Goal: Contribute content: Add original content to the website for others to see

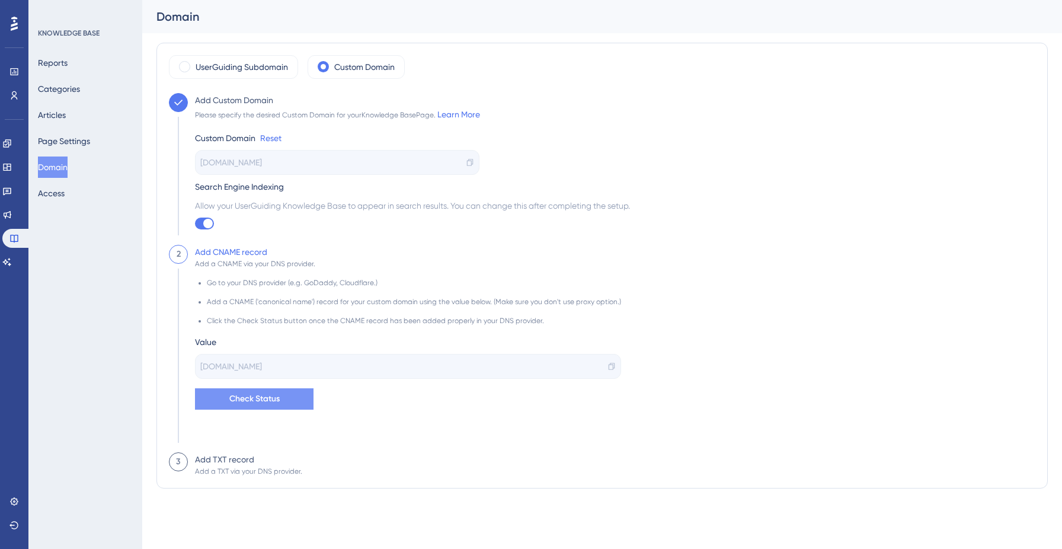
click at [273, 404] on span "Check Status" at bounding box center [254, 399] width 50 height 14
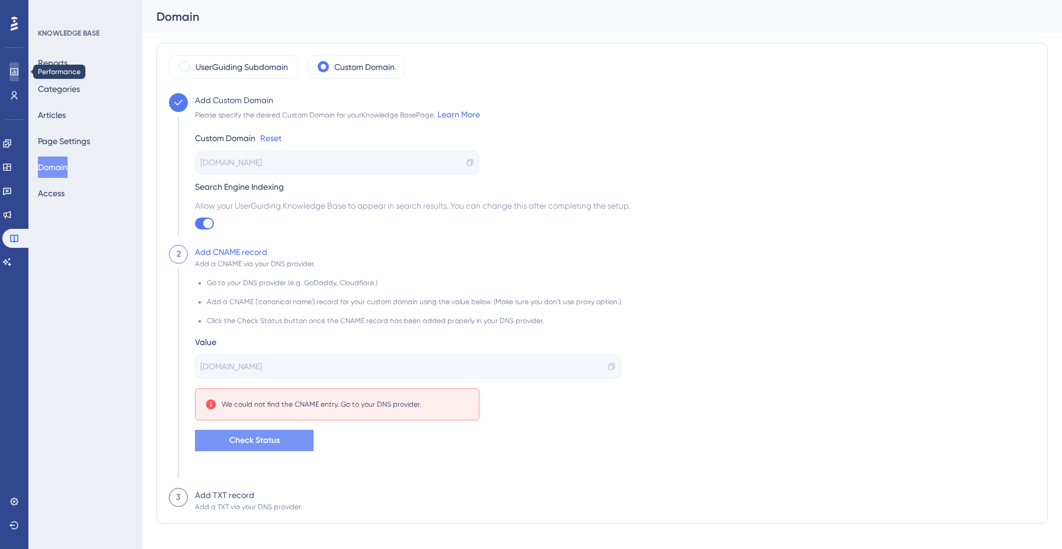
click at [11, 78] on link at bounding box center [13, 71] width 9 height 19
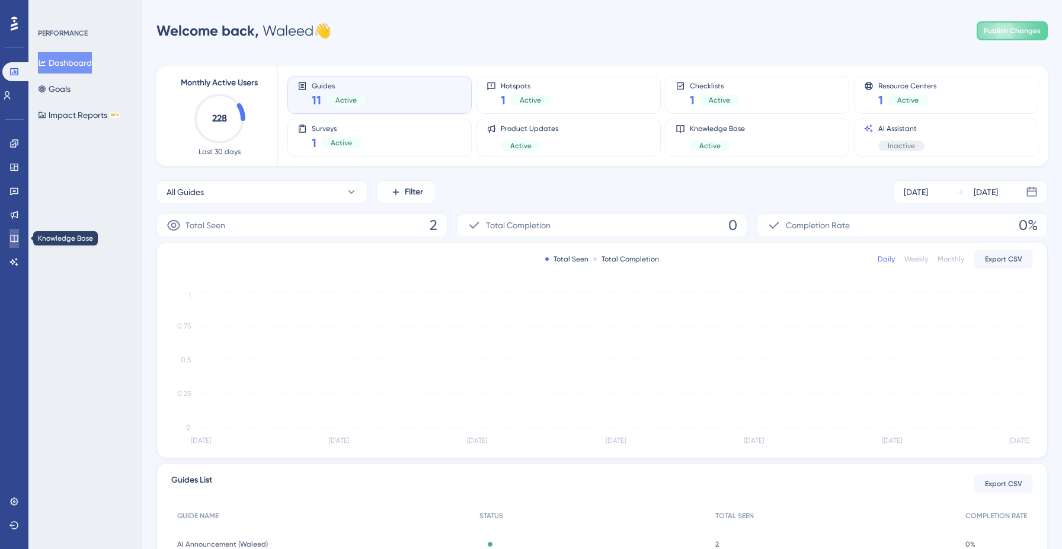
click at [11, 236] on icon at bounding box center [13, 237] width 9 height 9
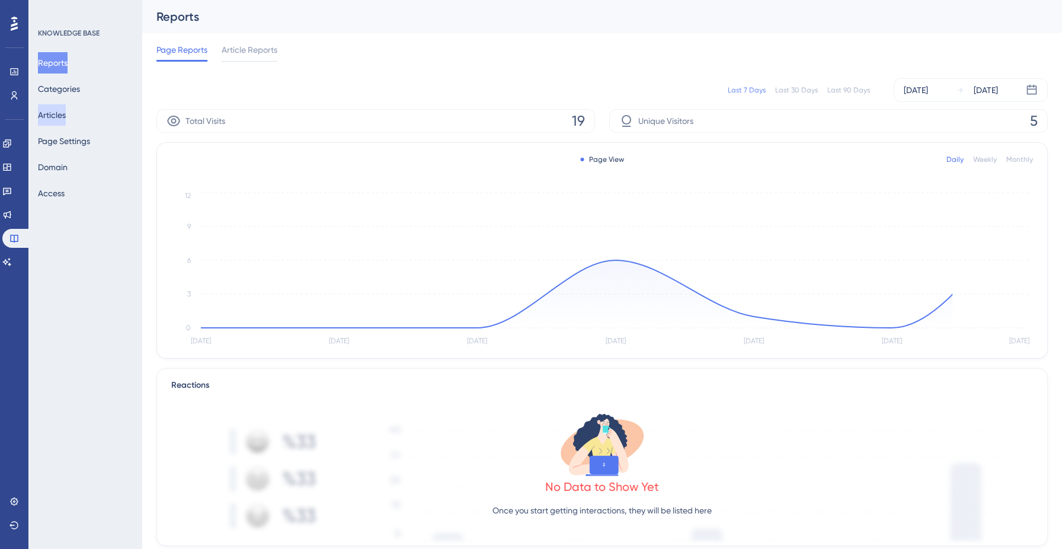
click at [63, 119] on button "Articles" at bounding box center [52, 114] width 28 height 21
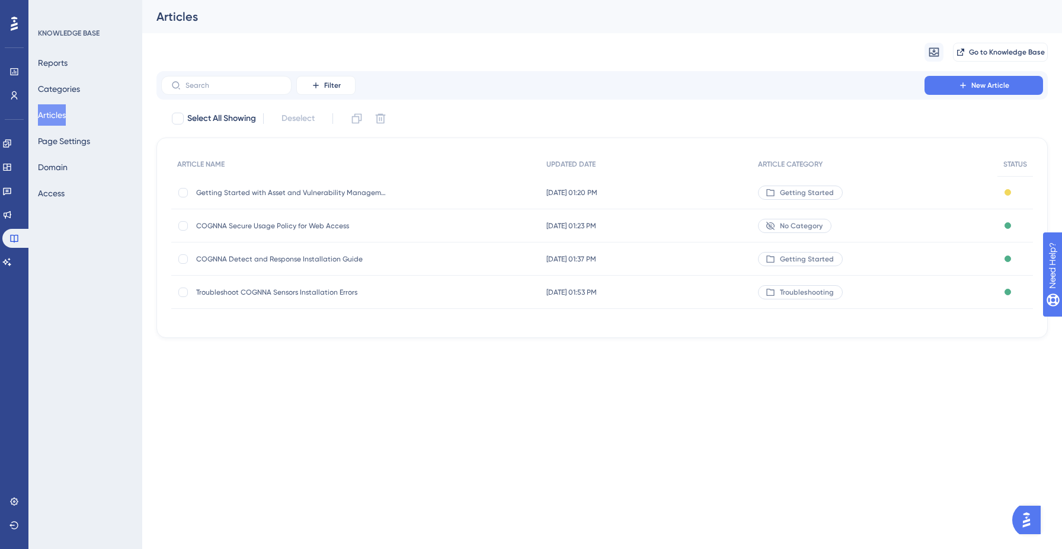
click at [339, 196] on span "Getting Started with Asset and Vulnerability Management" at bounding box center [291, 192] width 190 height 9
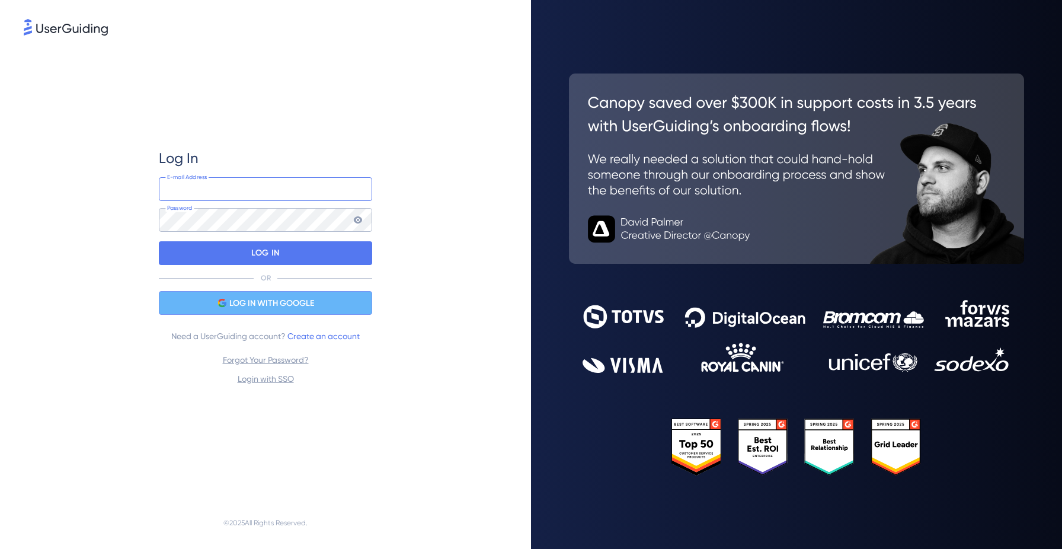
type input "wayman@cognna.com"
click at [291, 300] on span "LOG IN WITH GOOGLE" at bounding box center [271, 303] width 85 height 14
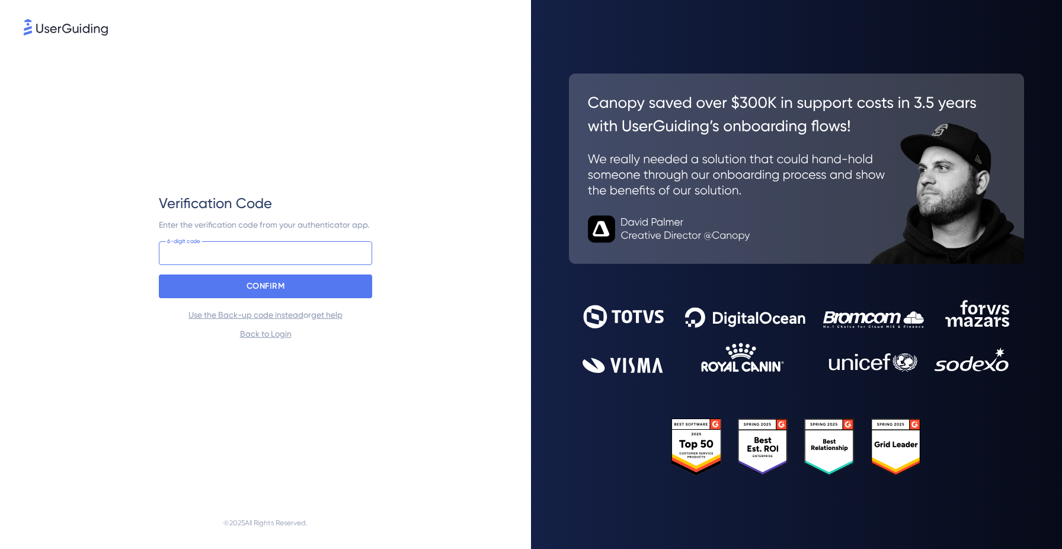
click at [316, 264] on input at bounding box center [265, 253] width 213 height 24
type input "725 931"
click at [327, 290] on div "CONFIRM" at bounding box center [265, 286] width 213 height 24
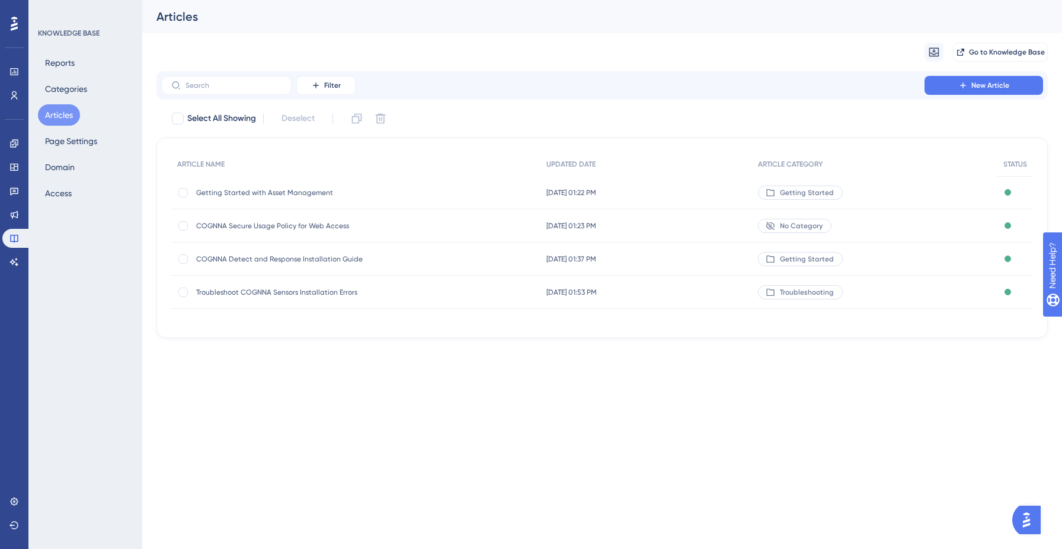
click at [303, 190] on span "Getting Started with Asset Management" at bounding box center [291, 192] width 190 height 9
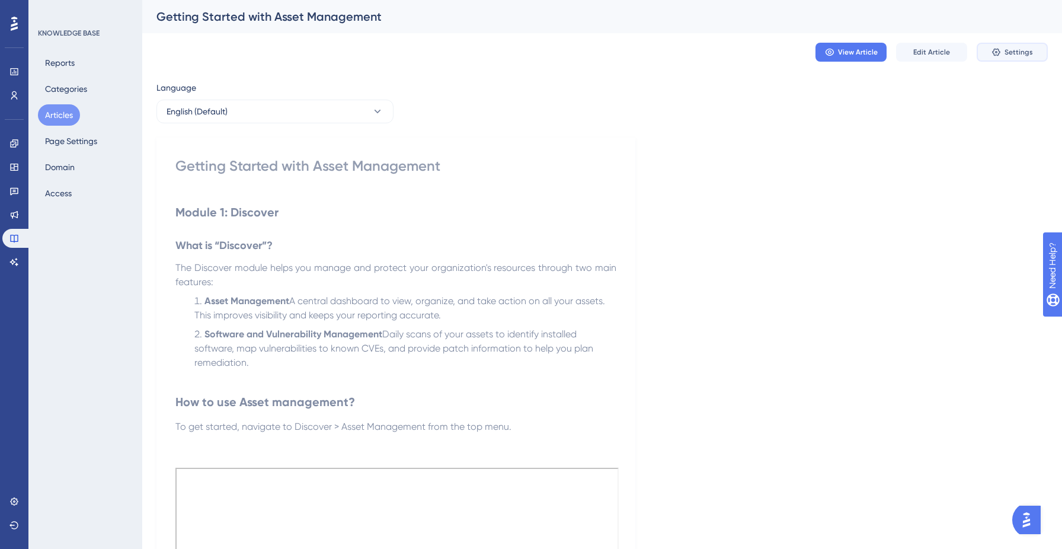
click at [1005, 50] on span "Settings" at bounding box center [1018, 51] width 28 height 9
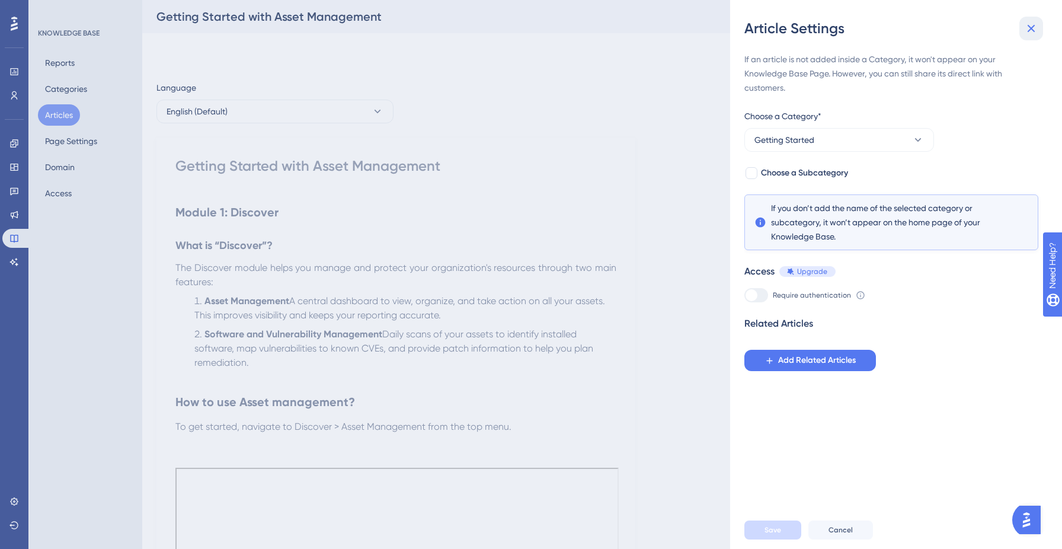
click at [1036, 23] on icon at bounding box center [1031, 28] width 14 height 14
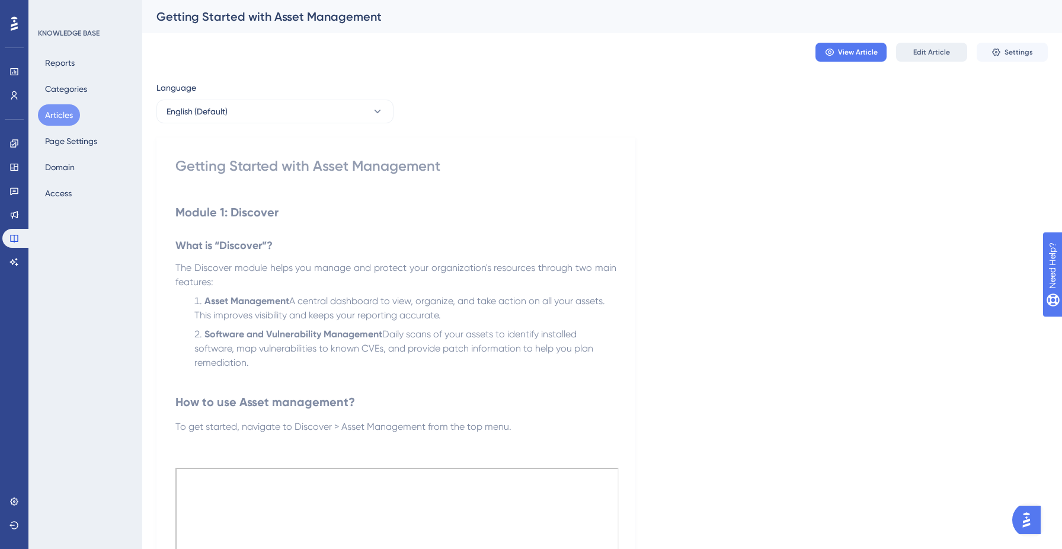
click at [921, 50] on span "Edit Article" at bounding box center [931, 51] width 37 height 9
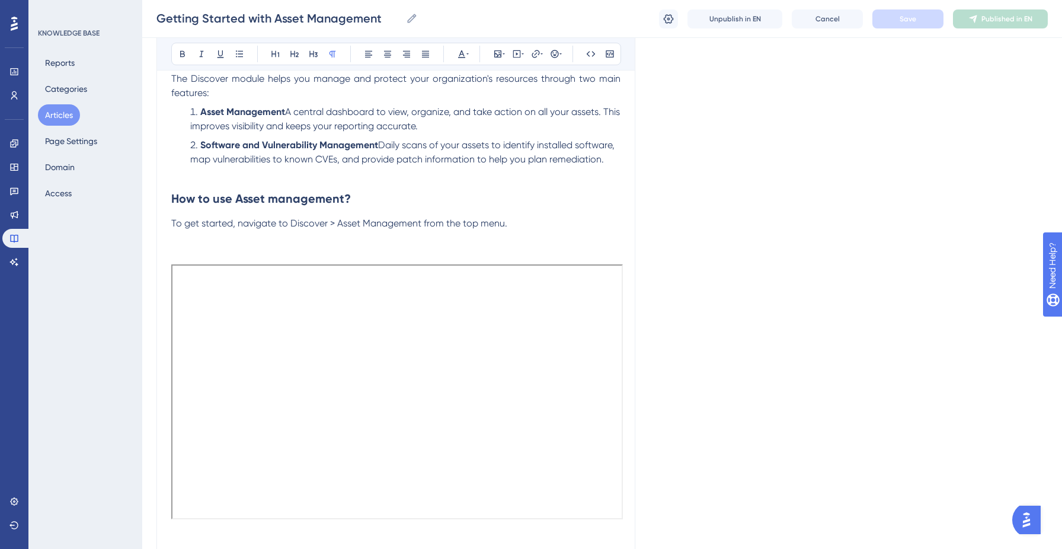
scroll to position [281, 0]
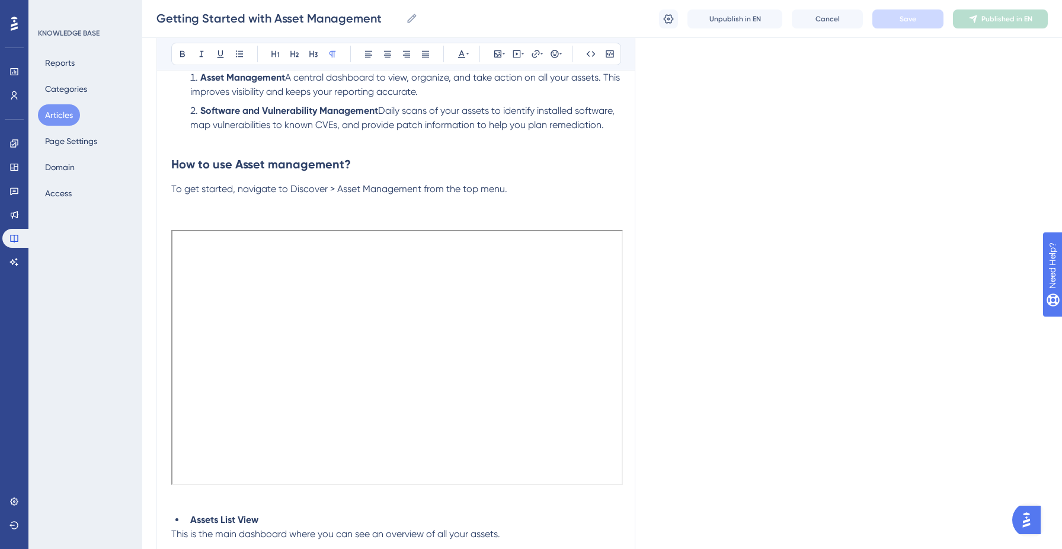
click at [323, 207] on div at bounding box center [395, 344] width 449 height 297
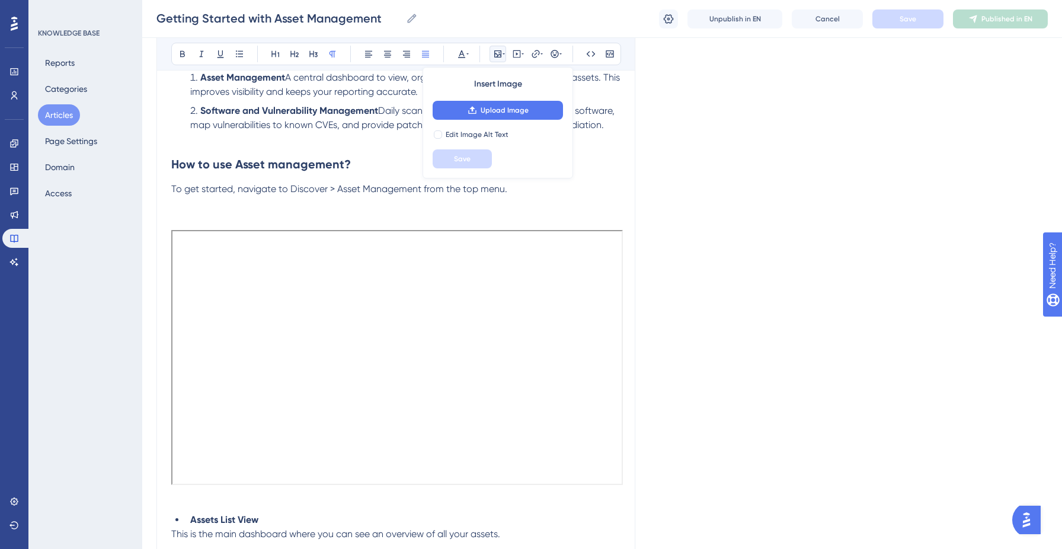
click at [492, 189] on span "To get started, navigate to Discover > Asset Management from the top menu." at bounding box center [339, 188] width 336 height 11
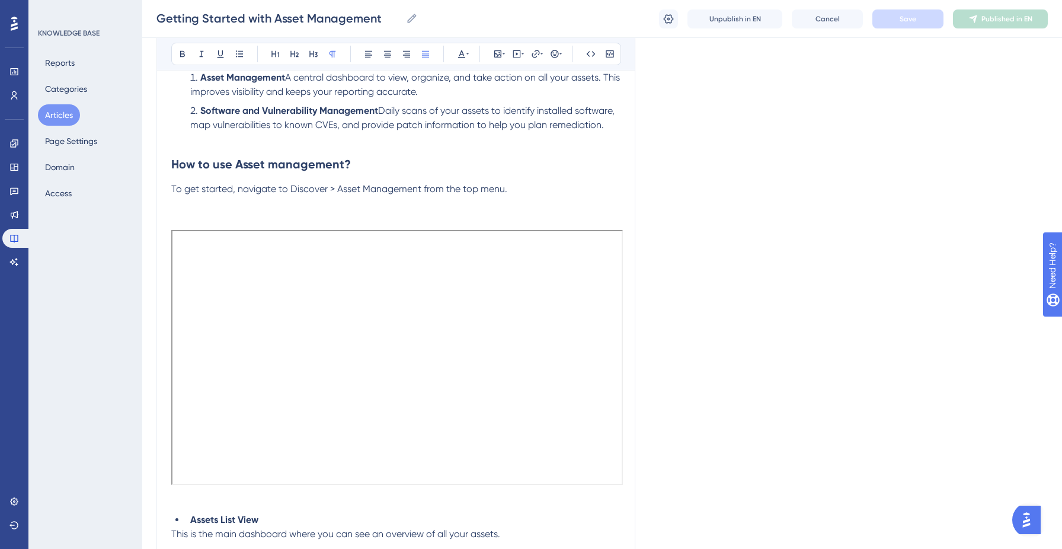
click at [515, 190] on p "To get started, navigate to Discover > Asset Management from the top menu." at bounding box center [395, 189] width 449 height 14
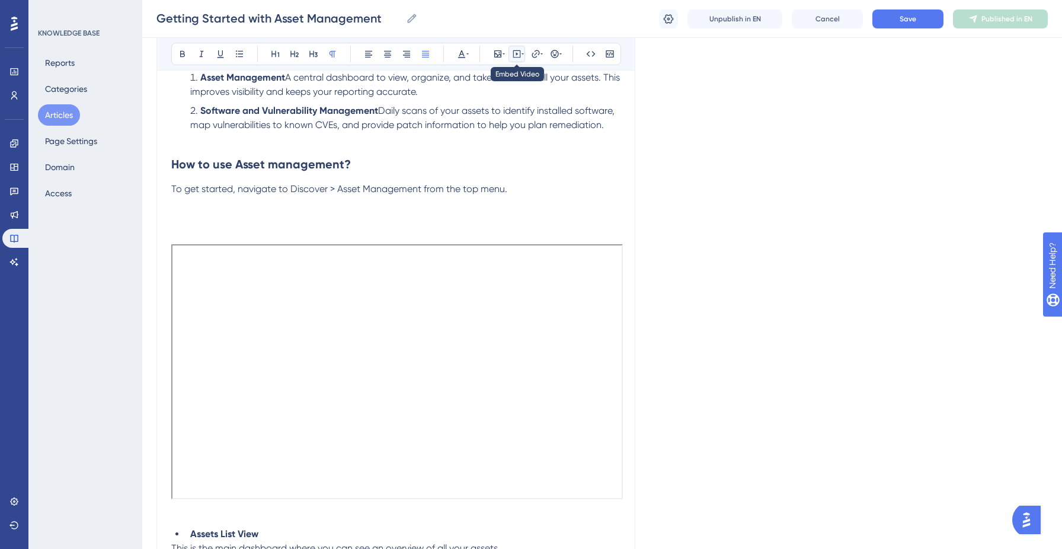
click at [516, 55] on icon at bounding box center [517, 53] width 2 height 3
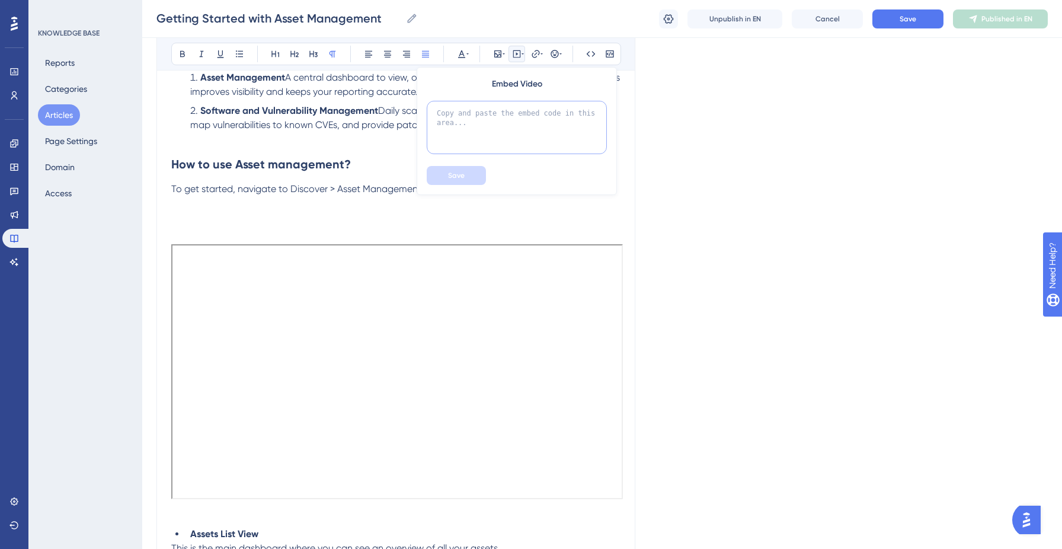
click at [520, 133] on textarea at bounding box center [517, 127] width 180 height 53
click at [486, 114] on textarea at bounding box center [517, 127] width 180 height 53
paste textarea "<div> <script async src="https://js.storylane.io/js/v2/storylane.js"></script> …"
type textarea "<div> <script async src="https://js.storylane.io/js/v2/storylane.js"></script> …"
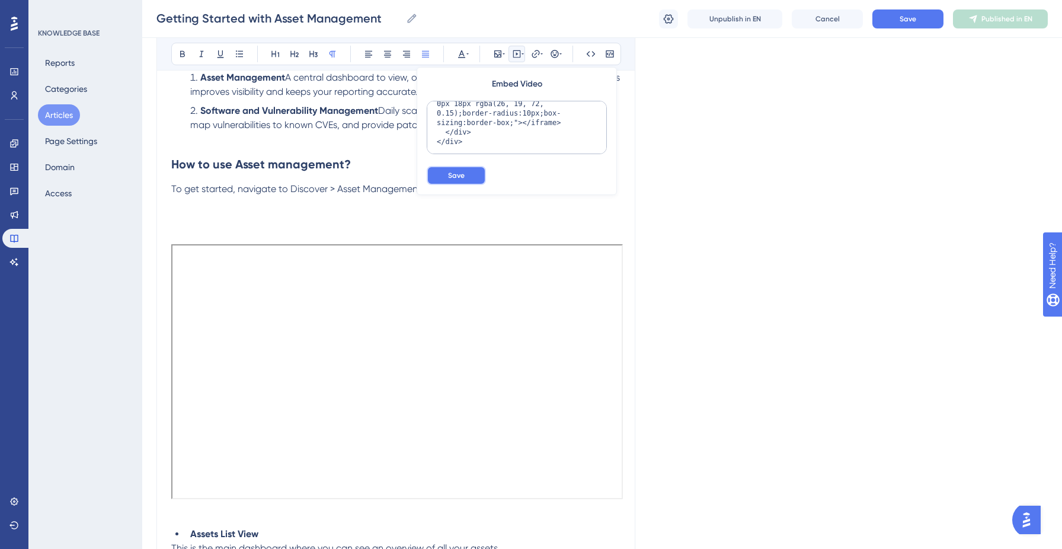
click at [460, 177] on span "Save" at bounding box center [456, 175] width 17 height 9
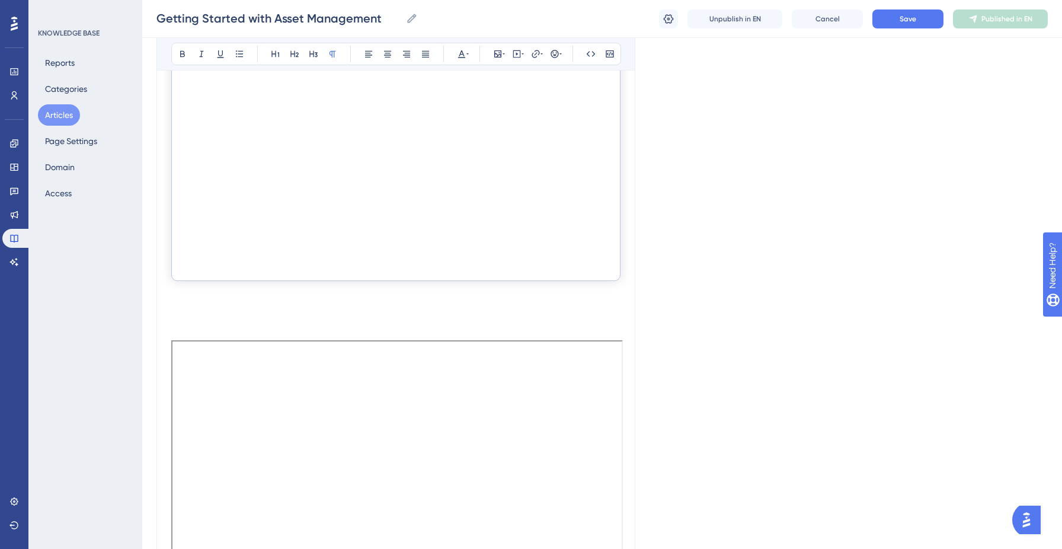
scroll to position [506, 0]
click at [405, 312] on div at bounding box center [395, 445] width 449 height 297
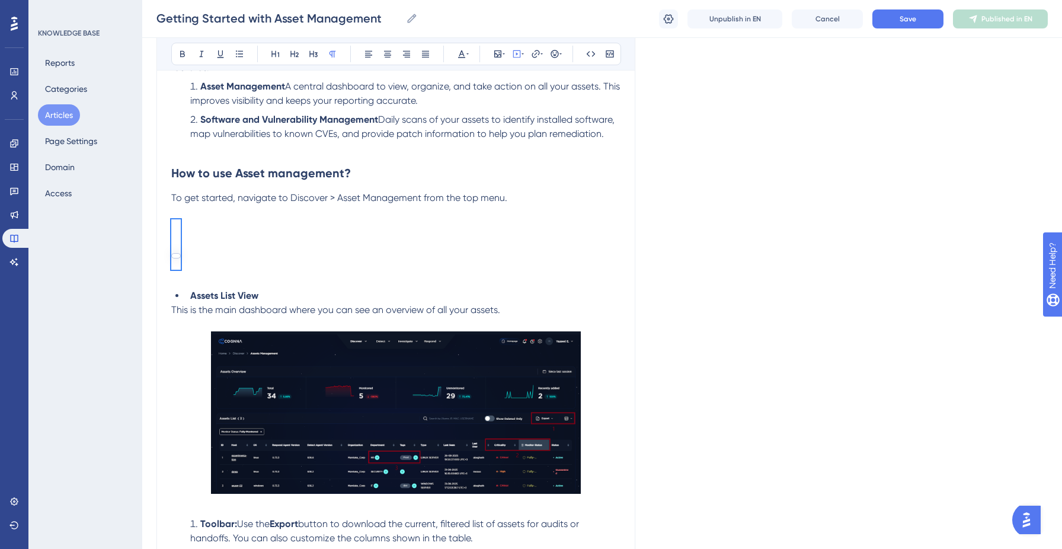
scroll to position [261, 0]
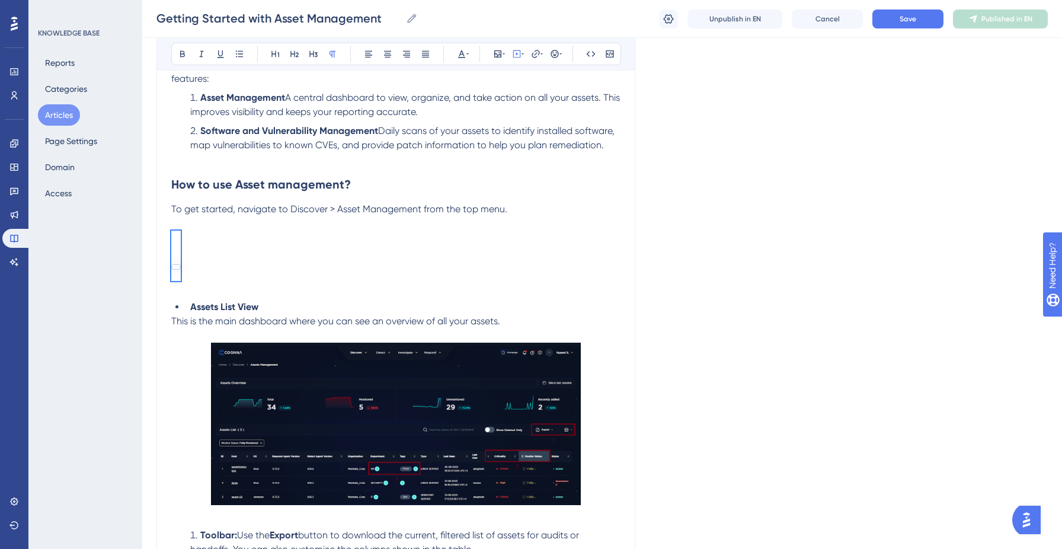
click at [412, 158] on li "Software and Vulnerability Management Daily scans of your assets to identify in…" at bounding box center [402, 145] width 435 height 43
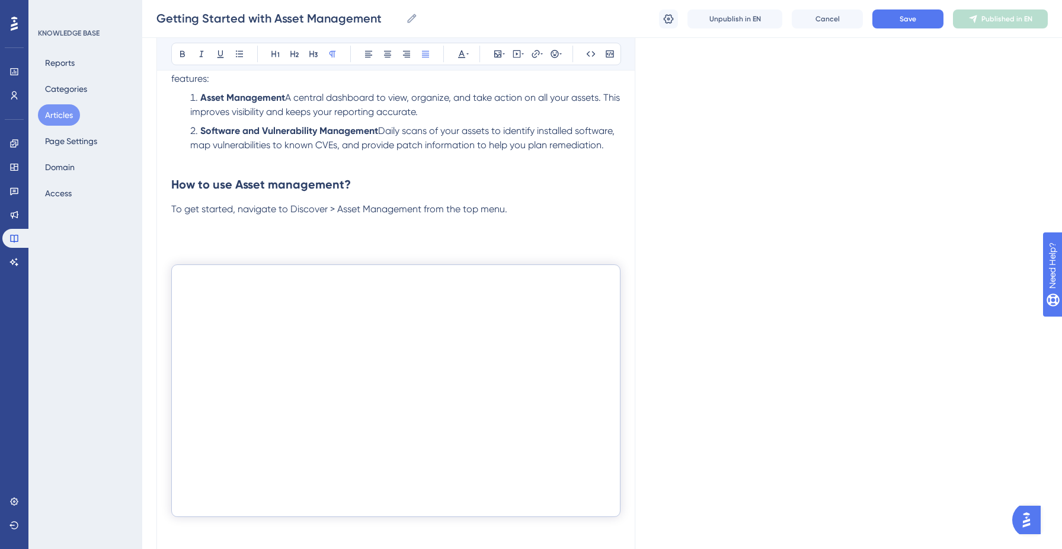
click at [359, 229] on p at bounding box center [395, 223] width 449 height 14
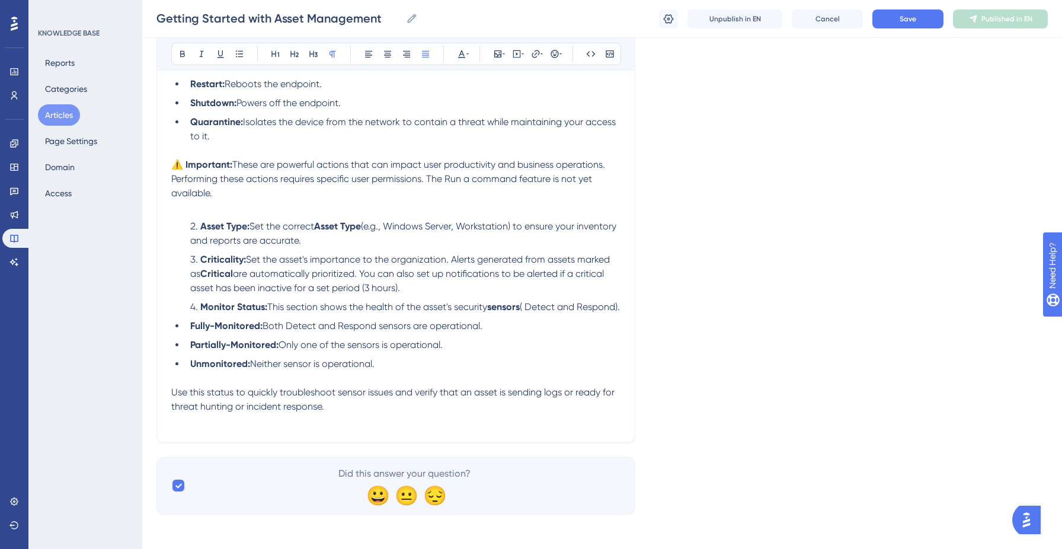
scroll to position [1395, 0]
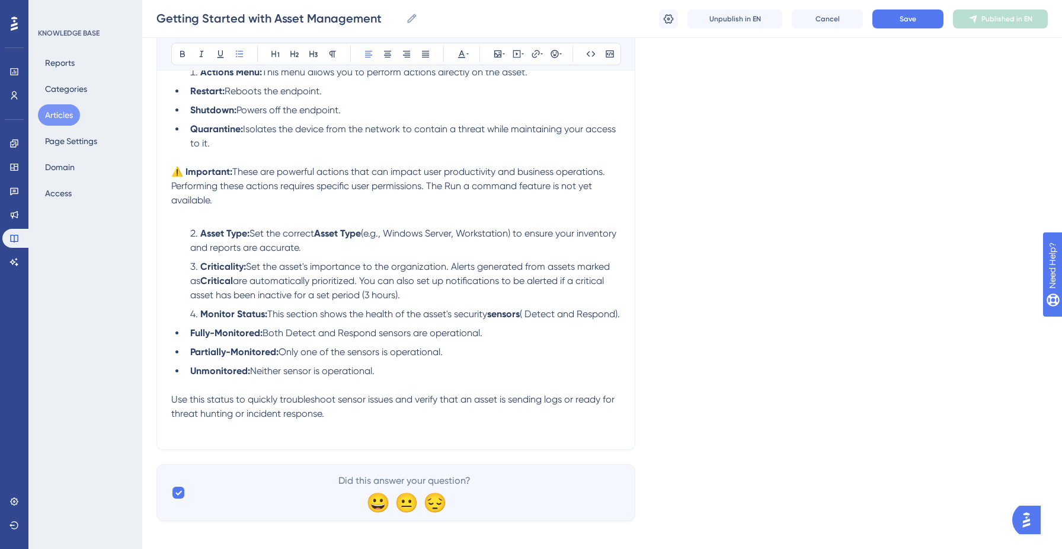
click at [245, 321] on li "Monitor Status: This section shows the health of the asset's security sensors (…" at bounding box center [402, 314] width 435 height 14
click at [430, 378] on li "Unmonitored: Neither sensor is operational." at bounding box center [412, 371] width 416 height 14
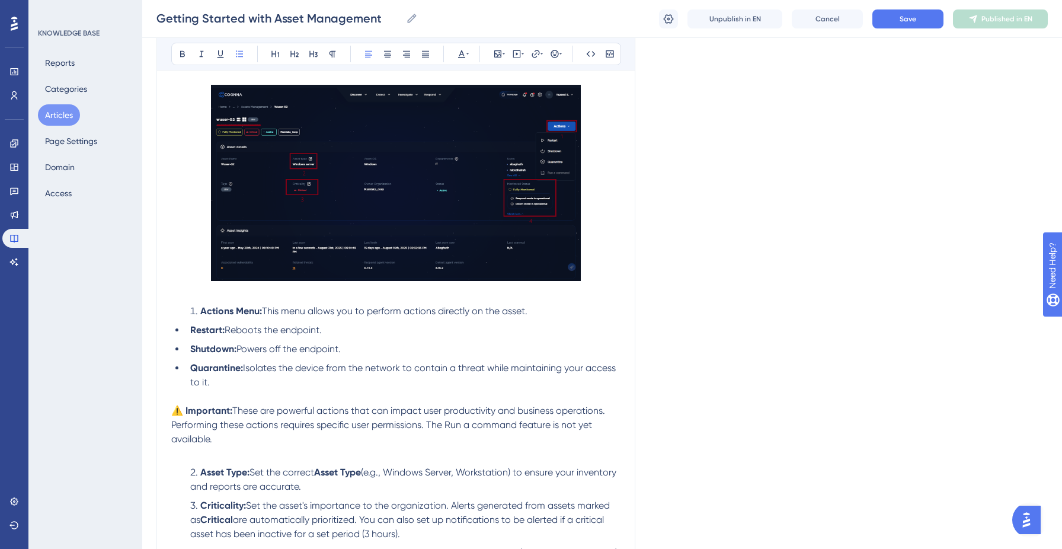
scroll to position [1143, 0]
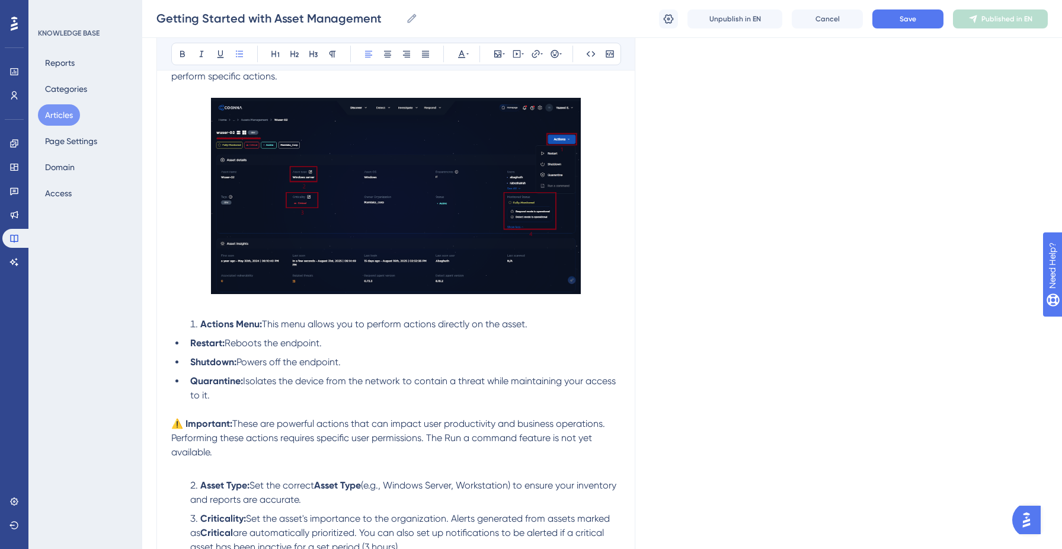
click at [539, 325] on li "Actions Menu: This menu allows you to perform actions directly on the asset." at bounding box center [402, 324] width 435 height 14
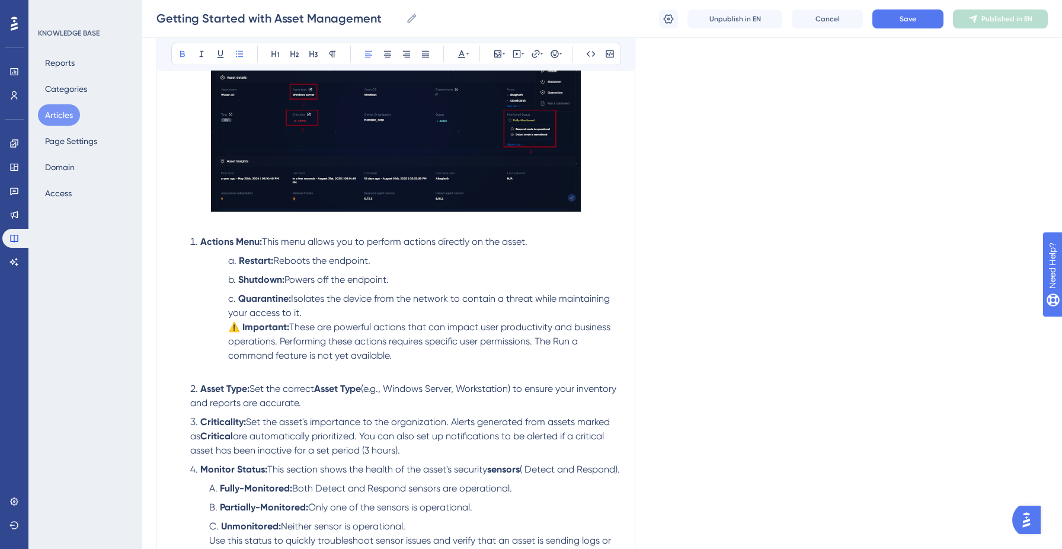
scroll to position [1228, 0]
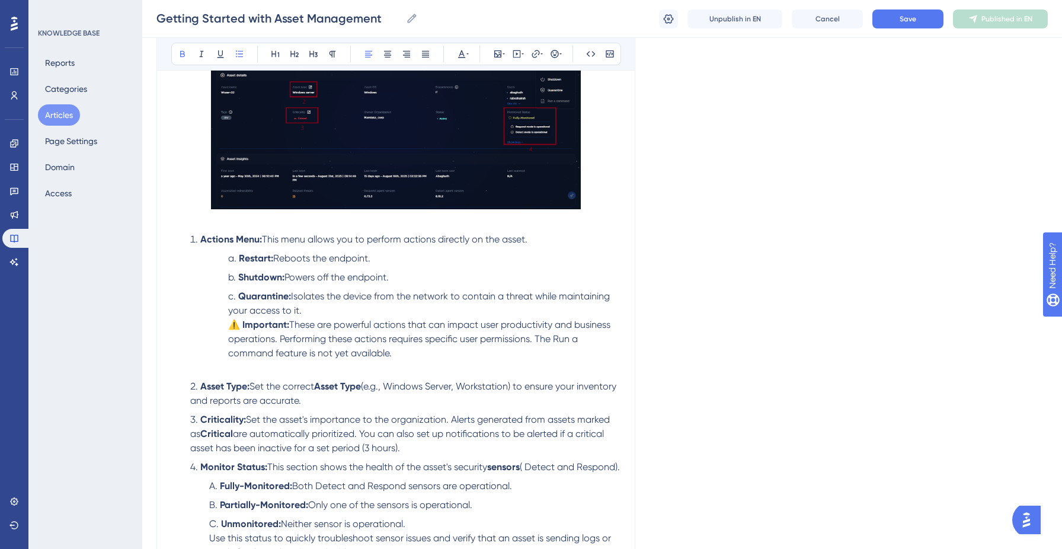
click at [402, 365] on p at bounding box center [395, 367] width 449 height 14
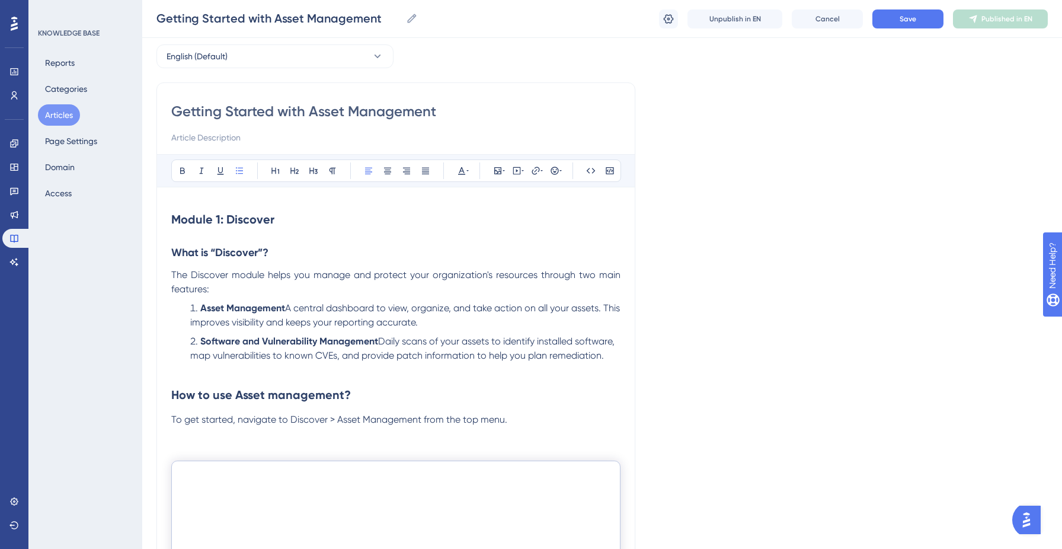
scroll to position [46, 0]
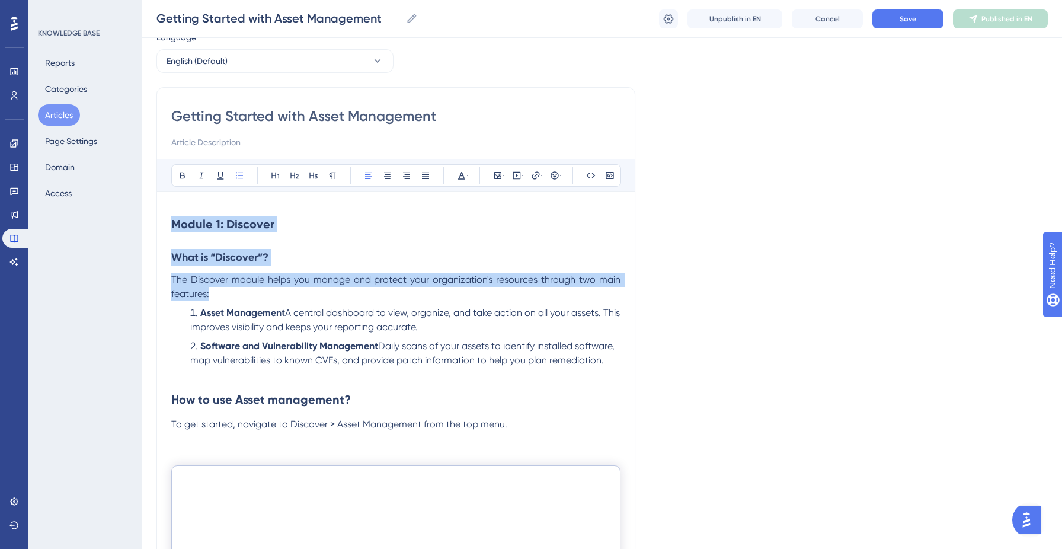
drag, startPoint x: 202, startPoint y: 313, endPoint x: 162, endPoint y: 204, distance: 115.5
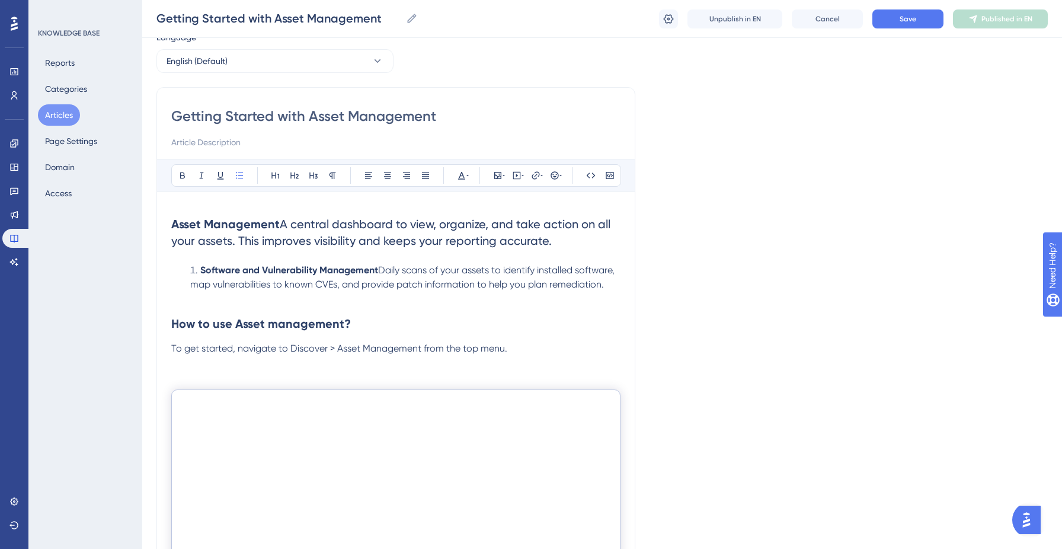
drag, startPoint x: 420, startPoint y: 296, endPoint x: 175, endPoint y: 255, distance: 248.1
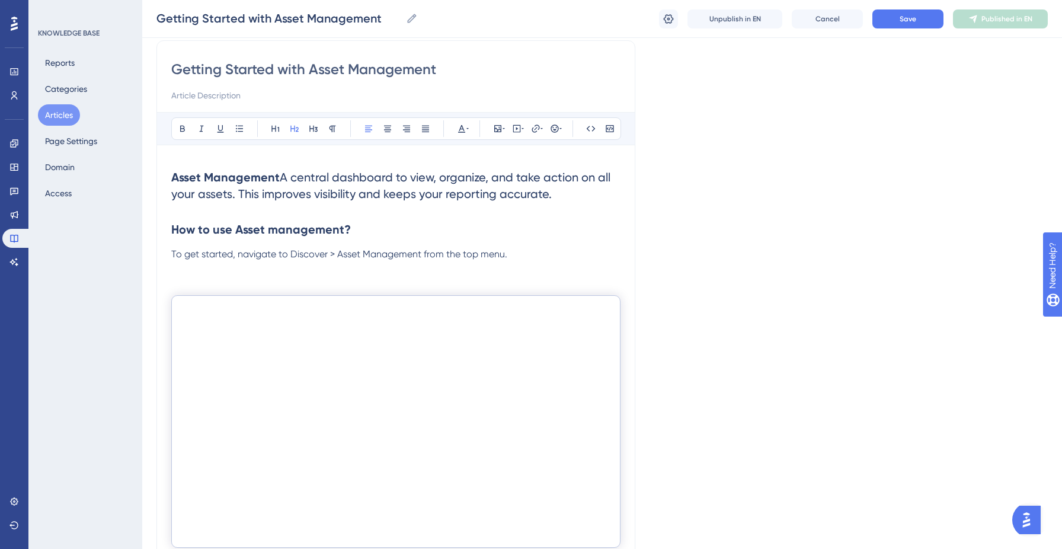
scroll to position [100, 0]
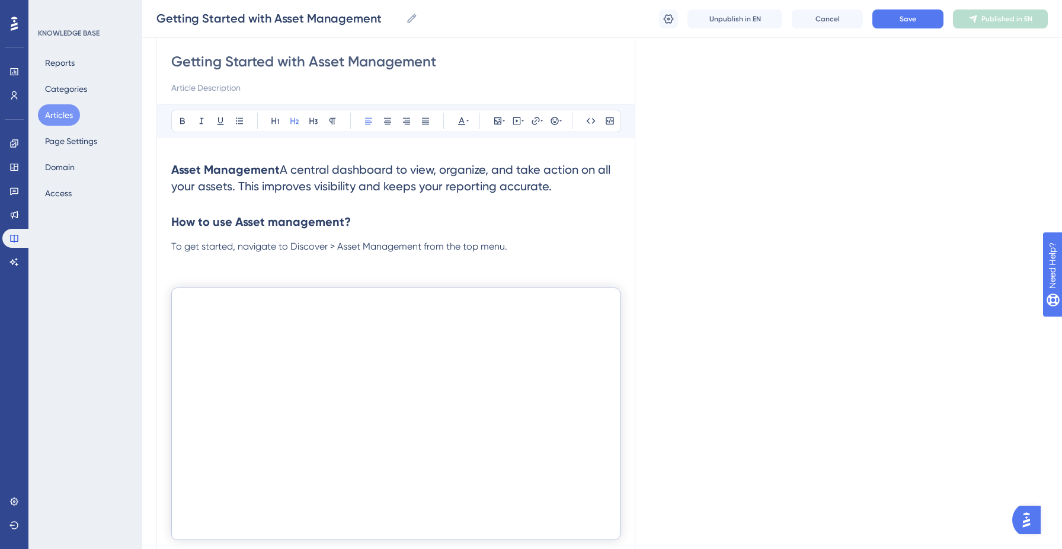
click at [483, 261] on div at bounding box center [395, 402] width 449 height 297
click at [510, 246] on p "To get started, navigate to Discover > Asset Management from the top menu." at bounding box center [395, 246] width 449 height 14
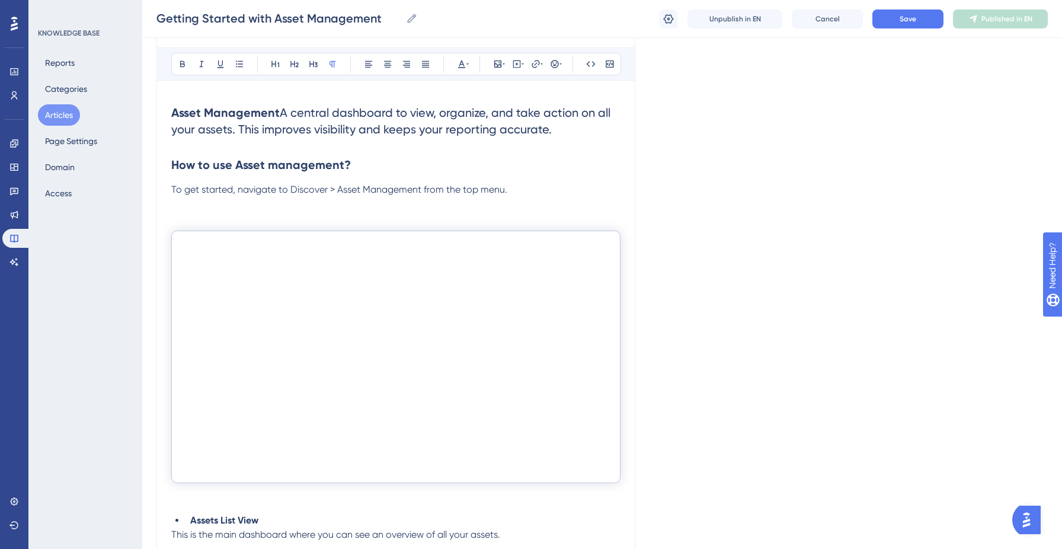
scroll to position [155, 0]
click at [901, 23] on button "Save" at bounding box center [907, 18] width 71 height 19
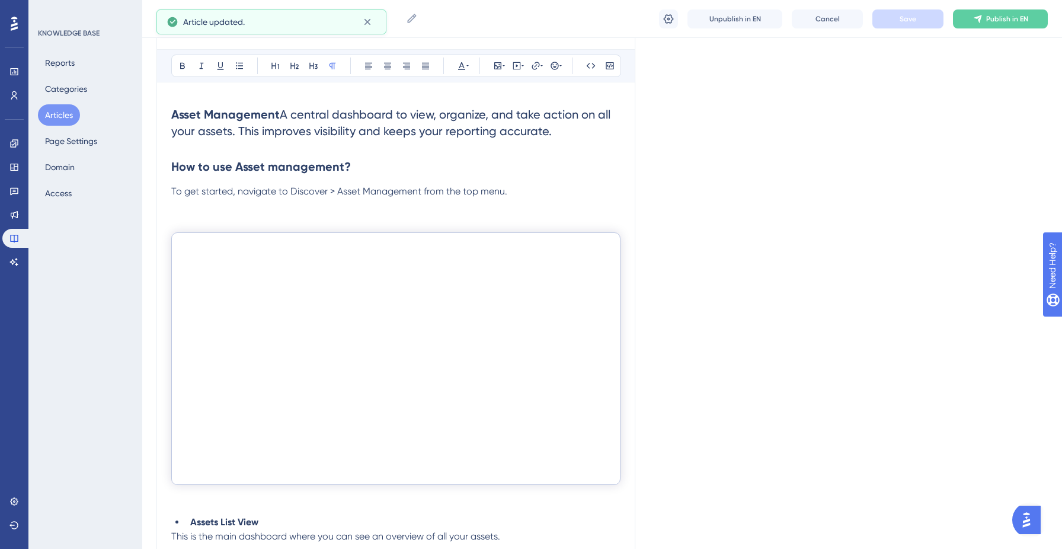
click at [995, 6] on div "Getting Started with Asset Management Getting Started with Asset Management Unp…" at bounding box center [601, 19] width 919 height 38
click at [994, 15] on span "Publish in EN" at bounding box center [1007, 18] width 42 height 9
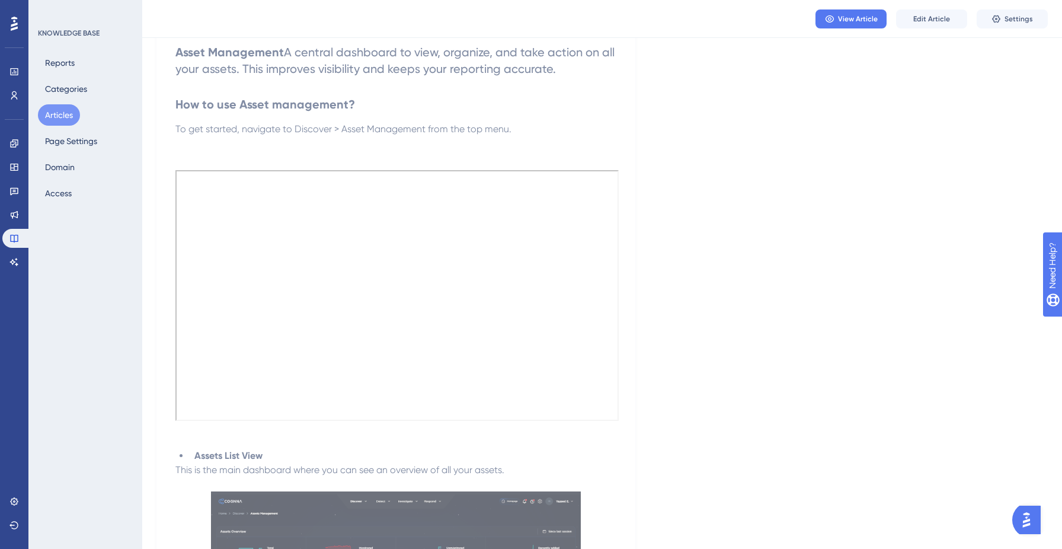
click at [846, 8] on div "View Article Edit Article Settings" at bounding box center [601, 19] width 919 height 38
click at [844, 19] on span "View Article" at bounding box center [858, 18] width 40 height 9
click at [947, 0] on div "View Article Edit Article Settings" at bounding box center [601, 19] width 919 height 38
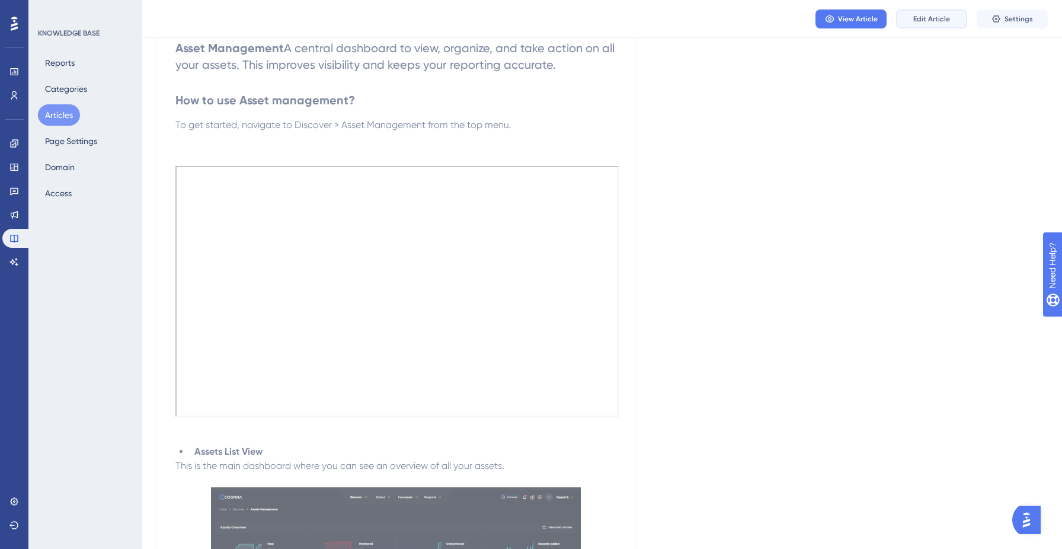
click at [935, 14] on span "Edit Article" at bounding box center [931, 18] width 37 height 9
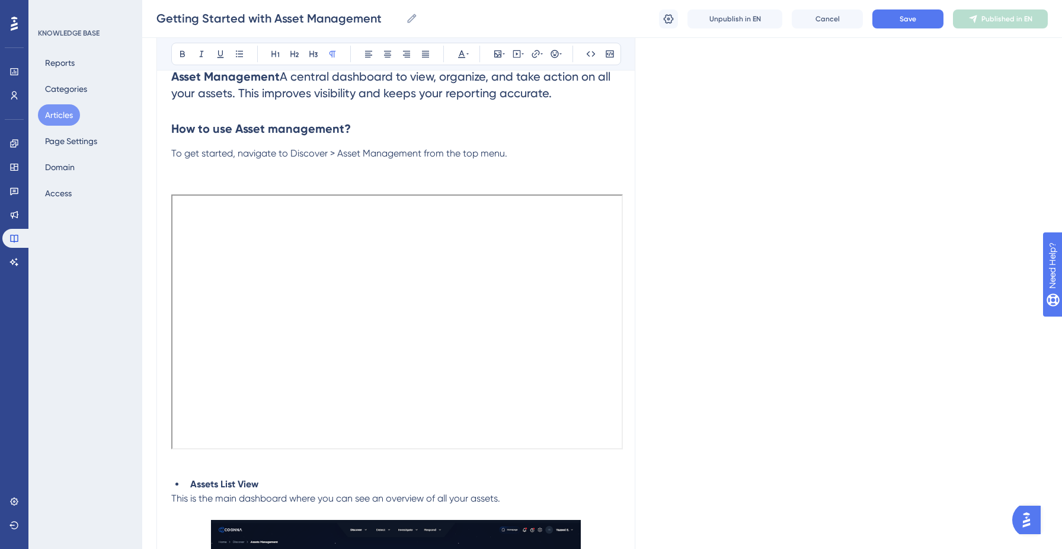
scroll to position [163, 0]
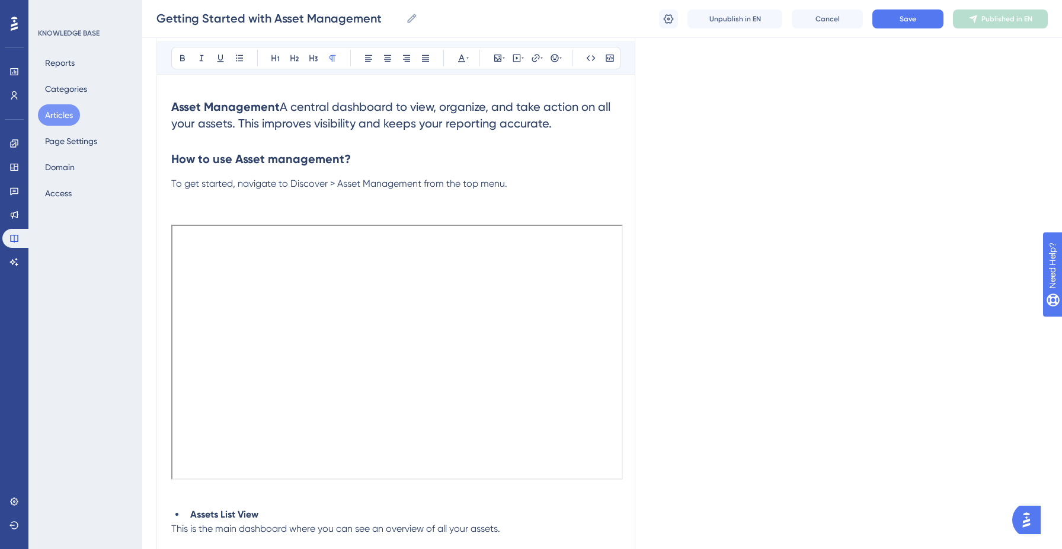
click at [526, 185] on p "To get started, navigate to Discover > Asset Management from the top menu." at bounding box center [395, 184] width 449 height 14
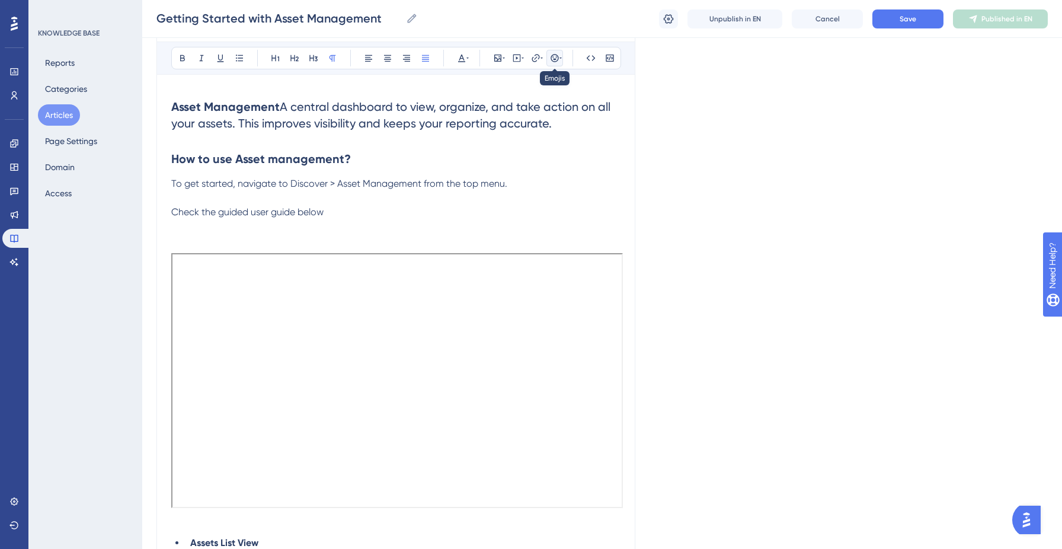
click at [559, 53] on icon at bounding box center [560, 57] width 2 height 9
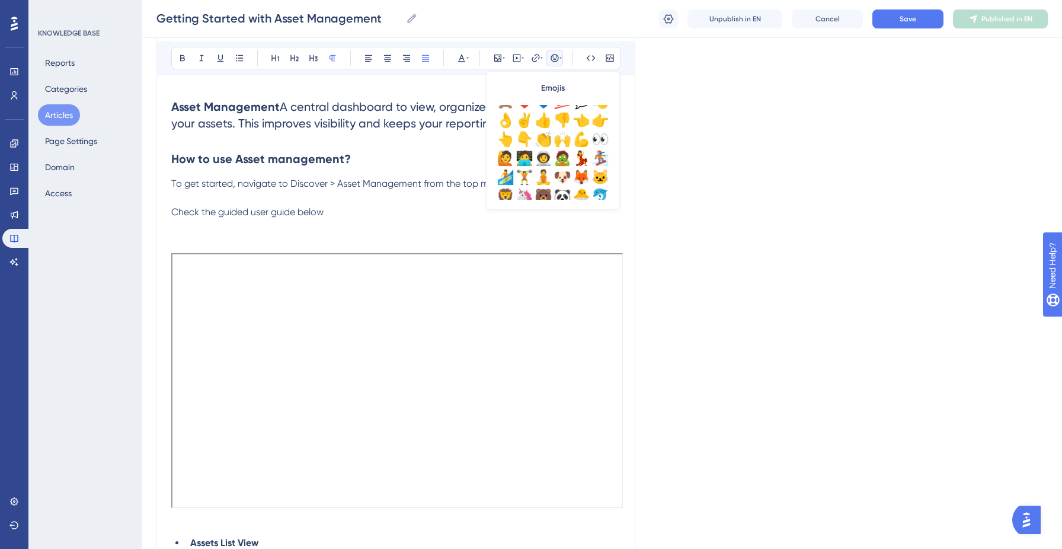
scroll to position [142, 0]
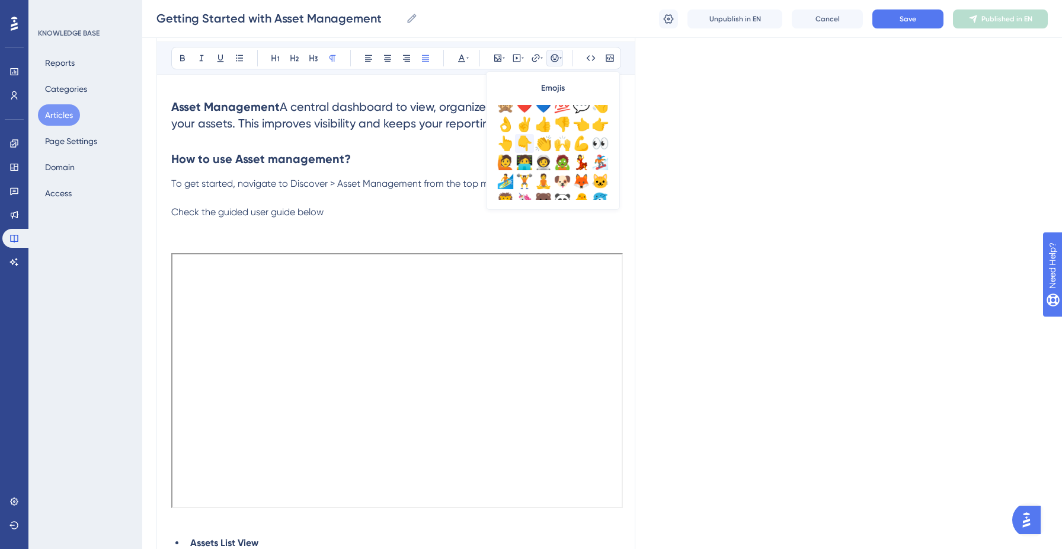
click at [526, 143] on div "👇" at bounding box center [524, 143] width 19 height 19
click at [376, 230] on div at bounding box center [395, 367] width 449 height 297
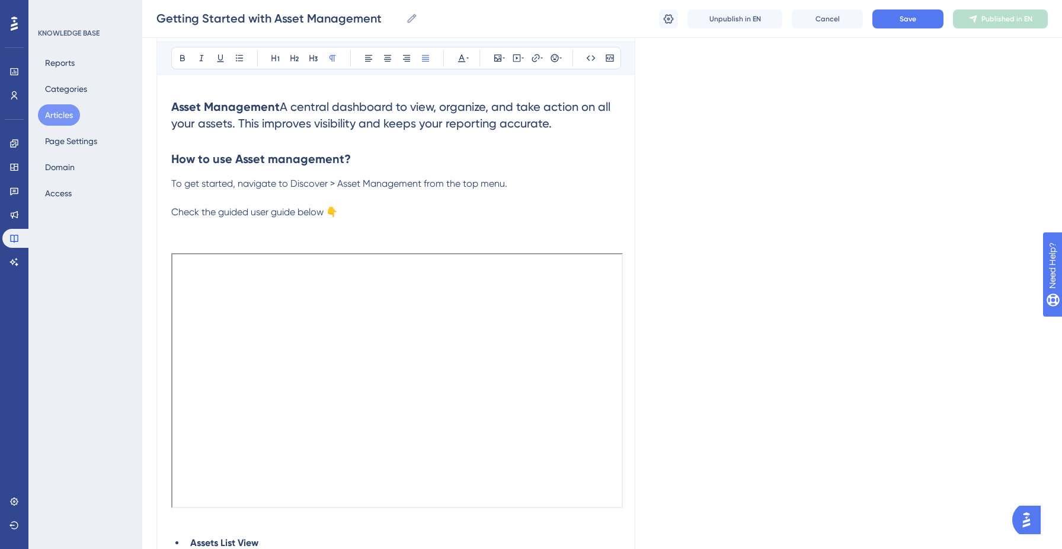
click at [299, 218] on p "Check the guided user guide below 👇" at bounding box center [395, 212] width 449 height 14
click at [260, 214] on span "Check the guided user guide below 👇" at bounding box center [254, 211] width 166 height 11
drag, startPoint x: 260, startPoint y: 214, endPoint x: 301, endPoint y: 215, distance: 40.9
click at [301, 215] on span "Check the guided user guide below 👇" at bounding box center [254, 211] width 166 height 11
copy span "user guide below"
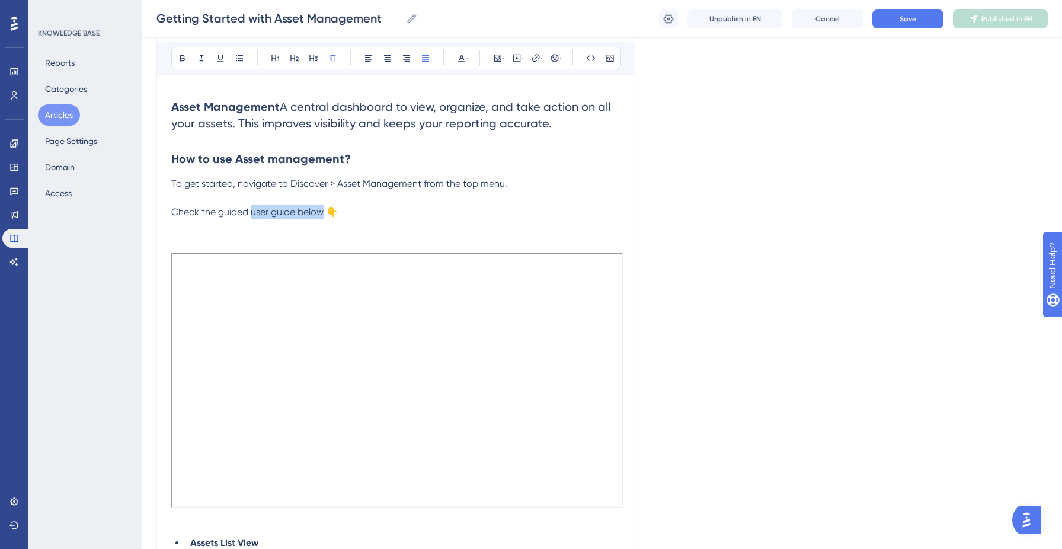
click at [325, 209] on span "Check the guided user guide below 👇" at bounding box center [254, 211] width 166 height 11
click at [368, 212] on p "Check the guided user guide below 👇" at bounding box center [395, 212] width 449 height 14
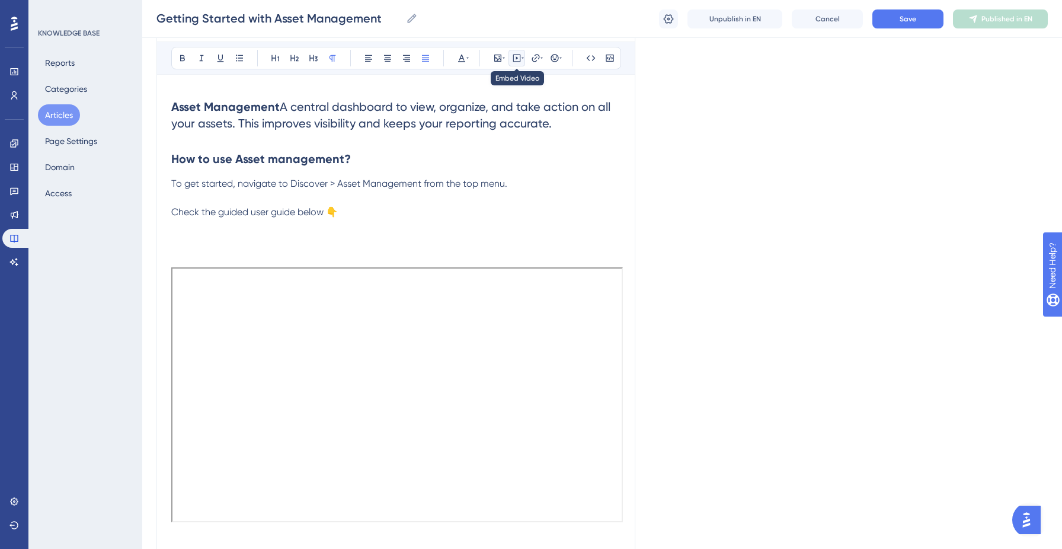
click at [519, 59] on icon at bounding box center [516, 57] width 9 height 9
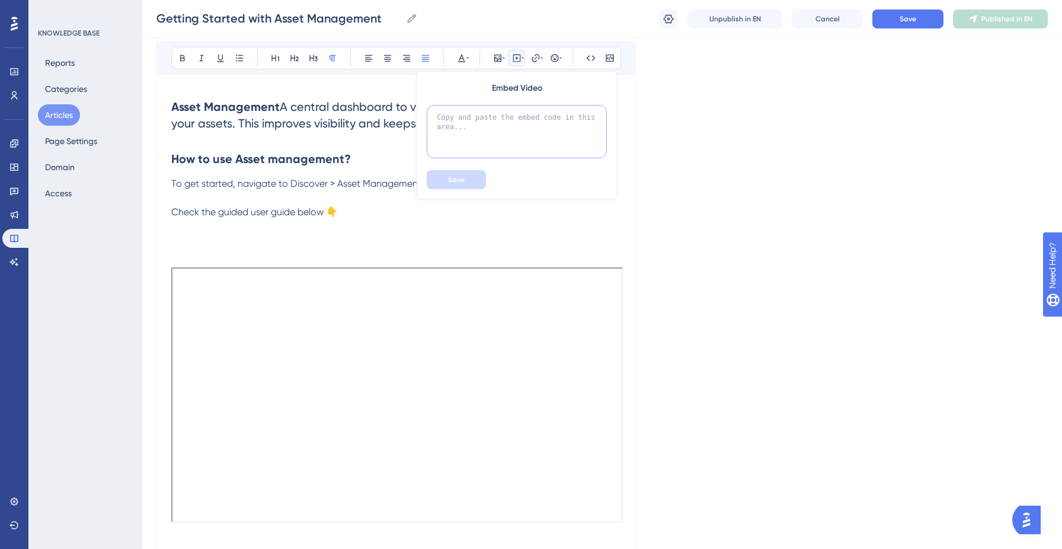
click at [512, 125] on textarea at bounding box center [517, 131] width 180 height 53
paste textarea "<div> <script async src="https://js.storylane.io/js/v2/storylane.js"></script> …"
type textarea "<div> <script async src="https://js.storylane.io/js/v2/storylane.js"></script> …"
click at [473, 178] on button "Save" at bounding box center [456, 179] width 59 height 19
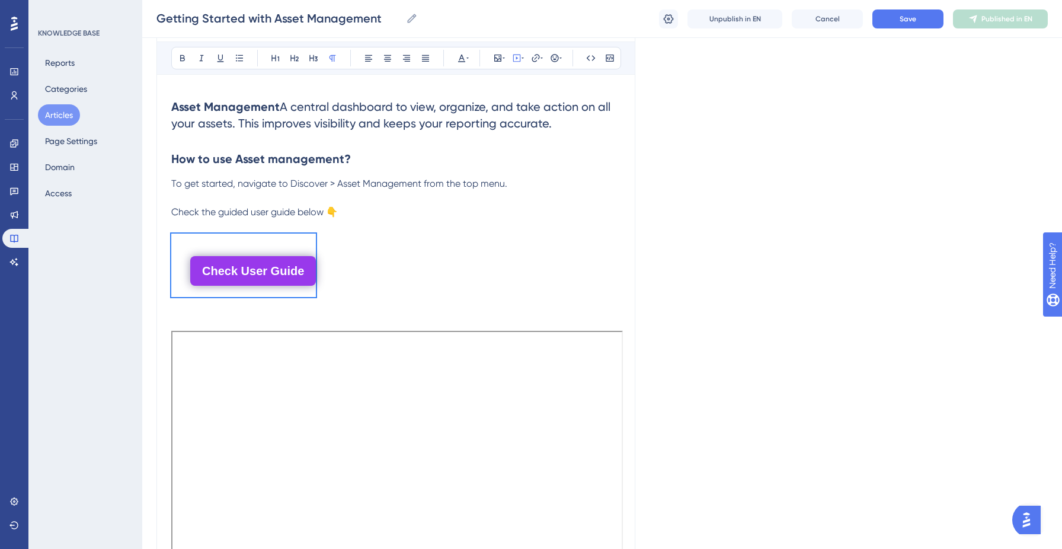
click at [305, 264] on button "Check User Guide" at bounding box center [253, 271] width 126 height 30
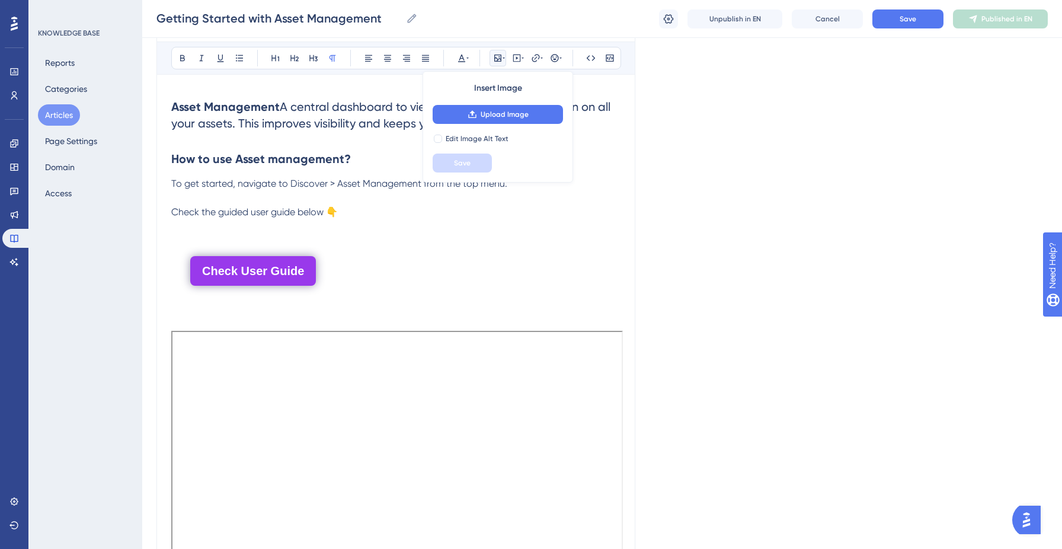
click at [346, 279] on div "Check User Guide" at bounding box center [395, 264] width 449 height 63
click at [277, 260] on button "Check User Guide" at bounding box center [253, 271] width 126 height 30
click at [381, 265] on div "Check User Guide" at bounding box center [395, 264] width 449 height 63
click at [274, 216] on span "Check the guided user guide below 👇" at bounding box center [254, 211] width 166 height 11
click at [385, 211] on p "Check the guided user guide below 👇" at bounding box center [395, 212] width 449 height 14
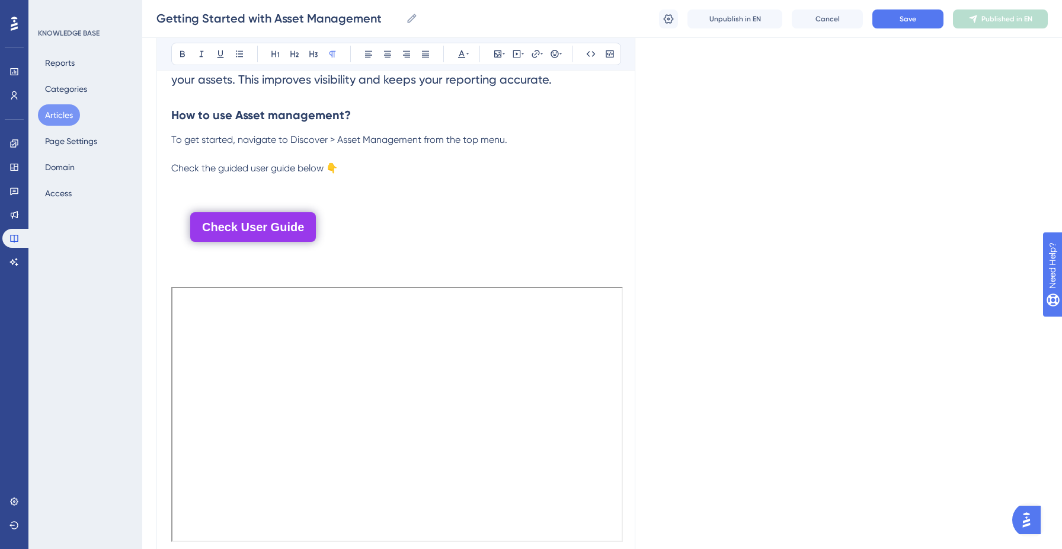
scroll to position [219, 0]
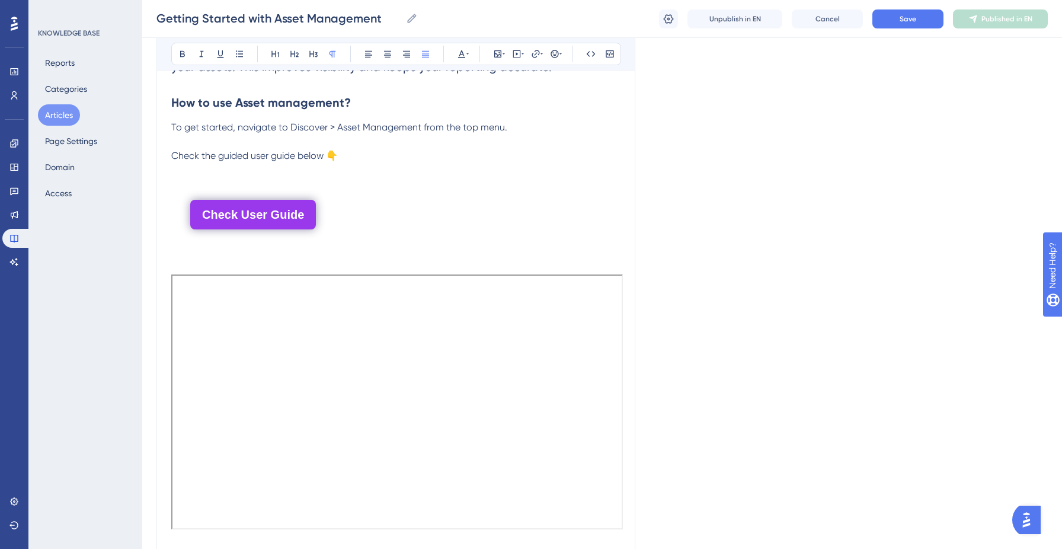
click at [353, 155] on p "Check the guided user guide below 👇" at bounding box center [395, 156] width 449 height 14
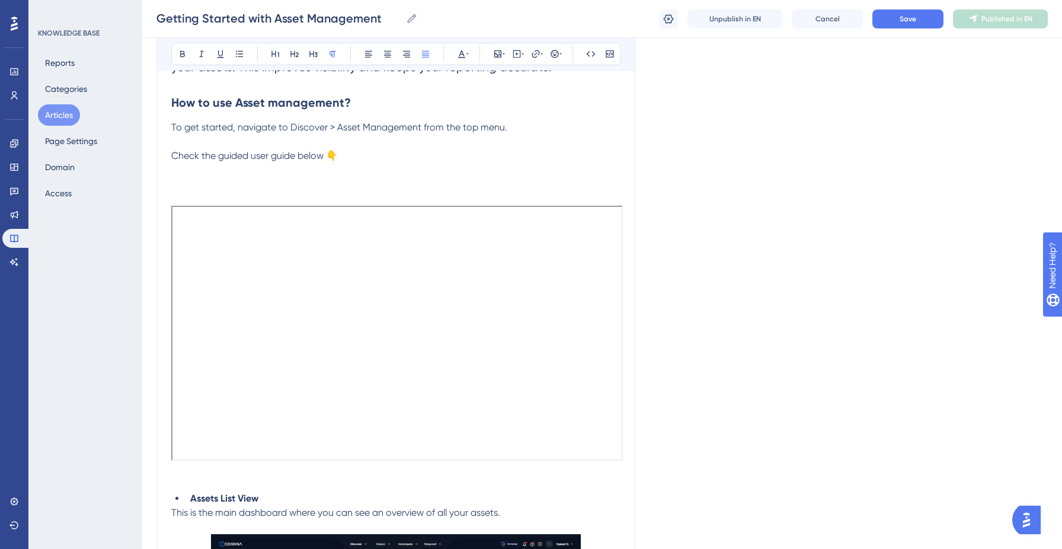
click at [379, 155] on p "Check the guided user guide below 👇" at bounding box center [395, 156] width 449 height 14
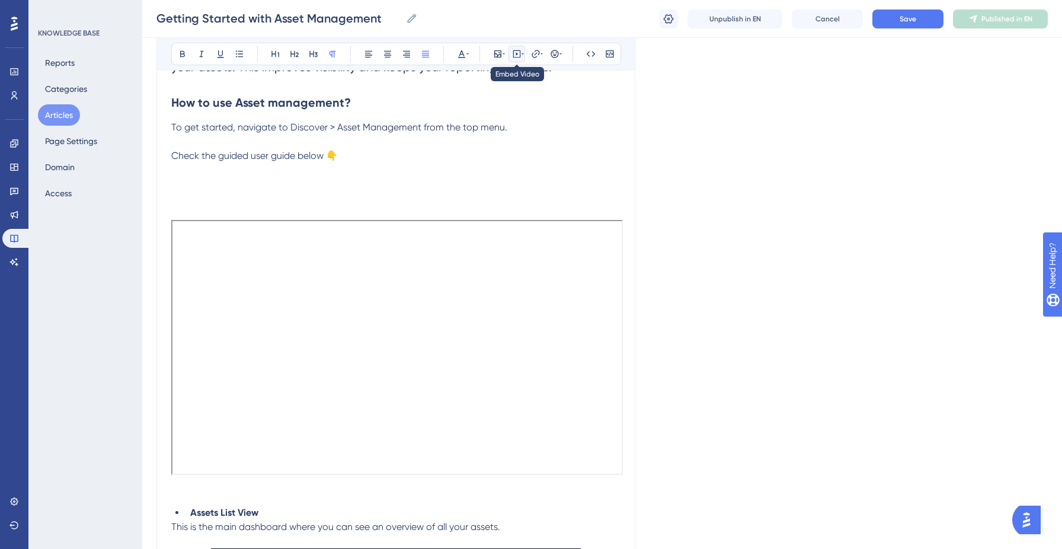
click at [521, 53] on icon at bounding box center [516, 53] width 9 height 9
click at [478, 116] on textarea at bounding box center [517, 127] width 180 height 53
paste textarea "<div> <script async src="https://js.storylane.io/js/v2/storylane.js"></script> …"
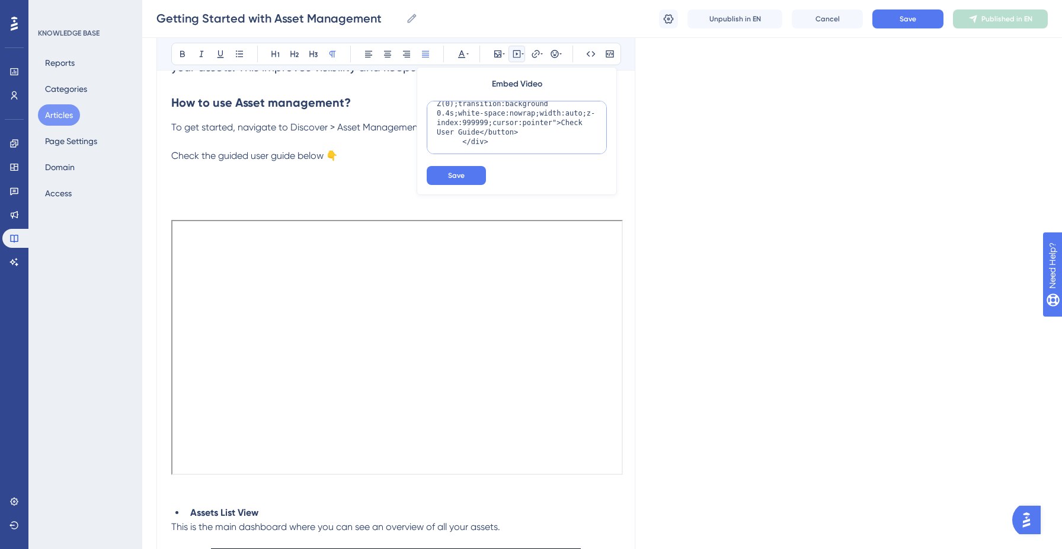
scroll to position [256, 0]
type textarea "<div> <script async src="https://js.storylane.io/js/v2/storylane.js"></script> …"
click at [459, 181] on button "Save" at bounding box center [456, 175] width 59 height 19
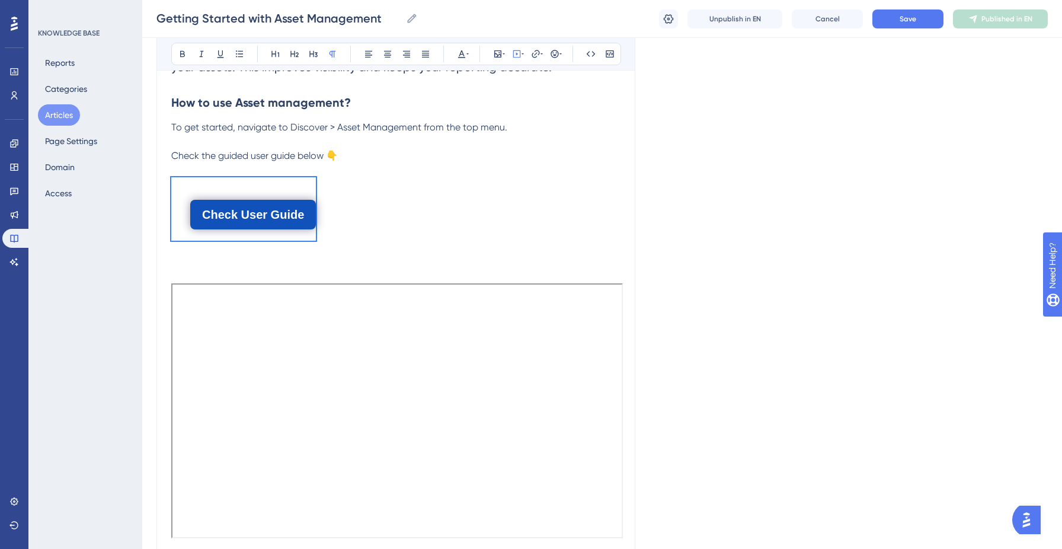
scroll to position [220, 0]
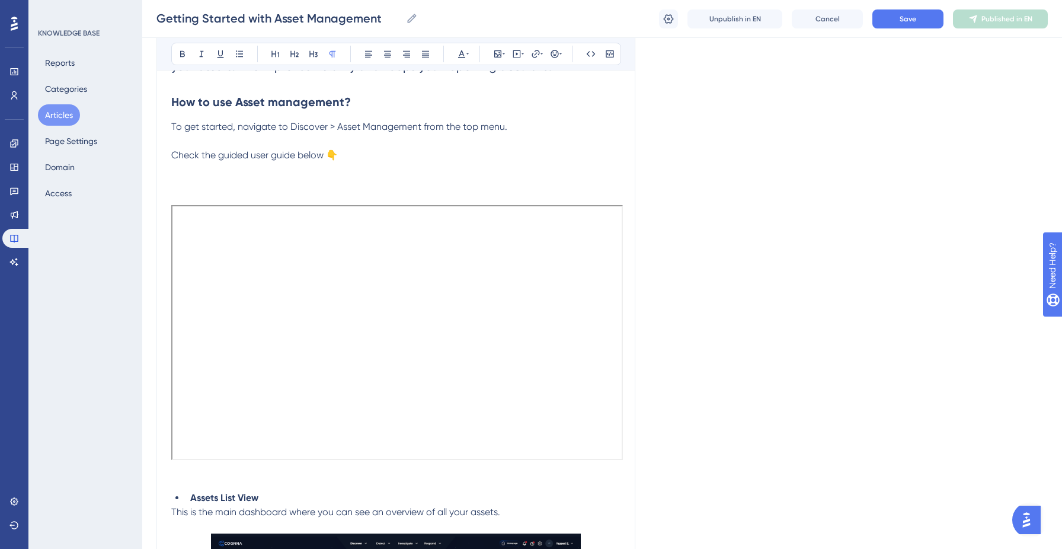
click at [226, 478] on p at bounding box center [395, 479] width 449 height 14
click at [517, 55] on icon at bounding box center [516, 53] width 9 height 9
click at [502, 132] on textarea at bounding box center [517, 127] width 180 height 53
paste textarea "https://js.storylane.io/js/v2/storylane.js"
type textarea "https://js.storylane.io/js/v2/storylane.js"
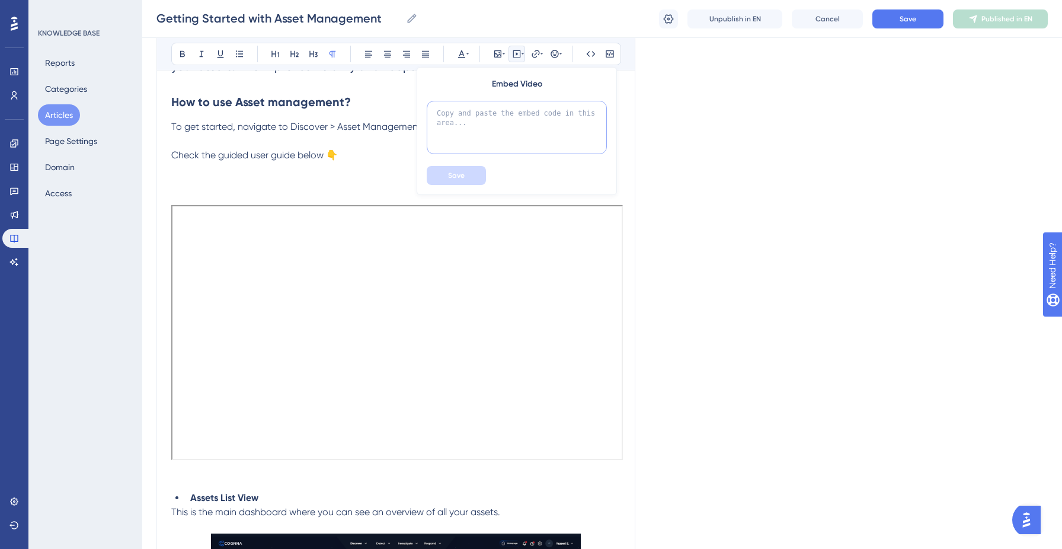
click at [485, 121] on textarea at bounding box center [517, 127] width 180 height 53
paste textarea "<div> <script async src="https://js.storylane.io/js/v2/storylane.js"></script> …"
type textarea "<div> <script async src="https://js.storylane.io/js/v2/storylane.js"></script> …"
click at [445, 178] on button "Save" at bounding box center [456, 175] width 59 height 19
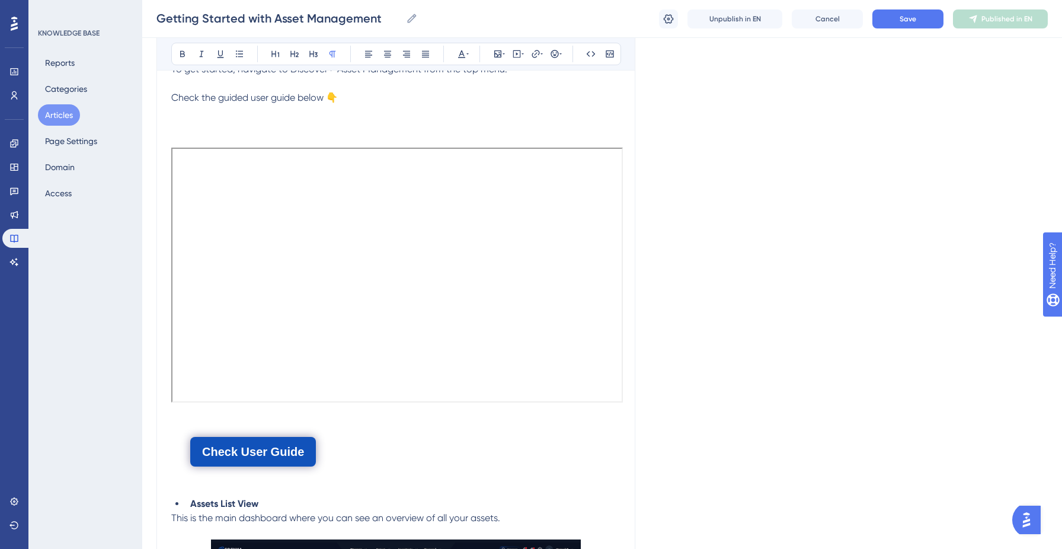
scroll to position [279, 0]
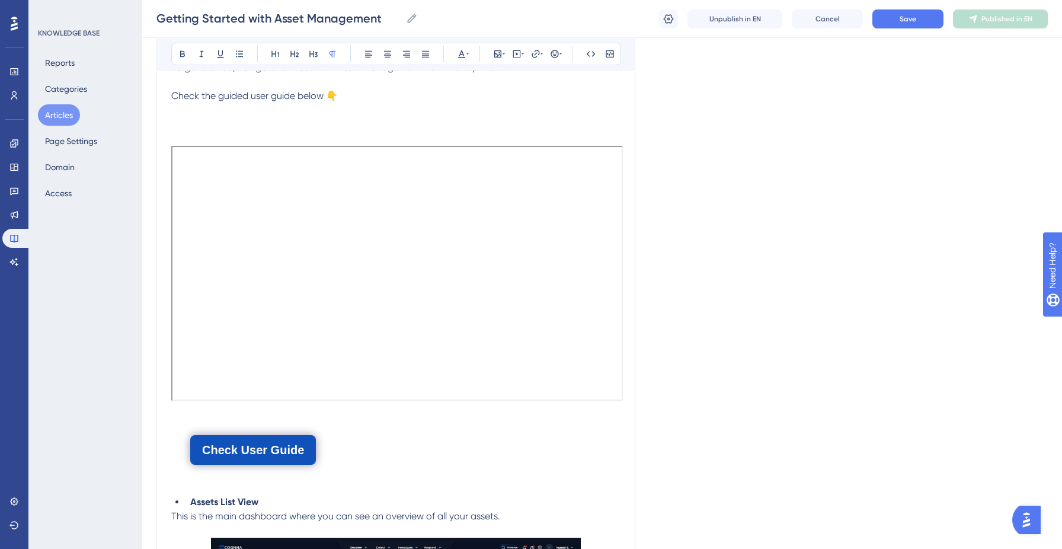
click at [346, 443] on div "Check User Guide" at bounding box center [395, 443] width 449 height 63
click at [245, 450] on button "Check User Guide" at bounding box center [253, 450] width 126 height 30
click at [383, 55] on icon at bounding box center [387, 53] width 9 height 9
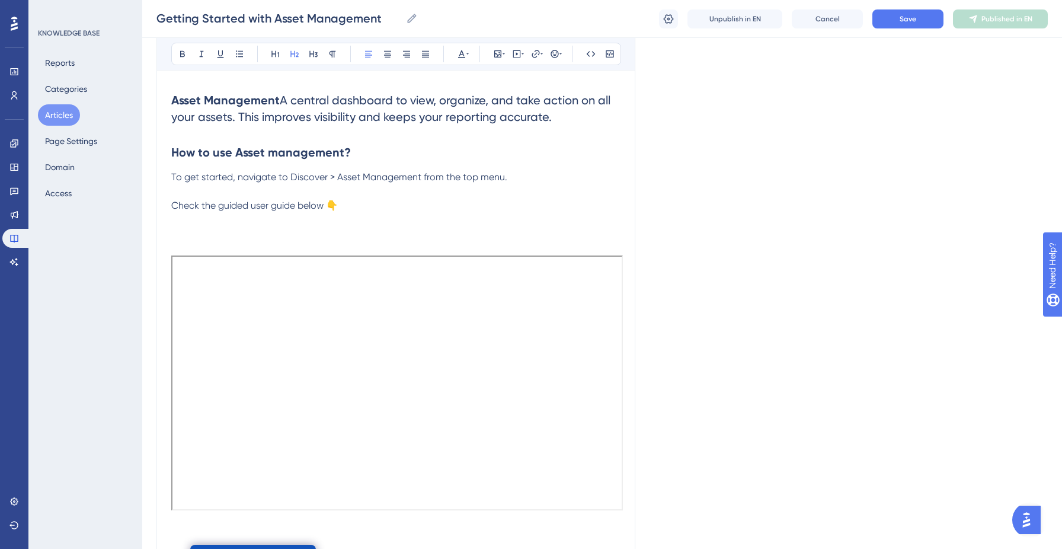
scroll to position [200, 0]
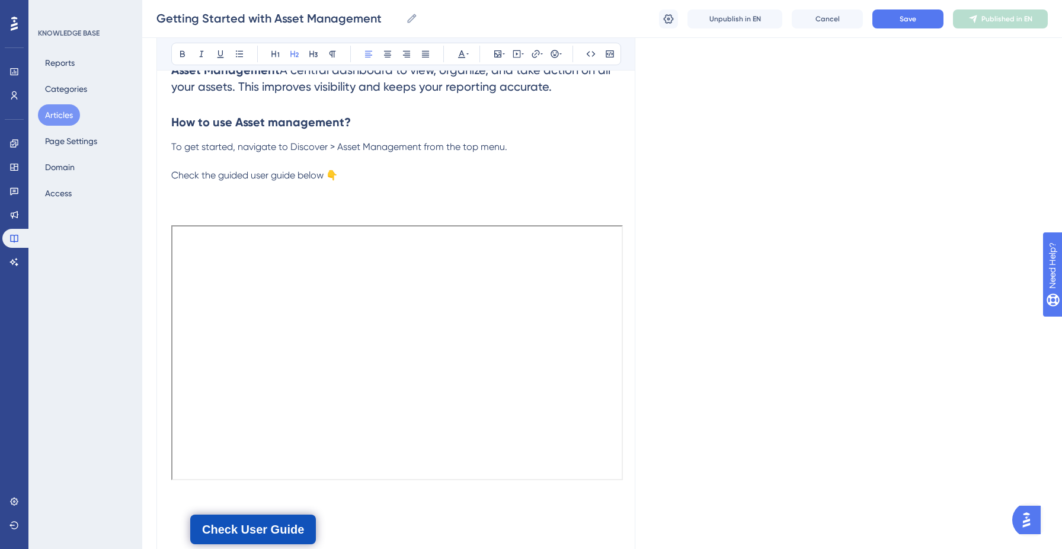
click at [405, 519] on div "Check User Guide" at bounding box center [395, 523] width 449 height 63
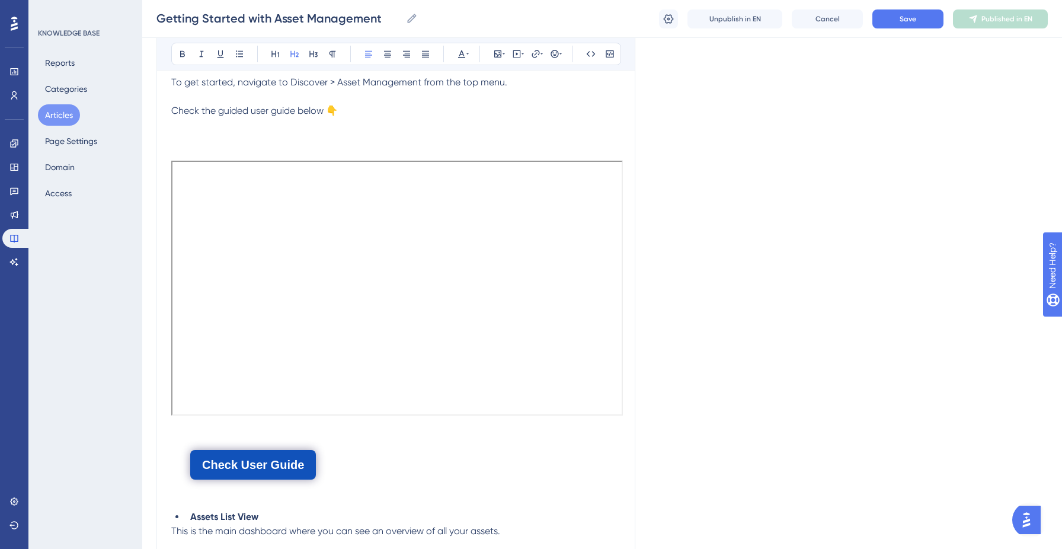
scroll to position [277, 0]
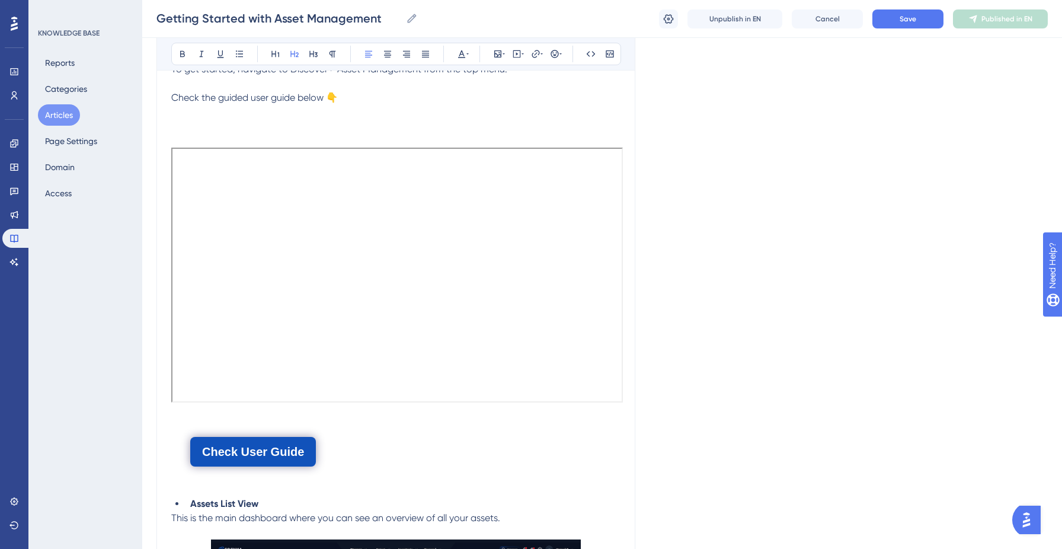
click at [354, 89] on p at bounding box center [395, 83] width 449 height 14
click at [352, 93] on p "Check the guided user guide below 👇" at bounding box center [395, 98] width 449 height 14
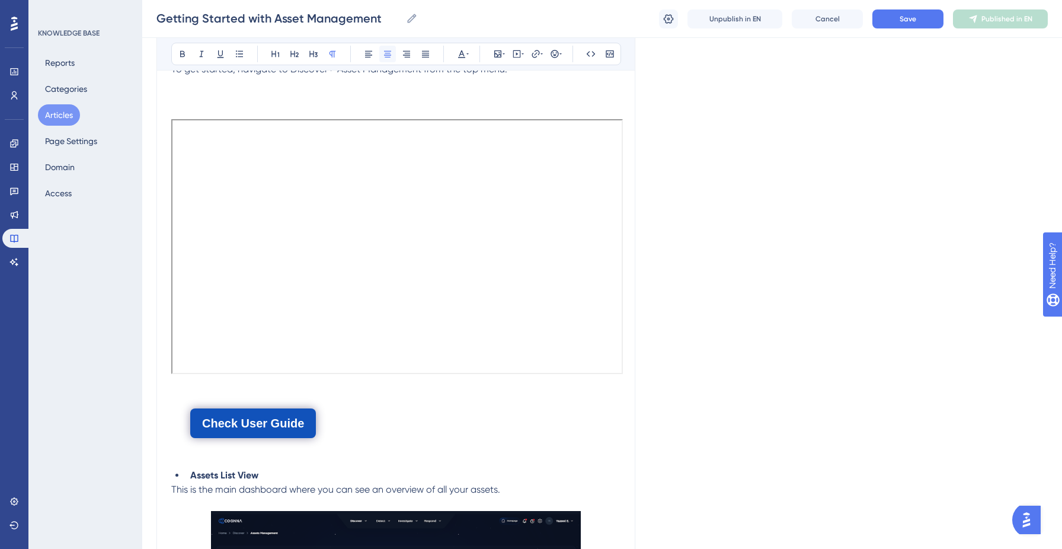
click at [390, 55] on icon at bounding box center [387, 53] width 9 height 9
click at [211, 453] on p at bounding box center [395, 456] width 449 height 14
click at [374, 462] on p at bounding box center [395, 456] width 449 height 14
click at [435, 468] on li "Assets List View" at bounding box center [402, 475] width 435 height 14
click at [182, 475] on ul "Assets List View" at bounding box center [395, 475] width 449 height 14
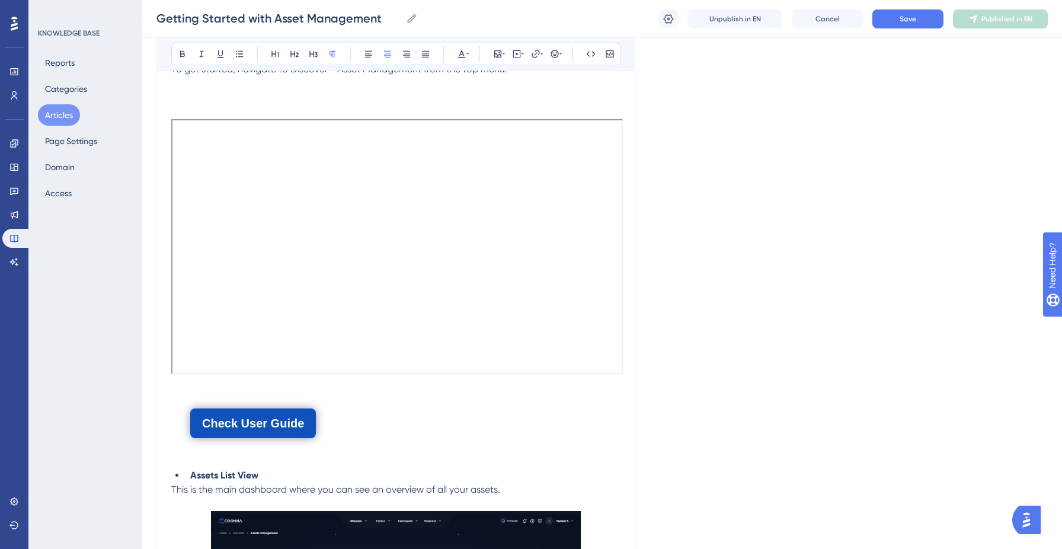
click at [205, 457] on p at bounding box center [395, 456] width 449 height 14
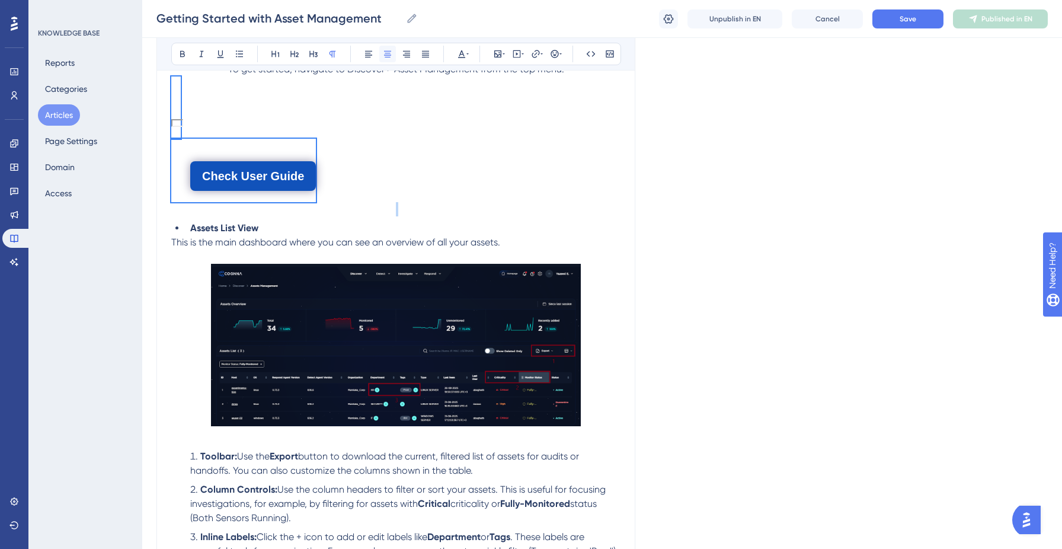
click at [390, 59] on button at bounding box center [387, 54] width 17 height 17
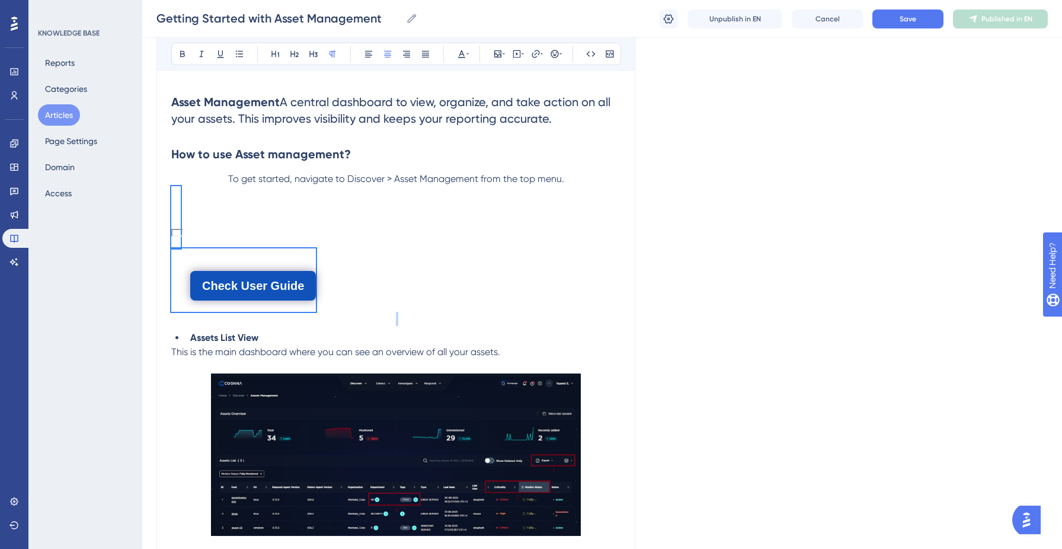
scroll to position [166, 0]
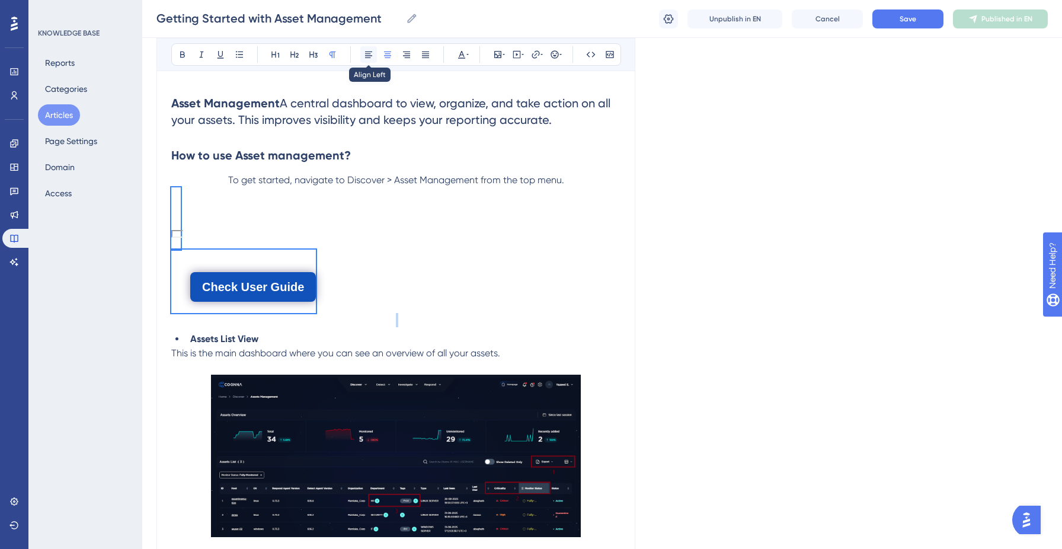
click at [372, 55] on icon at bounding box center [368, 54] width 9 height 9
click at [445, 174] on p "To get started, navigate to Discover > Asset Management from the top menu." at bounding box center [395, 180] width 449 height 14
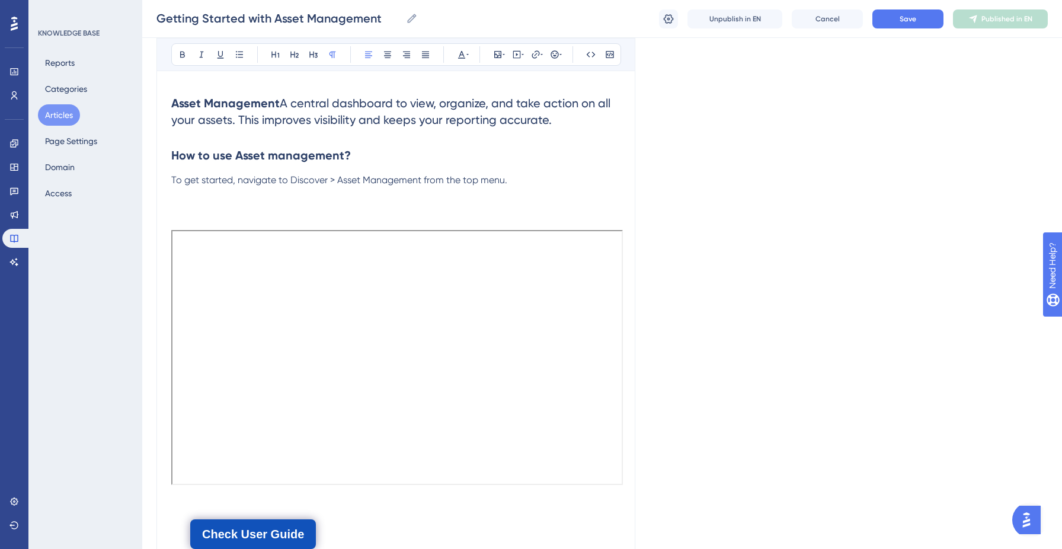
click at [514, 178] on p "To get started, navigate to Discover > Asset Management from the top menu." at bounding box center [395, 180] width 449 height 14
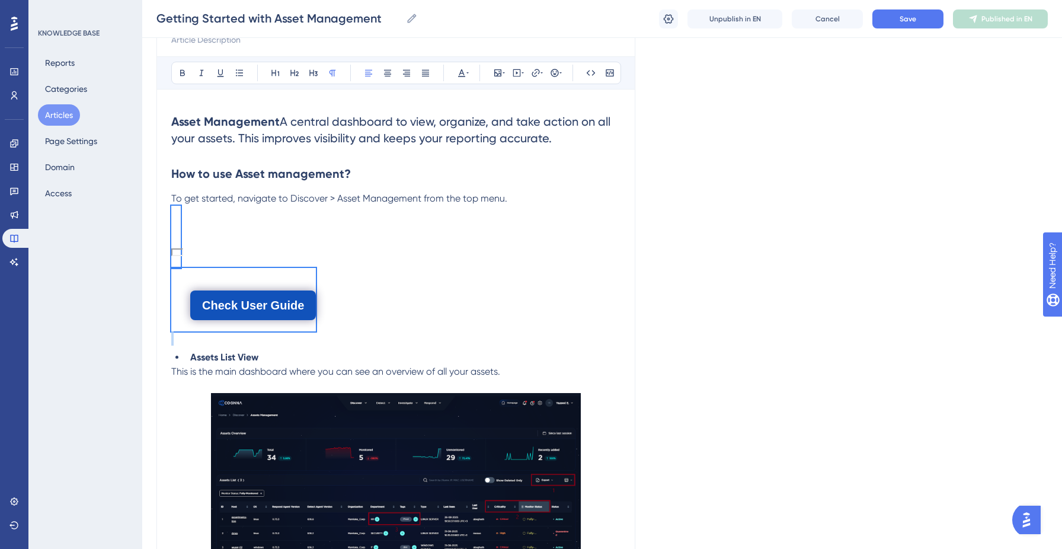
scroll to position [140, 0]
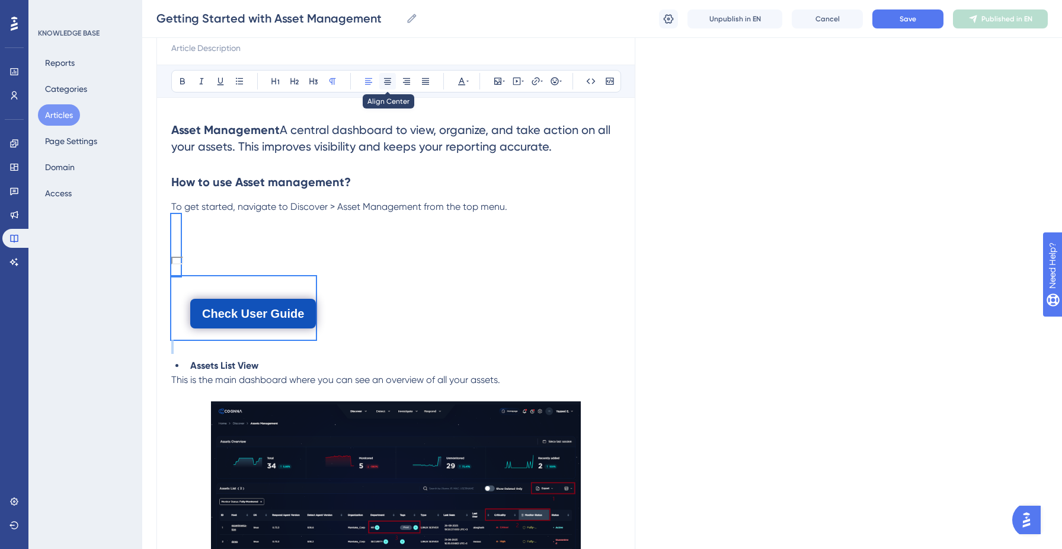
click at [388, 84] on icon at bounding box center [387, 80] width 9 height 9
click at [370, 83] on icon at bounding box center [368, 80] width 9 height 9
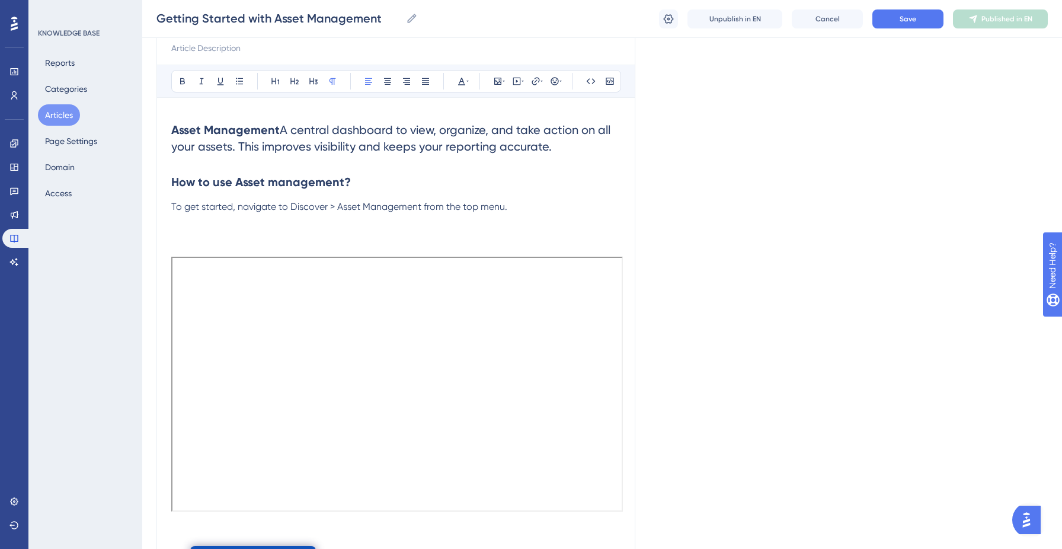
click at [518, 209] on p "To get started, navigate to Discover > Asset Management from the top menu." at bounding box center [395, 207] width 449 height 14
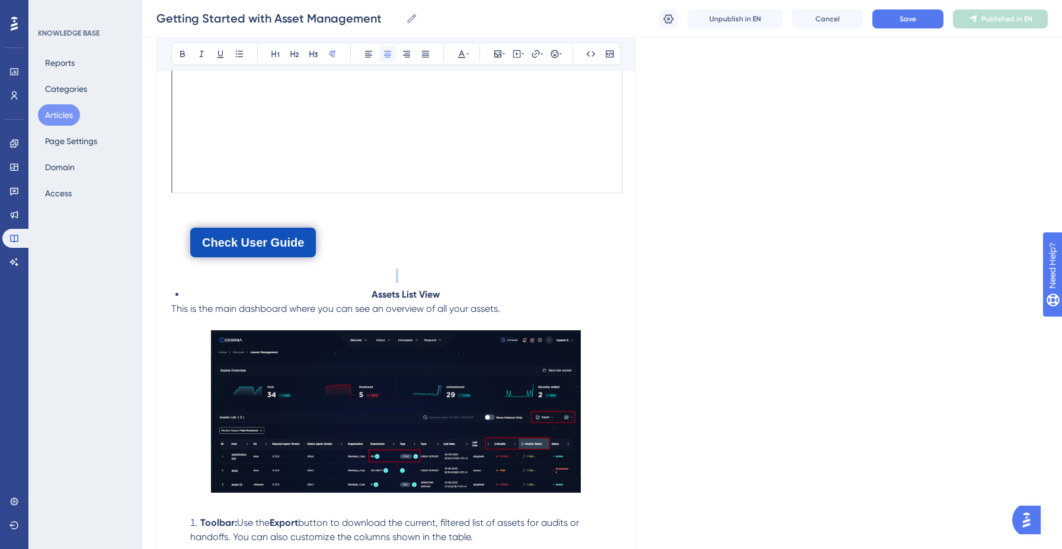
click at [390, 53] on icon at bounding box center [387, 54] width 7 height 7
click at [427, 228] on div "Check User Guide" at bounding box center [395, 236] width 449 height 63
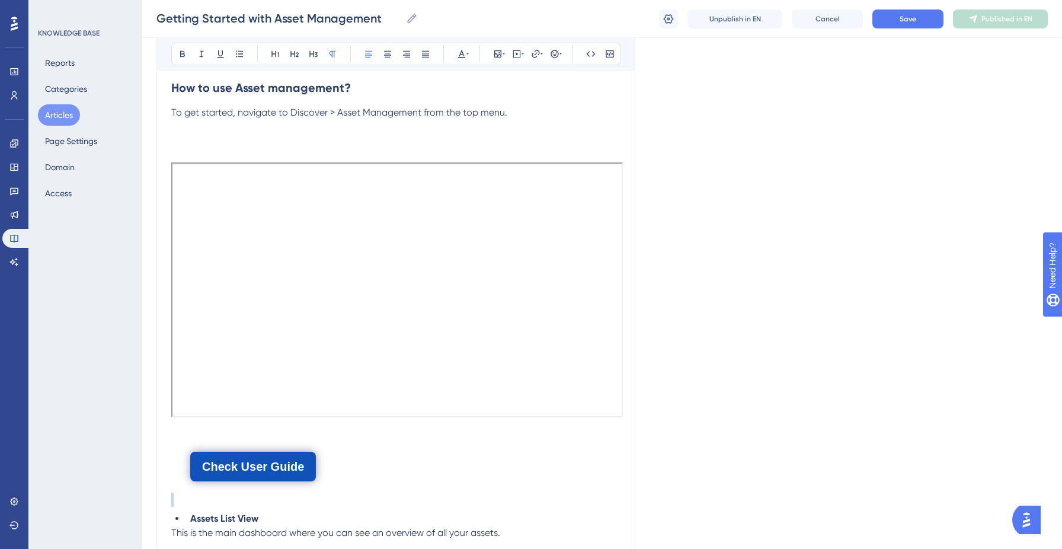
scroll to position [231, 0]
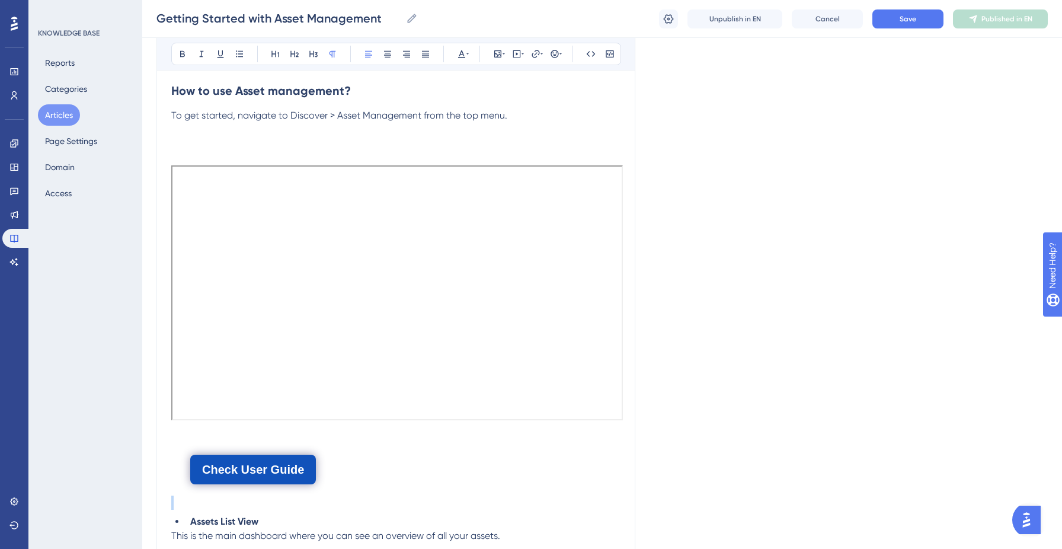
click at [287, 467] on button "Check User Guide" at bounding box center [253, 469] width 126 height 30
click at [347, 472] on div "Check User Guide" at bounding box center [395, 463] width 449 height 63
click at [383, 471] on div "Check User Guide" at bounding box center [395, 463] width 449 height 63
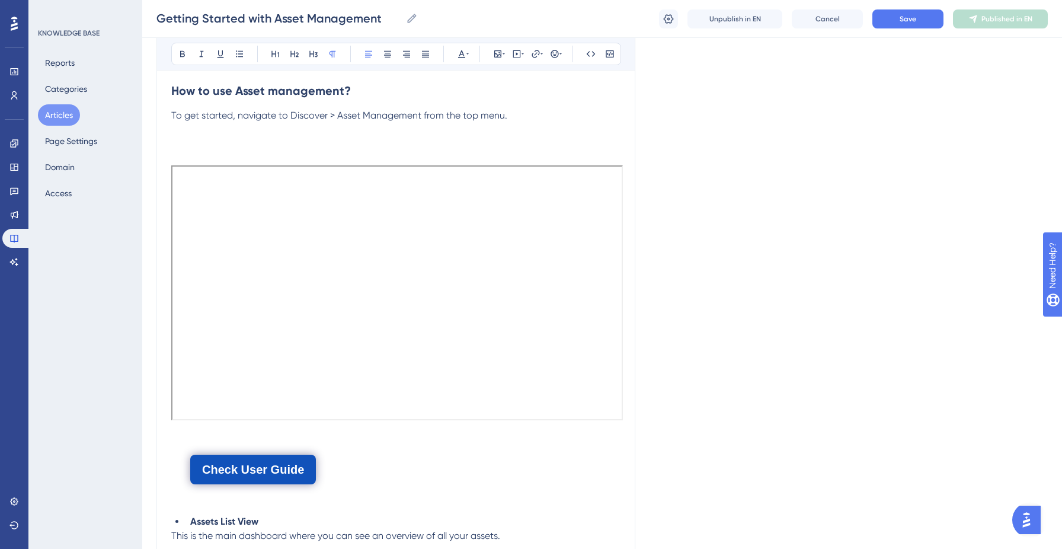
click at [343, 516] on li "Assets List View" at bounding box center [402, 521] width 435 height 14
click at [389, 62] on button at bounding box center [387, 54] width 17 height 17
click at [520, 57] on icon at bounding box center [516, 53] width 9 height 9
click at [498, 129] on textarea at bounding box center [517, 127] width 180 height 53
paste textarea "<div> <script async src="https://js.storylane.io/js/v2/storylane.js"></script> …"
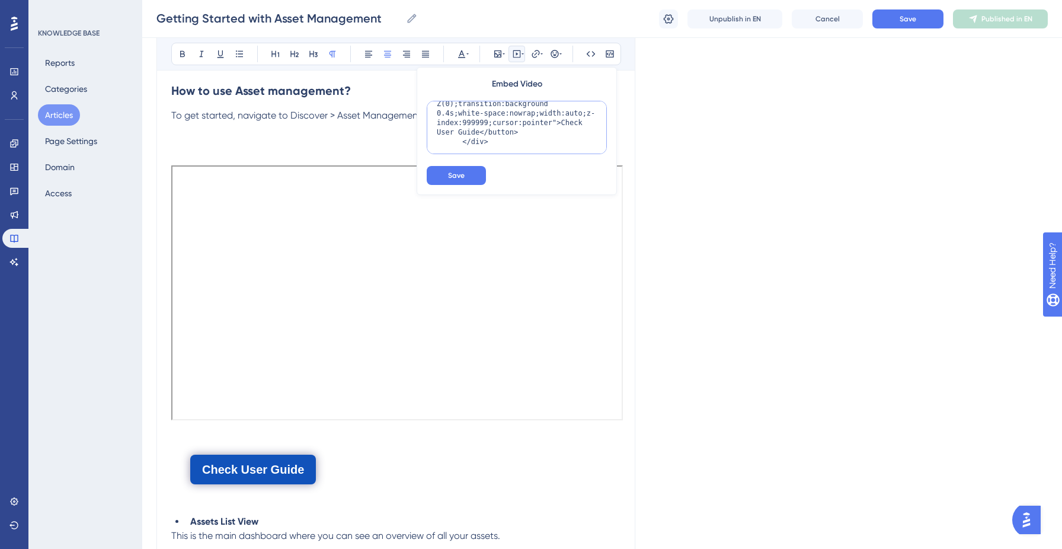
scroll to position [256, 0]
type textarea "<div> <script async src="https://js.storylane.io/js/v2/storylane.js"></script> …"
click at [462, 171] on span "Save" at bounding box center [456, 175] width 17 height 9
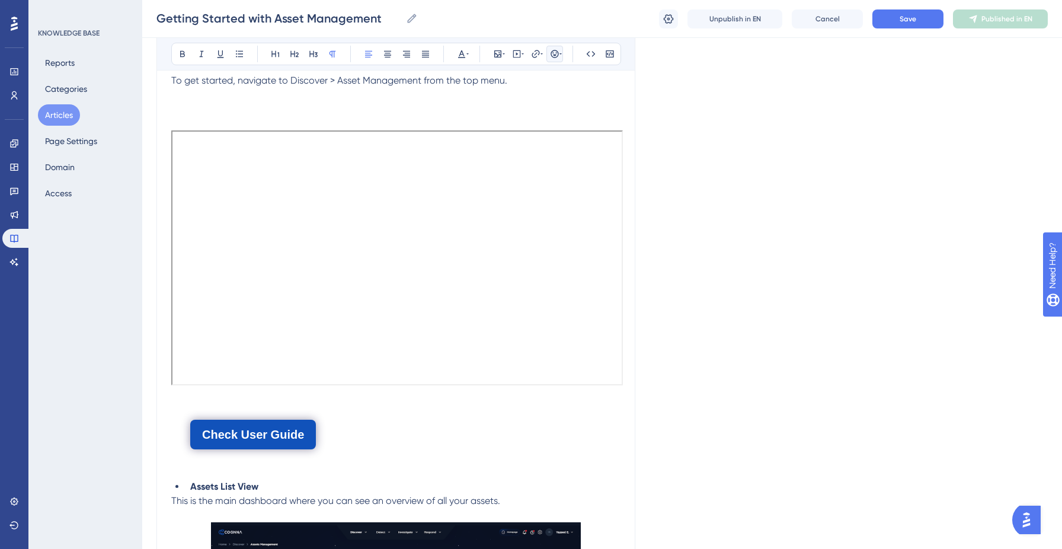
click at [550, 49] on icon at bounding box center [554, 53] width 9 height 9
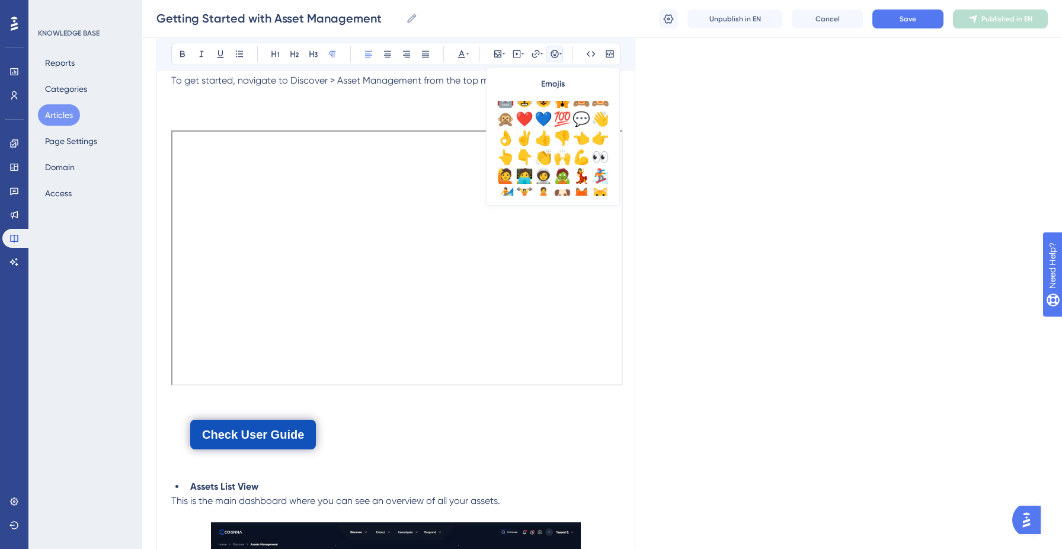
scroll to position [133, 0]
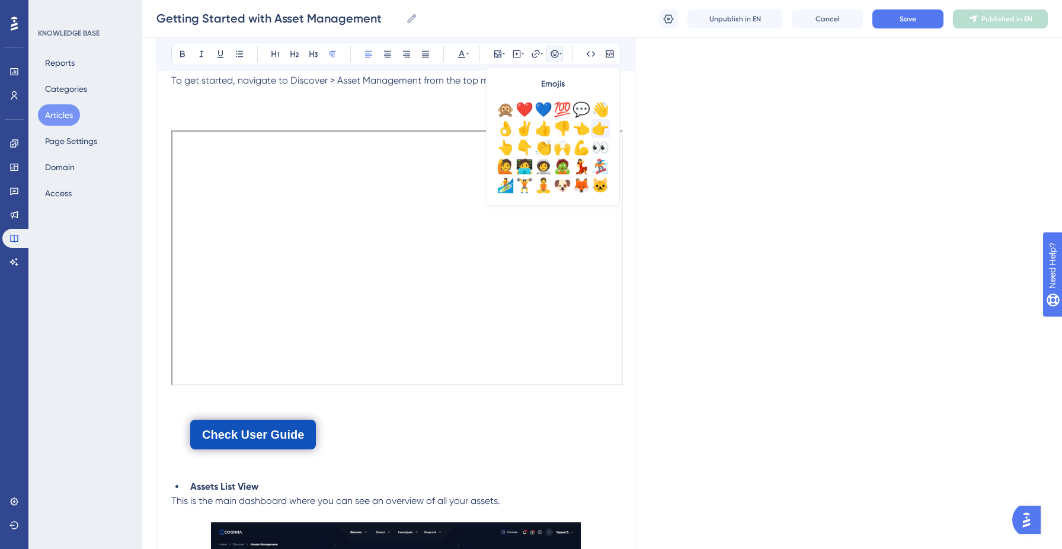
click at [595, 126] on div "👉" at bounding box center [600, 128] width 19 height 19
click at [517, 53] on icon at bounding box center [517, 53] width 2 height 3
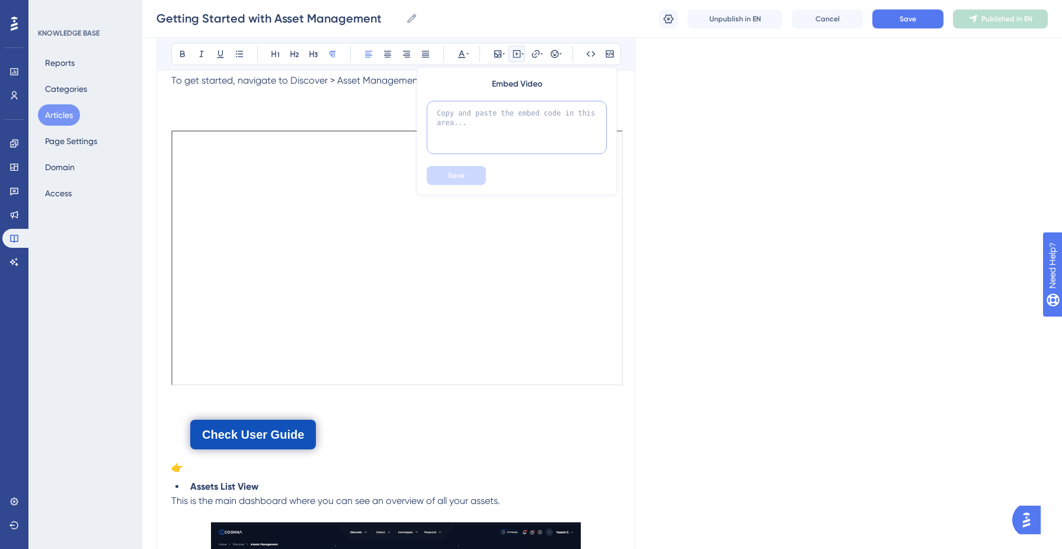
click at [498, 140] on textarea at bounding box center [517, 127] width 180 height 53
paste textarea "<div> <script async src="https://js.storylane.io/js/v2/storylane.js"></script> …"
type textarea "<div> <script async src="https://js.storylane.io/js/v2/storylane.js"></script> …"
click at [460, 175] on span "Save" at bounding box center [456, 175] width 17 height 9
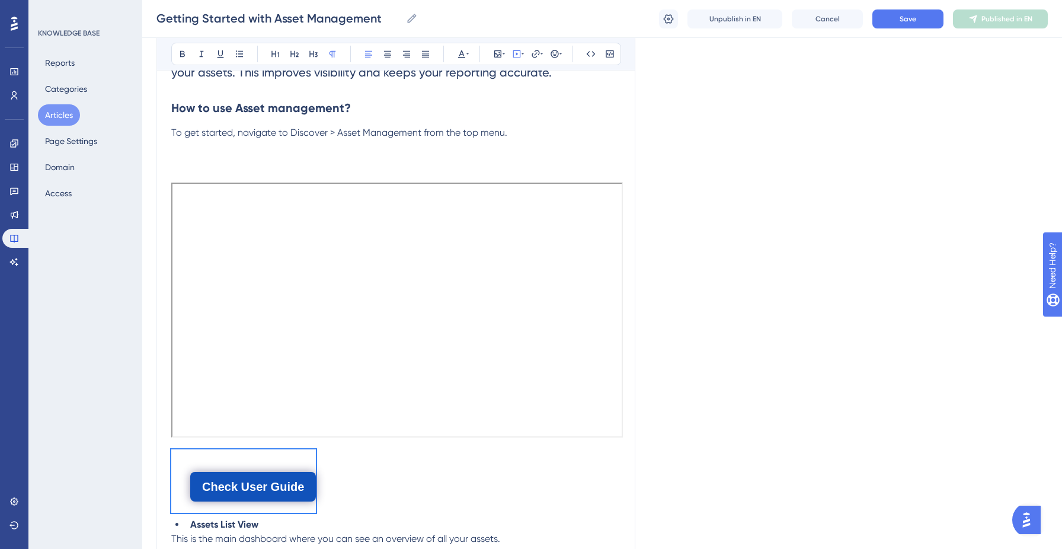
scroll to position [216, 0]
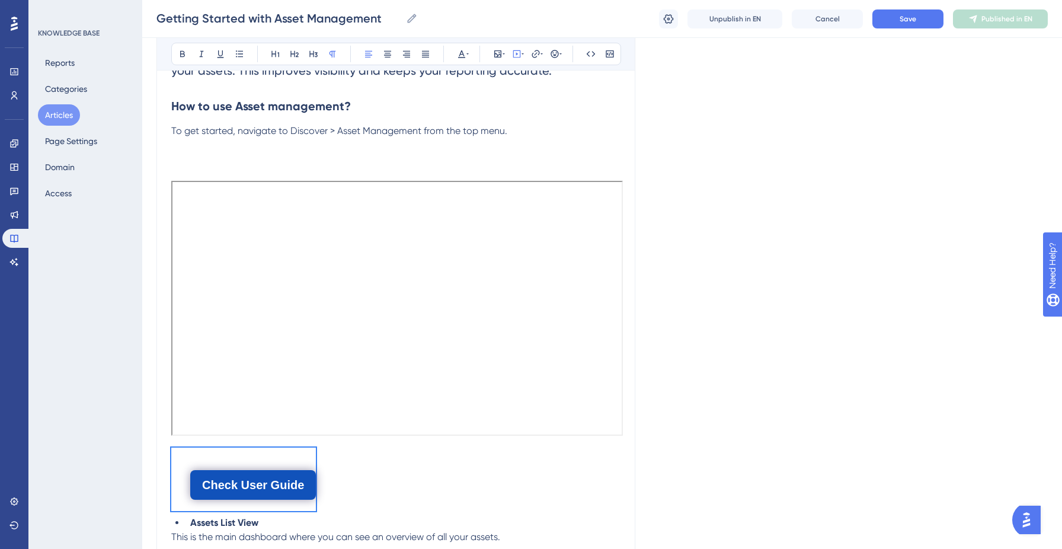
click at [469, 153] on div at bounding box center [395, 292] width 449 height 309
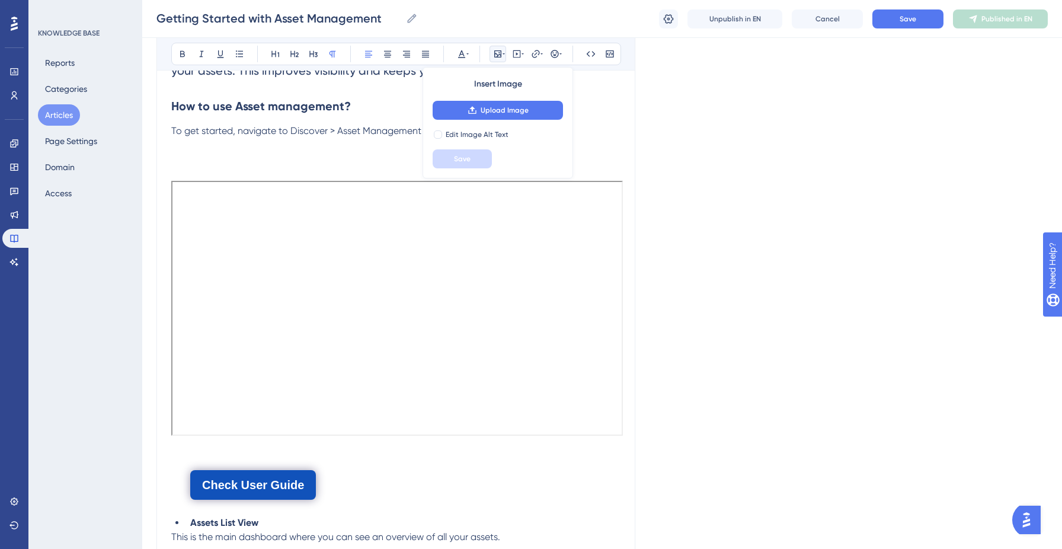
click at [386, 147] on div at bounding box center [395, 292] width 449 height 309
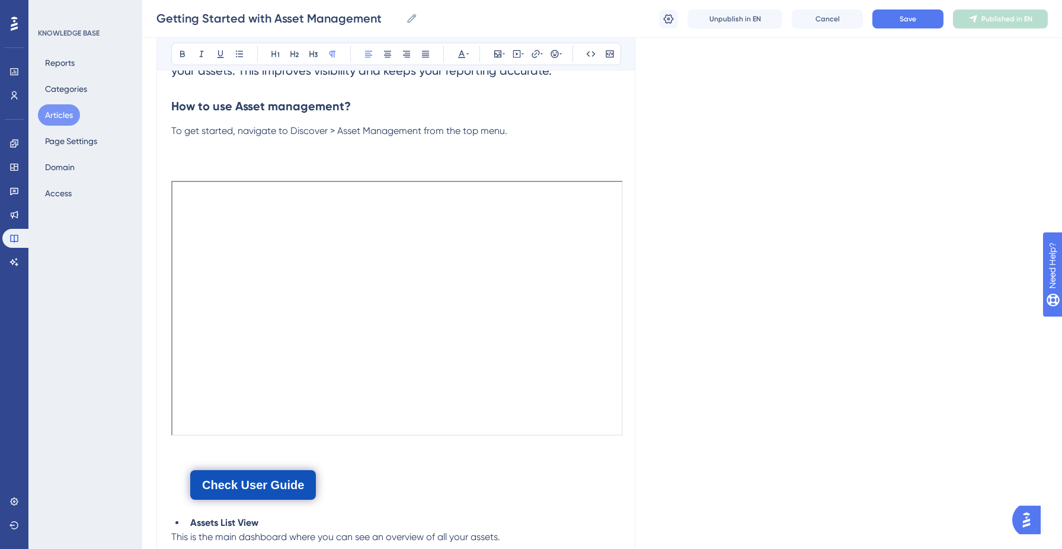
click at [377, 139] on div at bounding box center [395, 292] width 449 height 309
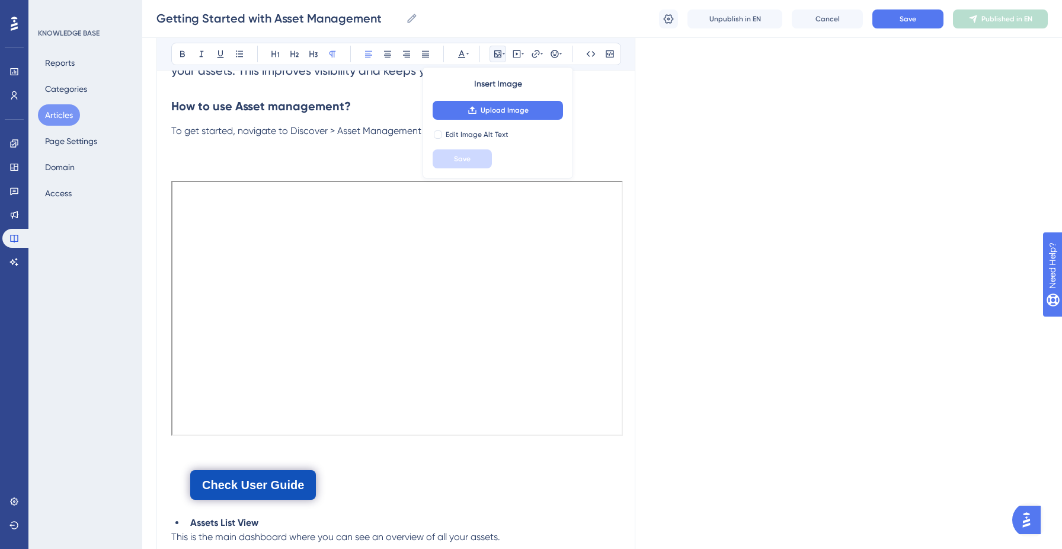
click at [380, 127] on span "To get started, navigate to Discover > Asset Management from the top menu." at bounding box center [339, 130] width 336 height 11
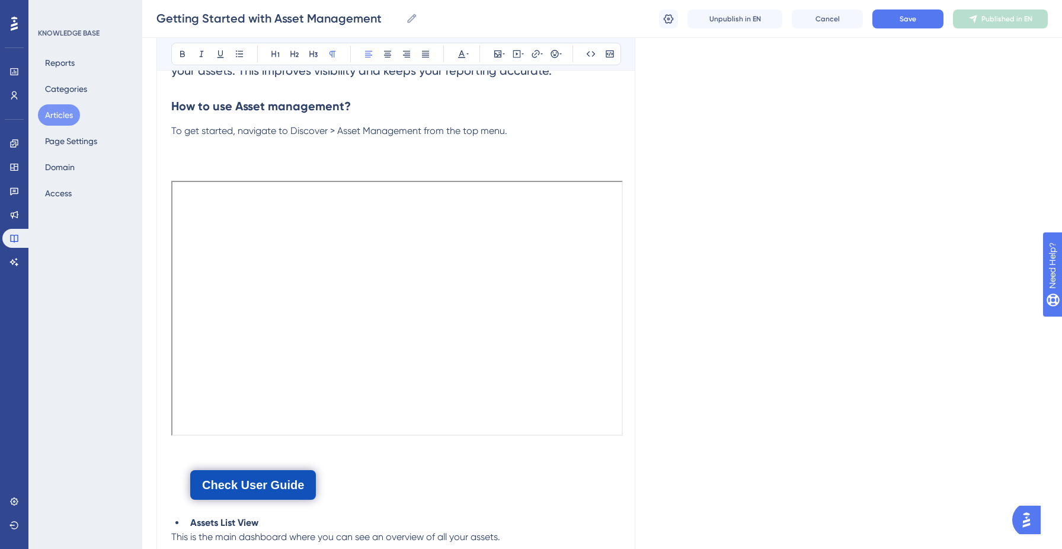
click at [274, 483] on button "Check User Guide" at bounding box center [253, 485] width 126 height 30
click at [896, 20] on button "Save" at bounding box center [907, 18] width 71 height 19
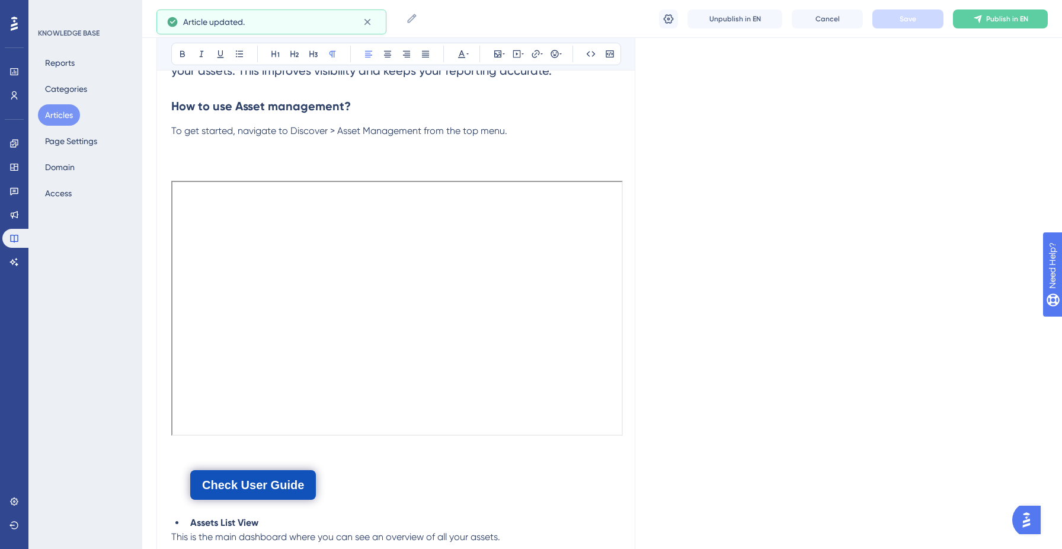
click at [978, 34] on div "Getting Started with Asset Management Getting Started with Asset Management Unp…" at bounding box center [601, 19] width 919 height 38
click at [979, 14] on icon at bounding box center [977, 18] width 9 height 9
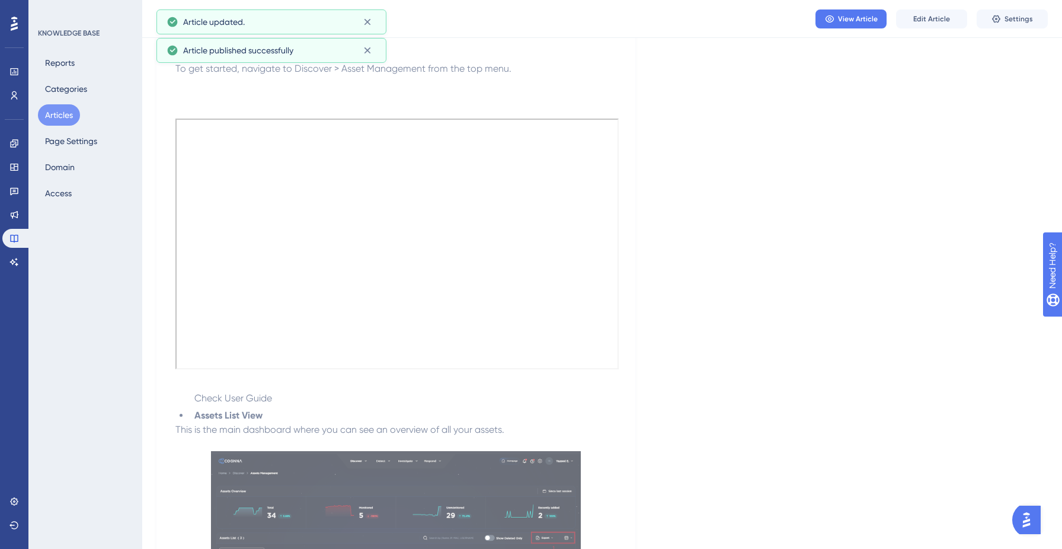
scroll to position [162, 0]
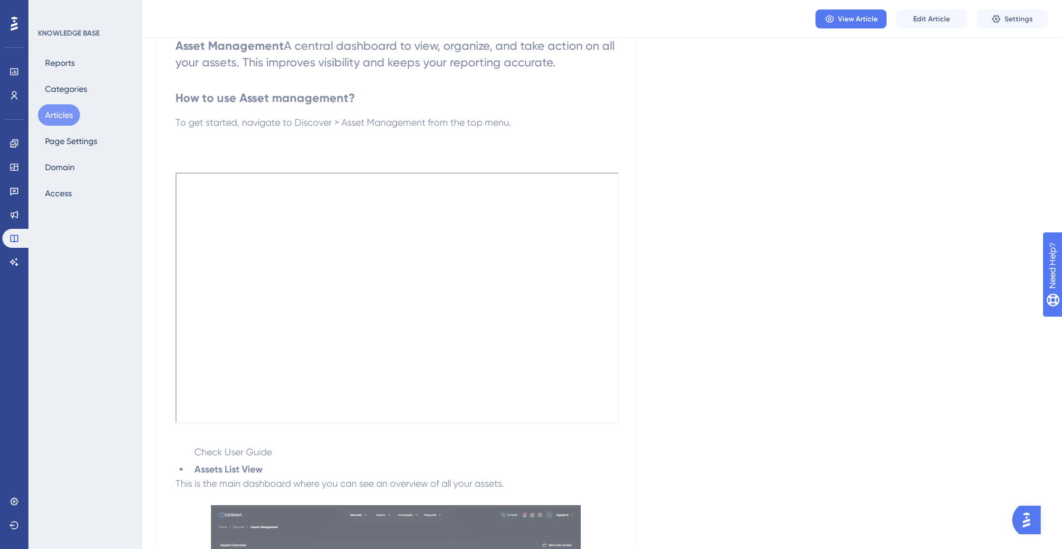
click at [254, 457] on div "Check User Guide" at bounding box center [395, 446] width 441 height 23
click at [848, 24] on button "View Article" at bounding box center [850, 18] width 71 height 19
click at [936, 24] on button "Edit Article" at bounding box center [931, 18] width 71 height 19
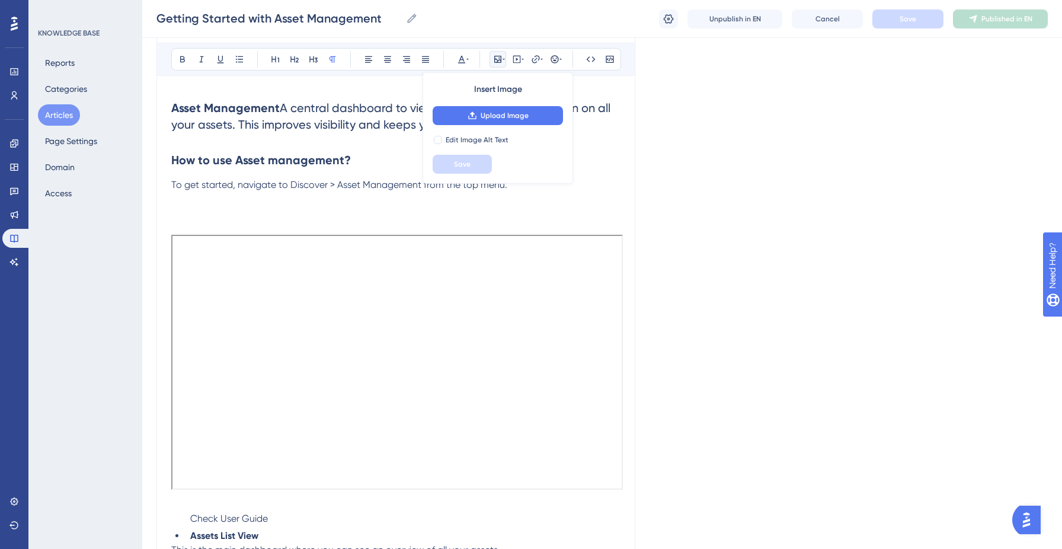
scroll to position [836, 0]
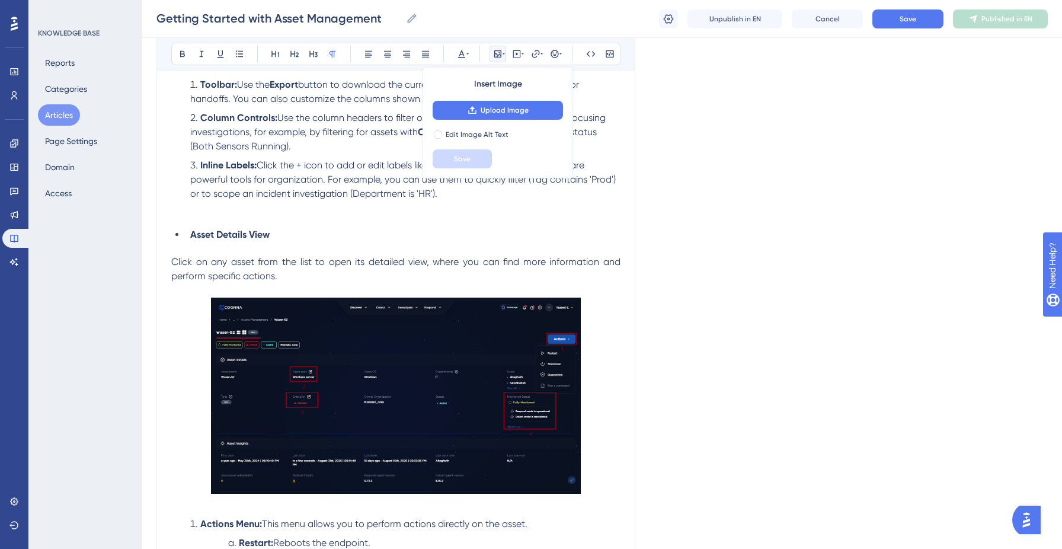
click at [311, 243] on p "Assets List View This is the main dashboard where you can see an overview of al…" at bounding box center [395, 347] width 449 height 994
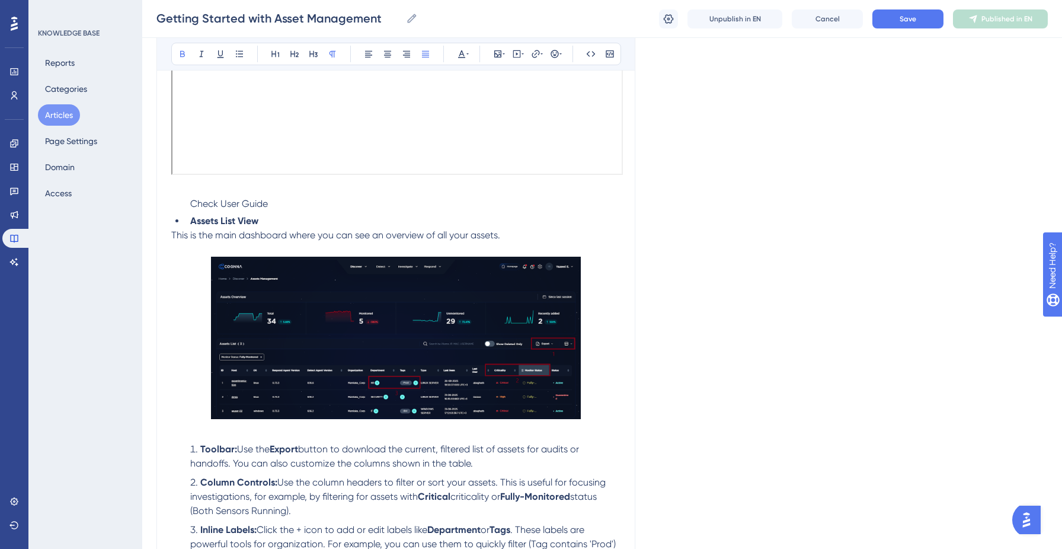
scroll to position [336, 0]
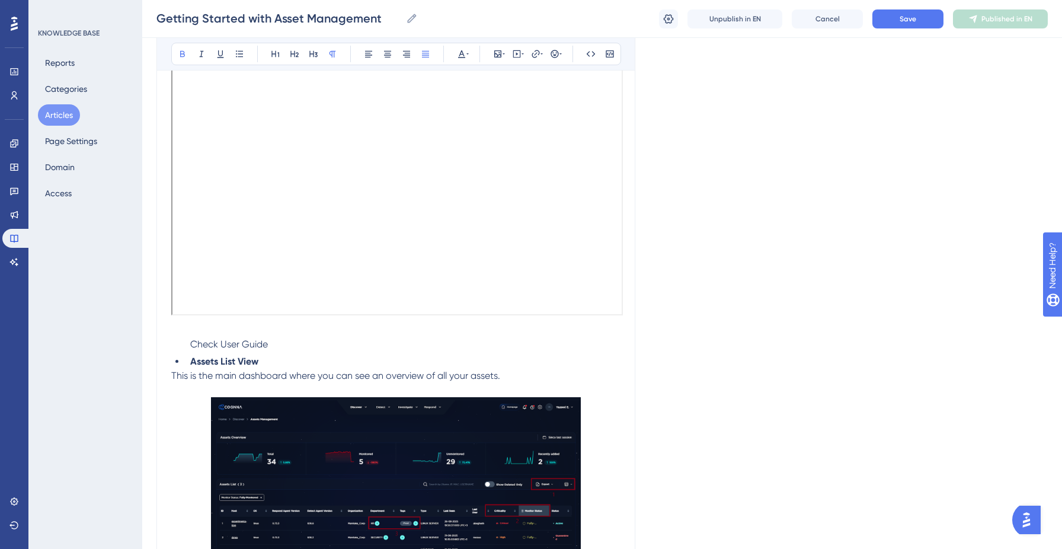
click at [267, 350] on div "Check User Guide" at bounding box center [395, 338] width 449 height 23
click at [230, 383] on p "This is the main dashboard where you can see an overview of all your assets." at bounding box center [395, 376] width 449 height 14
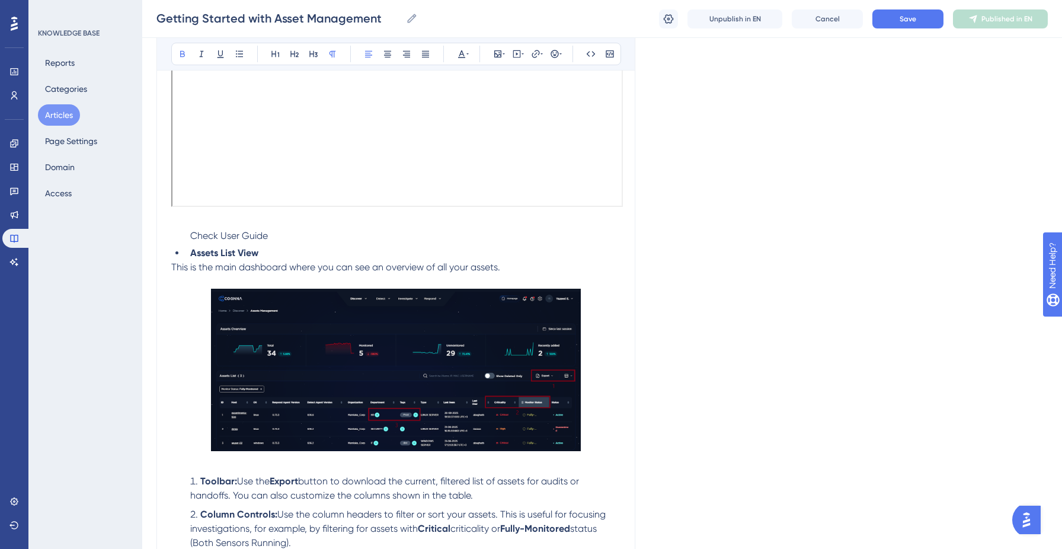
scroll to position [72, 0]
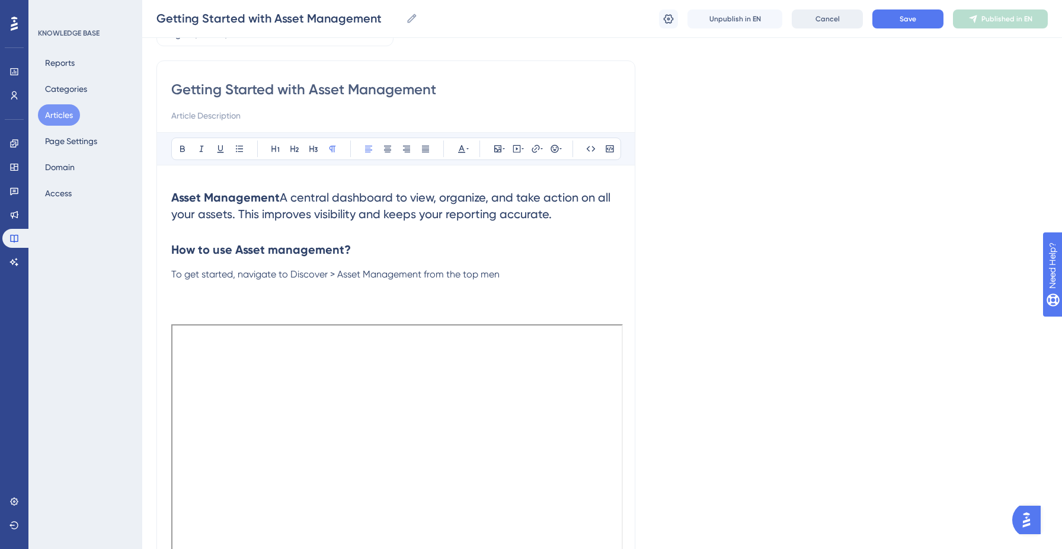
click at [836, 17] on span "Cancel" at bounding box center [827, 18] width 24 height 9
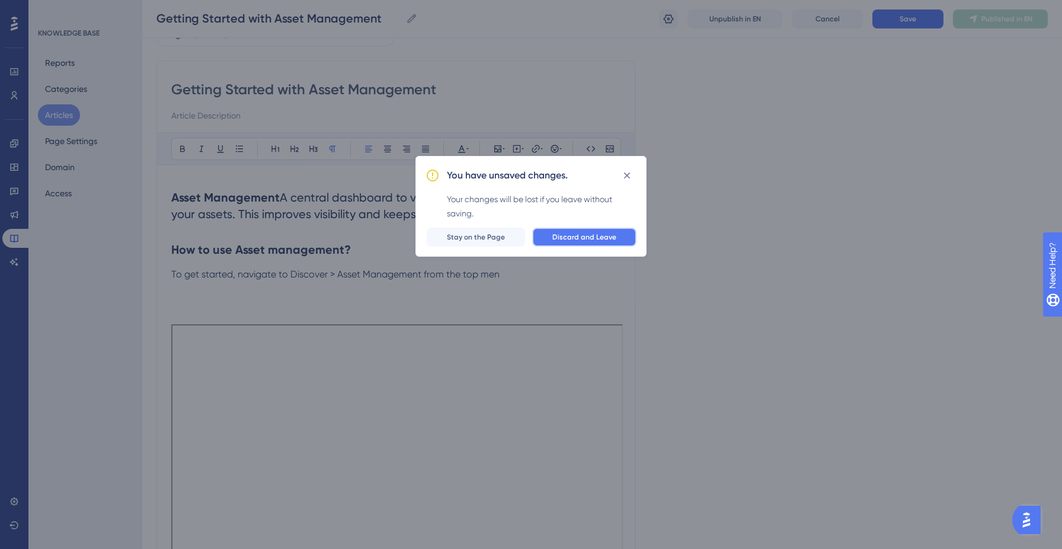
click at [576, 239] on span "Discard and Leave" at bounding box center [584, 236] width 64 height 9
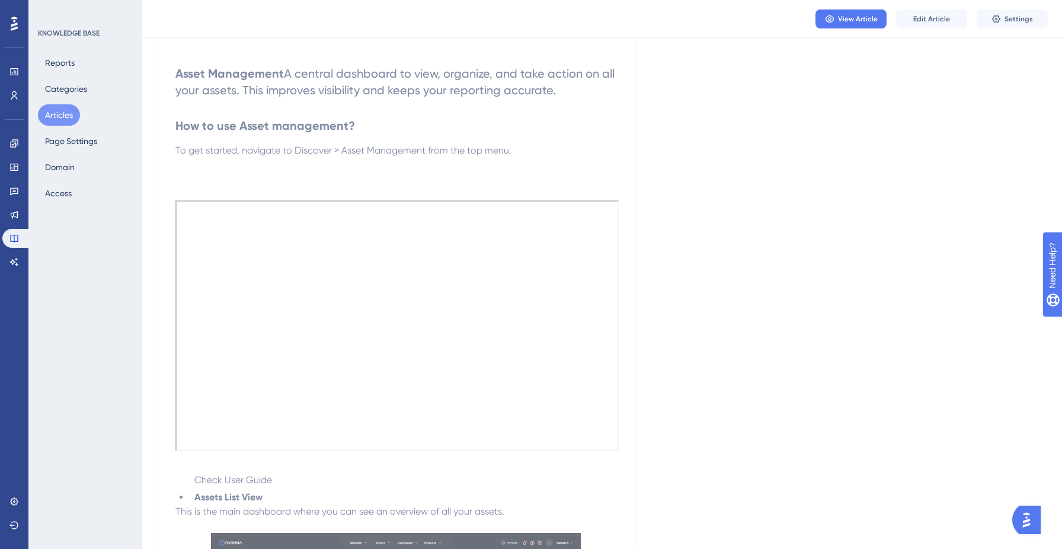
scroll to position [133, 0]
click at [941, 19] on span "Edit Article" at bounding box center [931, 18] width 37 height 9
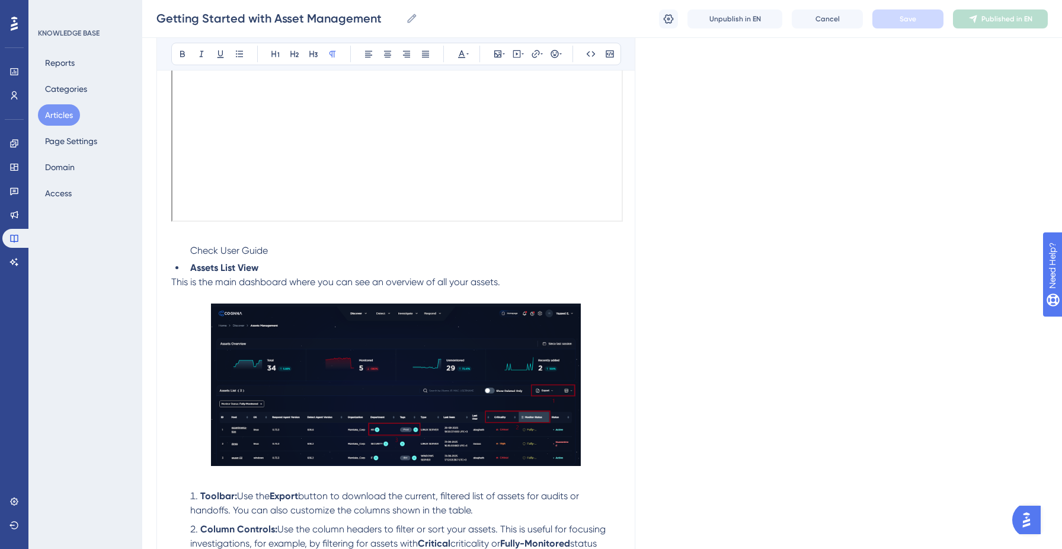
scroll to position [428, 0]
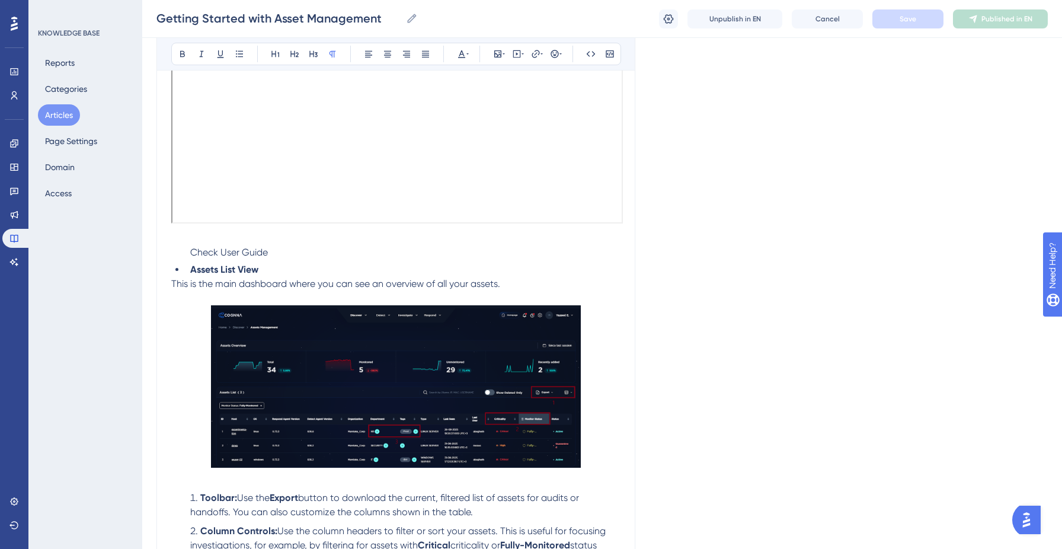
click at [265, 277] on li "Assets List View" at bounding box center [402, 269] width 435 height 14
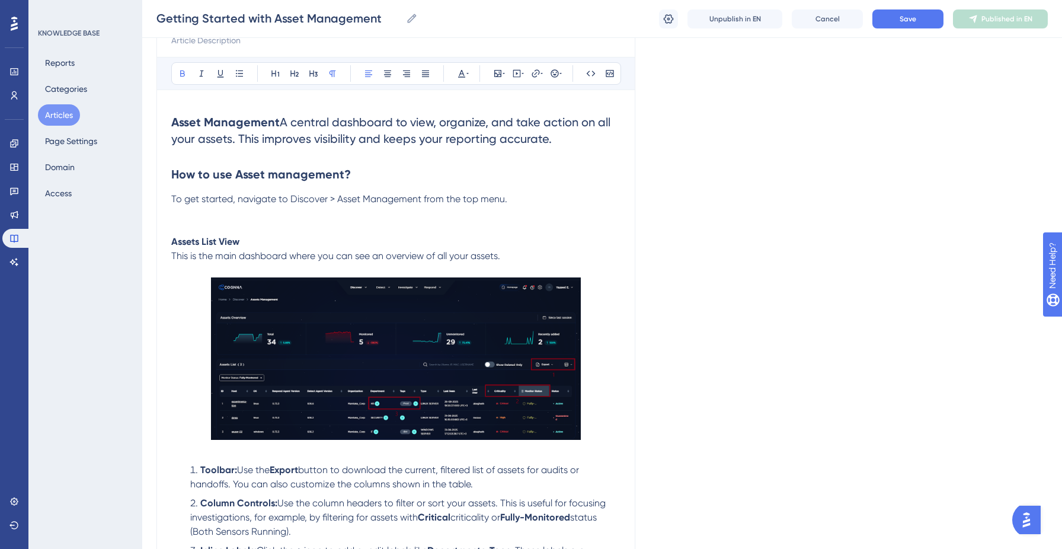
scroll to position [142, 0]
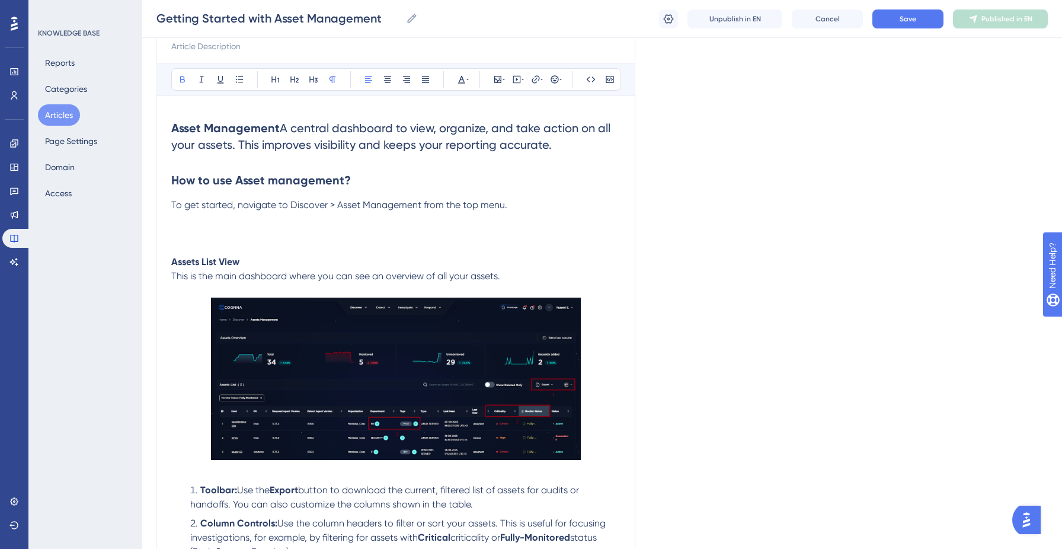
click at [183, 263] on strong "Assets List View" at bounding box center [205, 261] width 68 height 11
drag, startPoint x: 183, startPoint y: 263, endPoint x: 238, endPoint y: 263, distance: 54.5
click at [238, 263] on strong "Assets List View" at bounding box center [205, 261] width 68 height 11
copy strong "Assets List View"
click at [206, 223] on p at bounding box center [395, 219] width 449 height 14
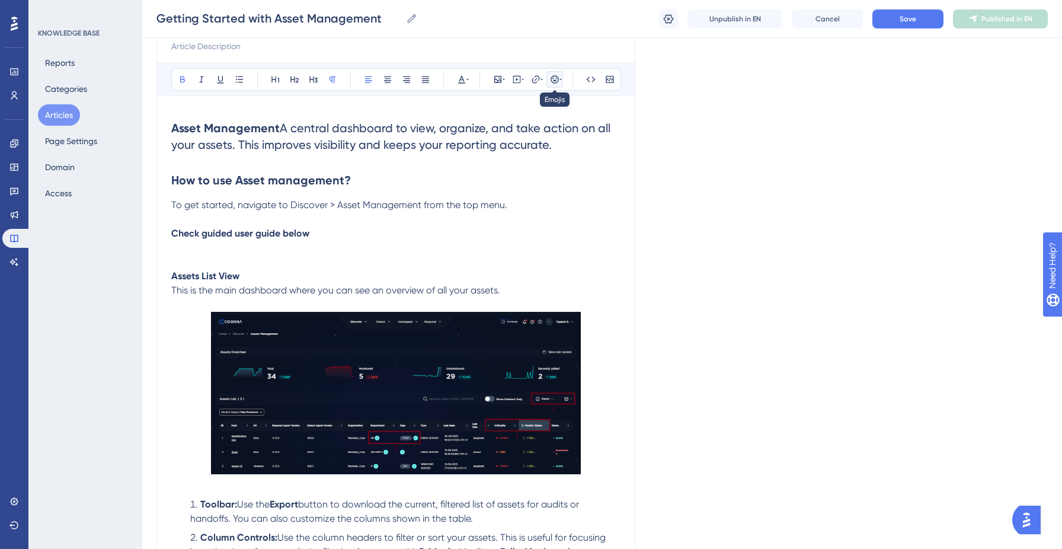
click at [553, 79] on icon at bounding box center [554, 79] width 9 height 9
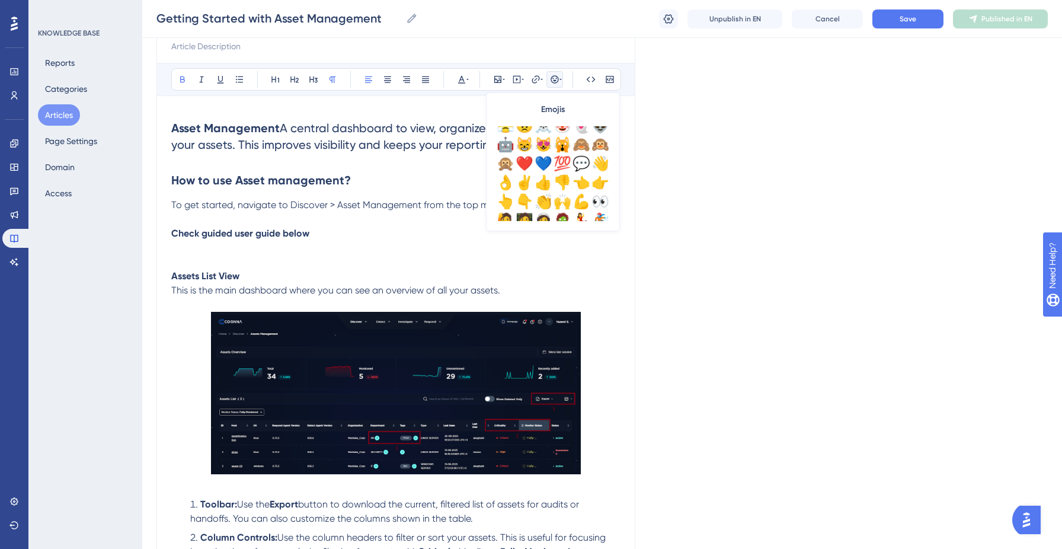
scroll to position [105, 0]
click at [526, 196] on div "👇" at bounding box center [524, 200] width 19 height 19
click at [369, 239] on p "Check guided user guide below 👇" at bounding box center [395, 233] width 449 height 14
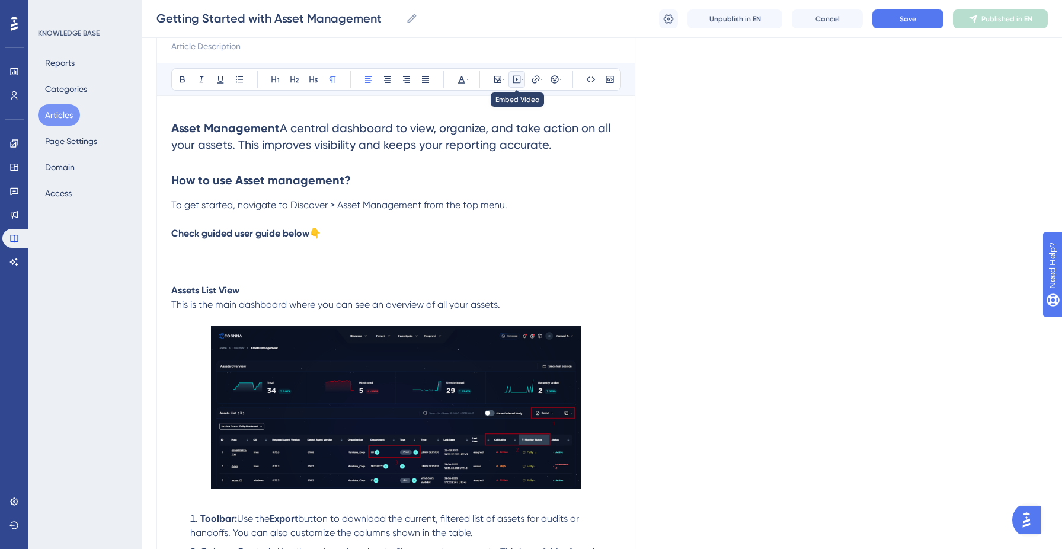
click at [513, 80] on icon at bounding box center [517, 80] width 8 height 8
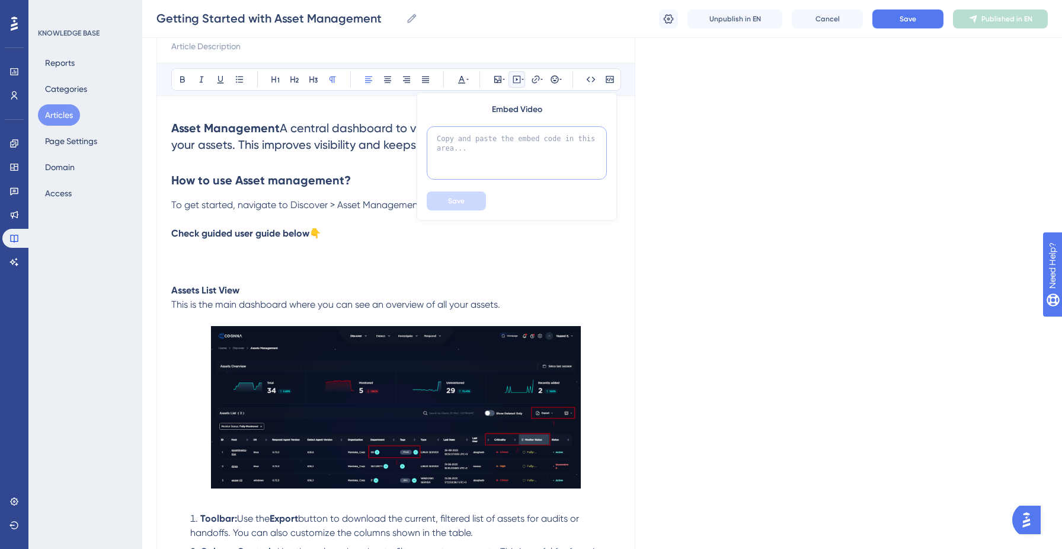
click at [517, 143] on textarea at bounding box center [517, 152] width 180 height 53
paste textarea "<div> <script async src="https://js.storylane.io/js/v2/storylane.js"></script> …"
type textarea "<div> <script async src="https://js.storylane.io/js/v2/storylane.js"></script> …"
click at [469, 198] on button "Save" at bounding box center [456, 200] width 59 height 19
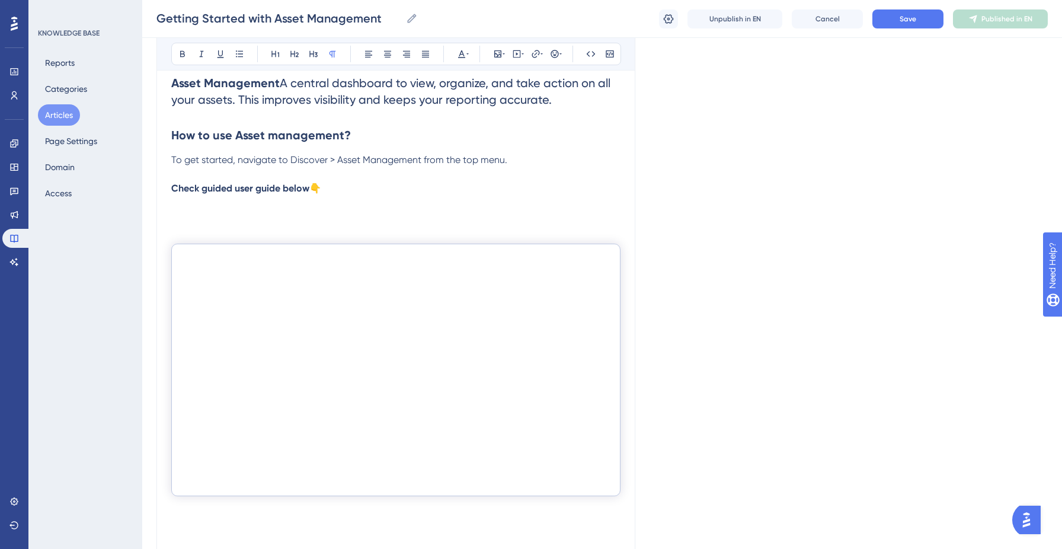
scroll to position [196, 0]
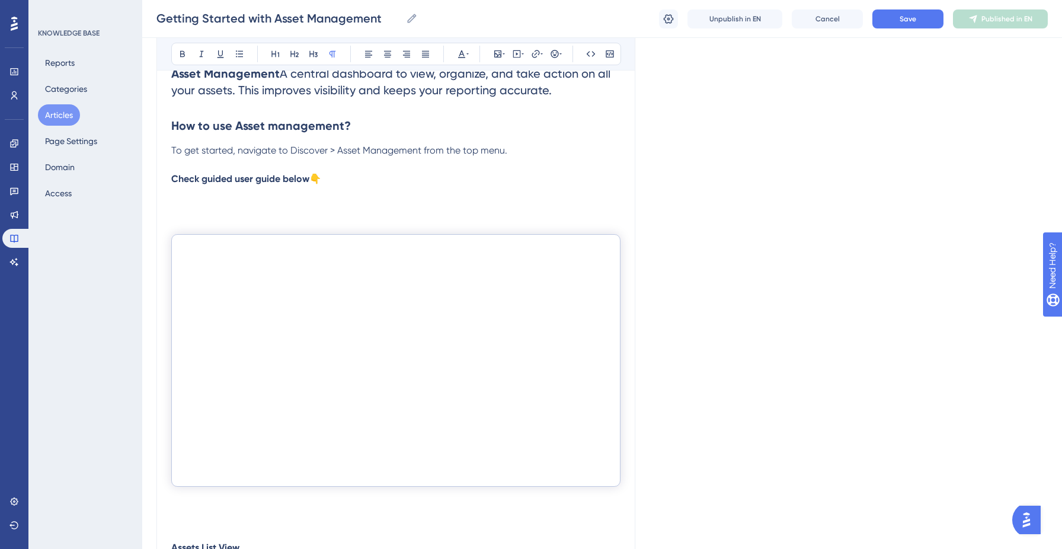
click at [332, 193] on p at bounding box center [395, 193] width 449 height 14
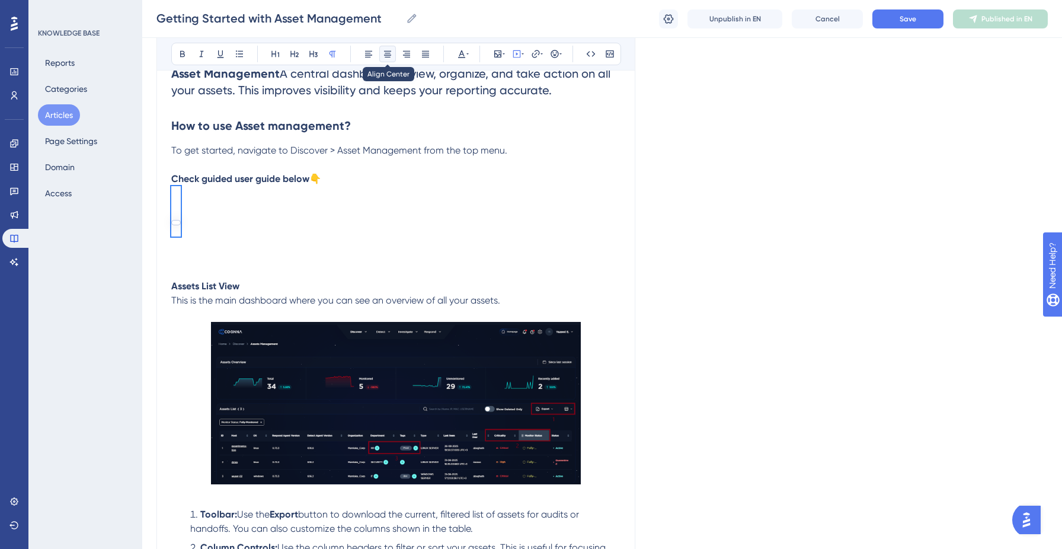
click at [390, 54] on icon at bounding box center [387, 53] width 9 height 9
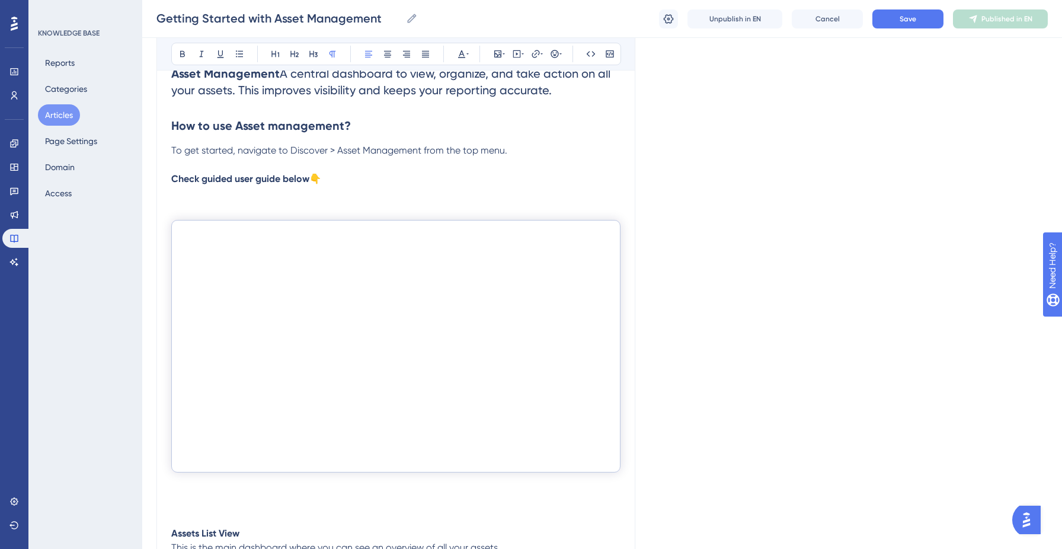
click at [331, 182] on p "Check guided user guide below 👇" at bounding box center [395, 179] width 449 height 14
click at [911, 6] on div "Getting Started with Asset Management Getting Started with Asset Management Unp…" at bounding box center [601, 19] width 919 height 38
click at [911, 21] on span "Save" at bounding box center [907, 18] width 17 height 9
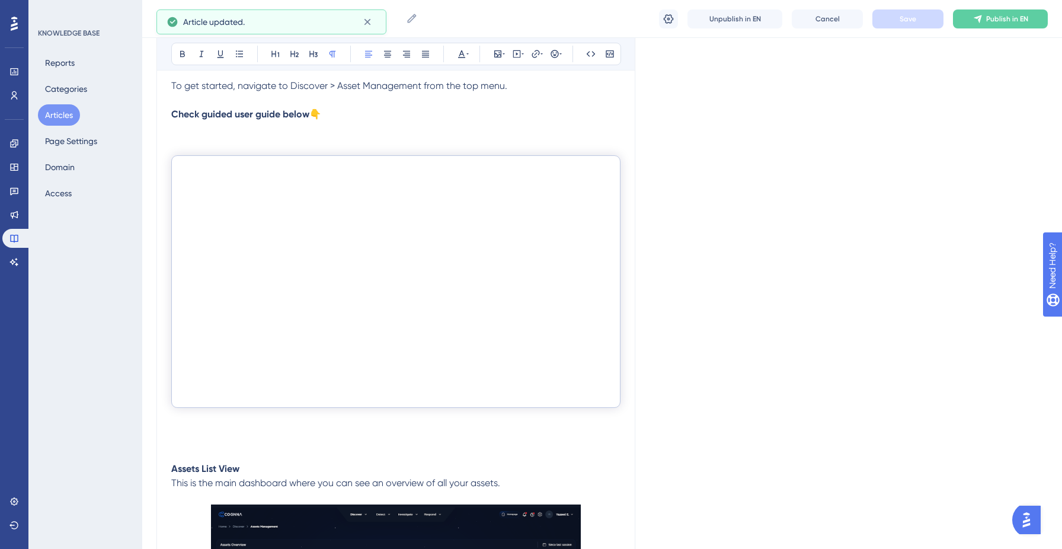
scroll to position [262, 0]
click at [397, 431] on p at bounding box center [395, 438] width 449 height 14
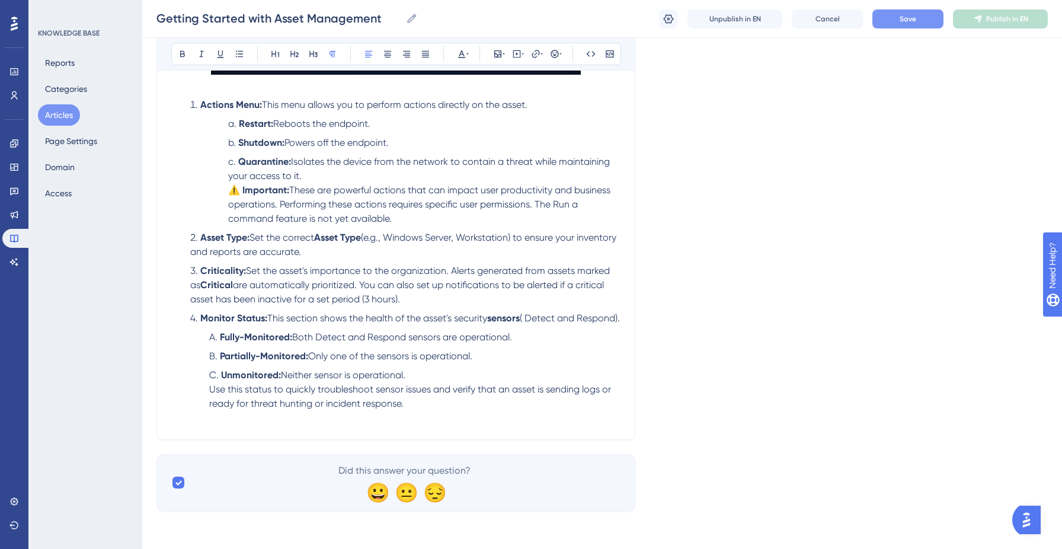
scroll to position [1281, 0]
click at [922, 23] on button "Save" at bounding box center [907, 18] width 71 height 19
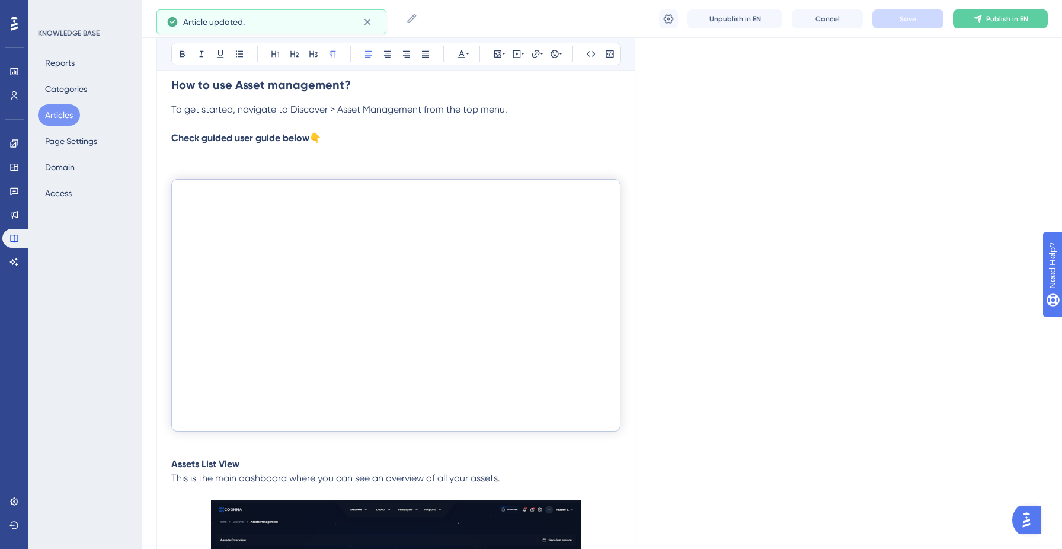
scroll to position [37, 0]
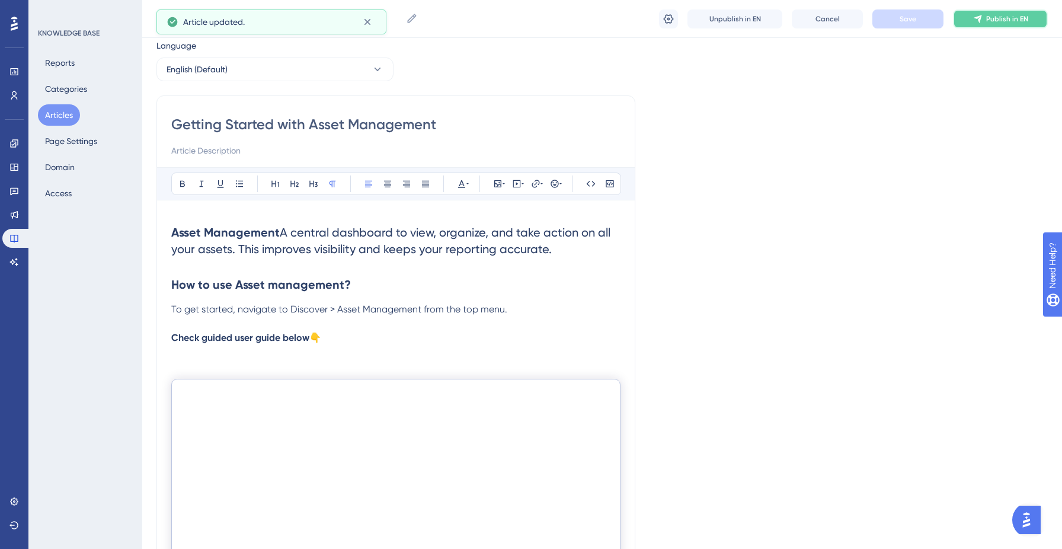
click at [990, 26] on button "Publish in EN" at bounding box center [1000, 18] width 95 height 19
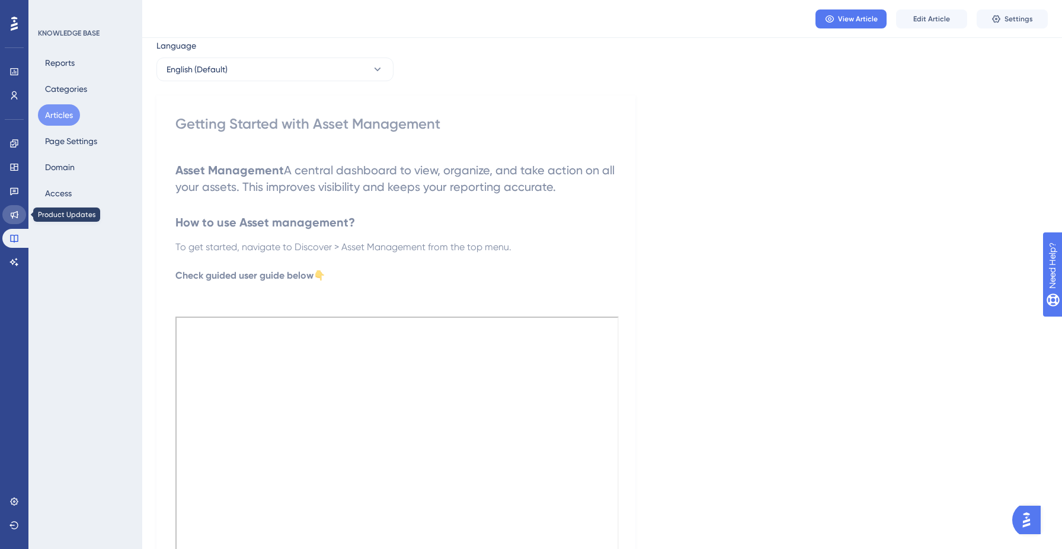
click at [13, 222] on link at bounding box center [14, 214] width 24 height 19
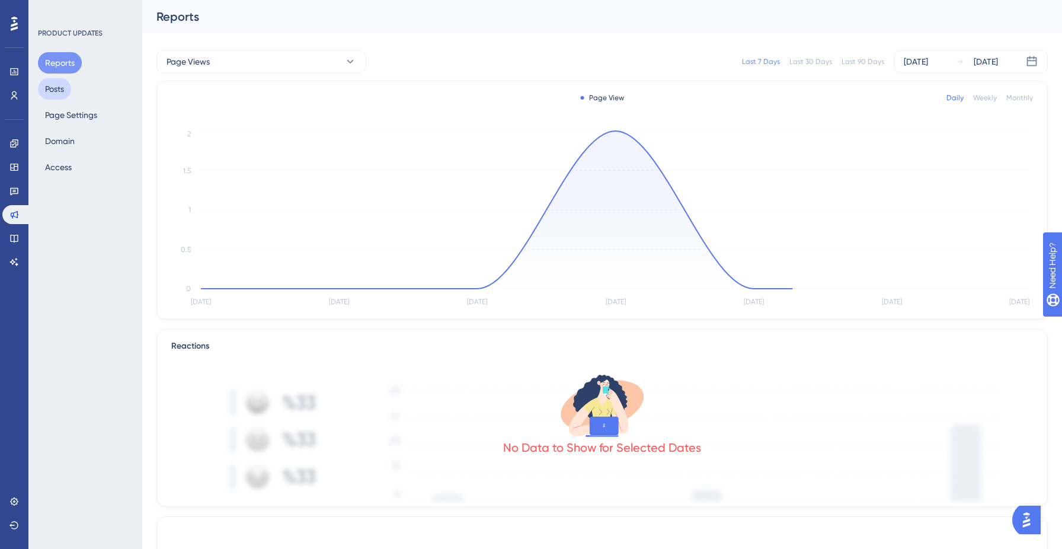
click at [66, 89] on button "Posts" at bounding box center [54, 88] width 33 height 21
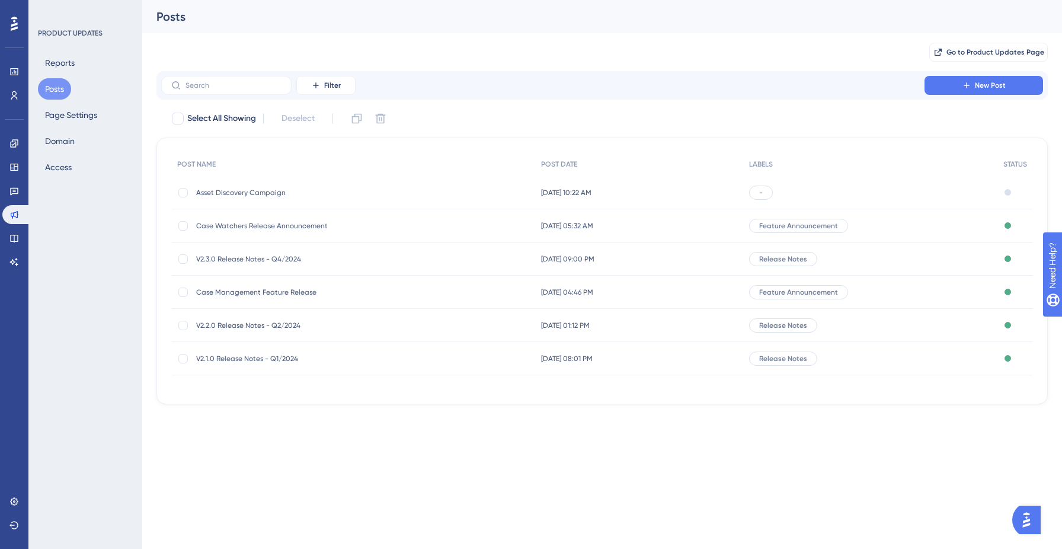
click at [273, 188] on span "Asset Discovery Campaign" at bounding box center [291, 192] width 190 height 9
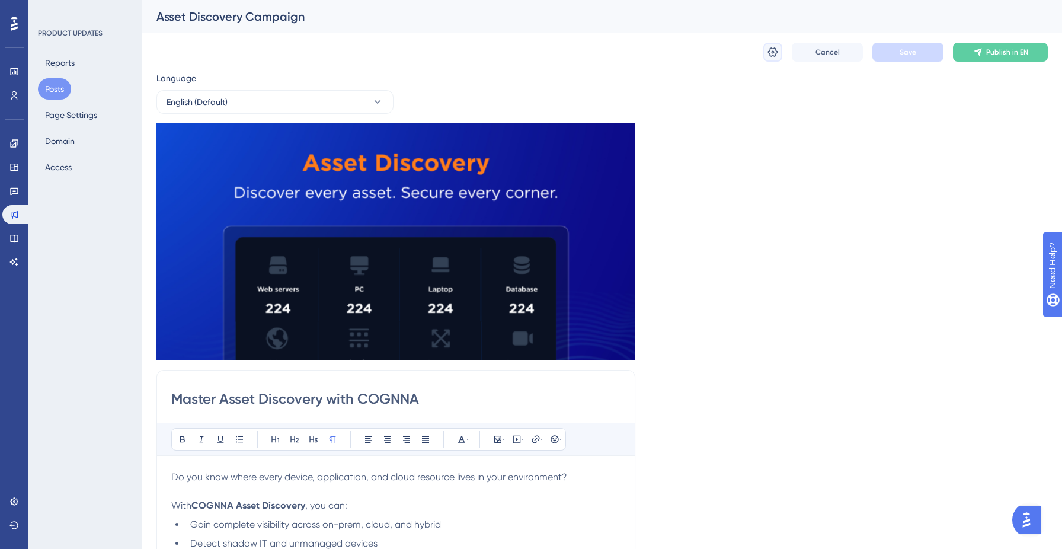
click at [767, 46] on icon at bounding box center [773, 52] width 12 height 12
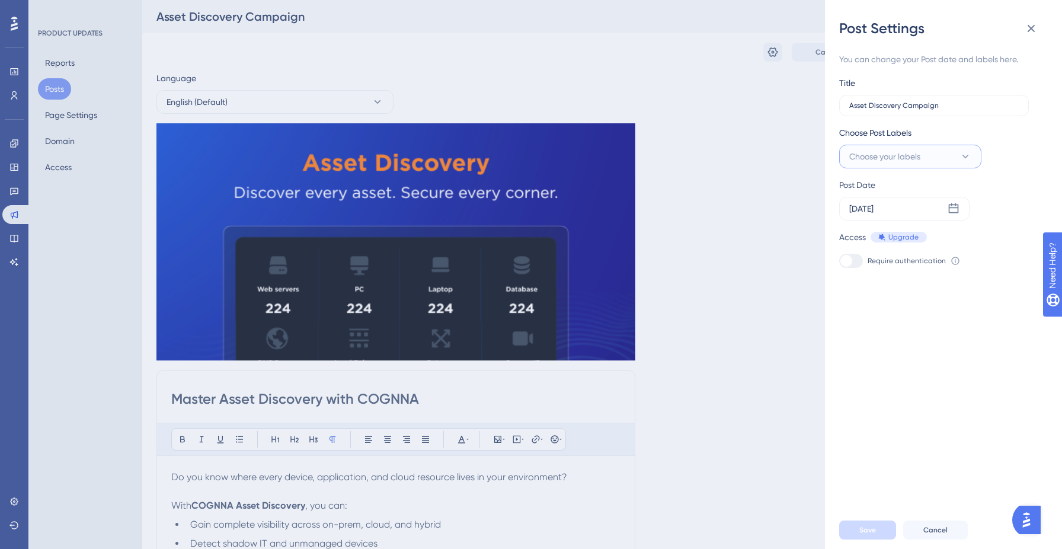
click at [945, 158] on button "Choose your labels" at bounding box center [910, 157] width 142 height 24
click at [1047, 136] on div "You can change your Post date and labels here. Title Asset Discovery Campaign C…" at bounding box center [948, 274] width 218 height 473
click at [56, 89] on div "Post Settings You can change your Post date and labels here. Title Asset Discov…" at bounding box center [531, 274] width 1062 height 549
click at [53, 93] on div "Post Settings You can change your Post date and labels here. Title Asset Discov…" at bounding box center [531, 274] width 1062 height 549
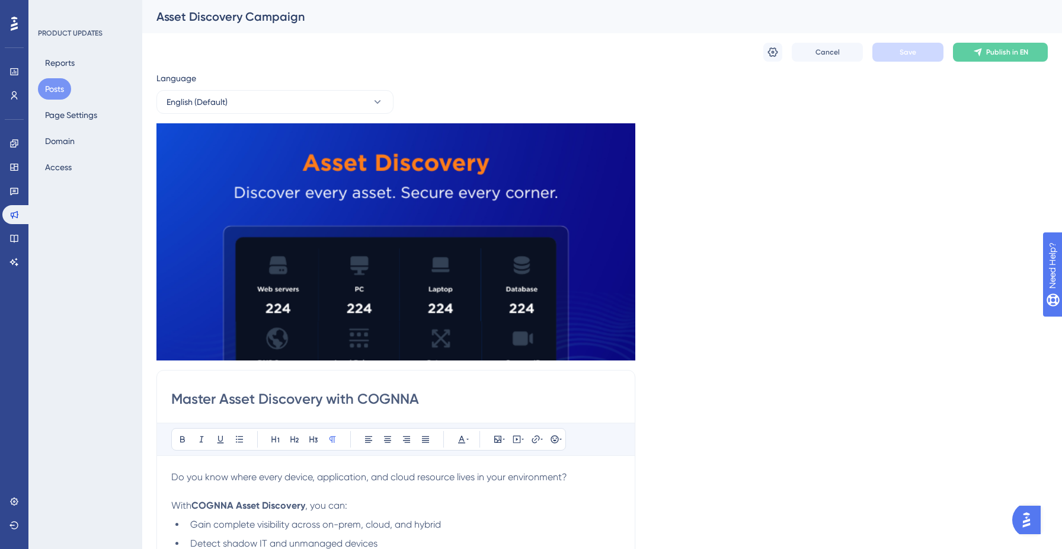
click at [56, 89] on button "Posts" at bounding box center [54, 88] width 33 height 21
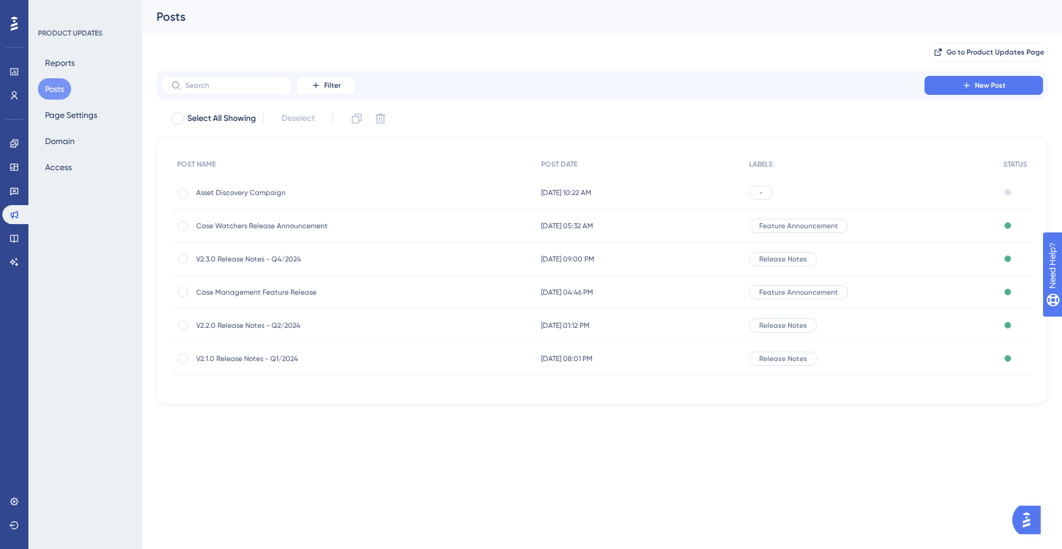
click at [294, 219] on div "Case Watchers Release Announcement Case Watchers Release Announcement" at bounding box center [291, 225] width 190 height 33
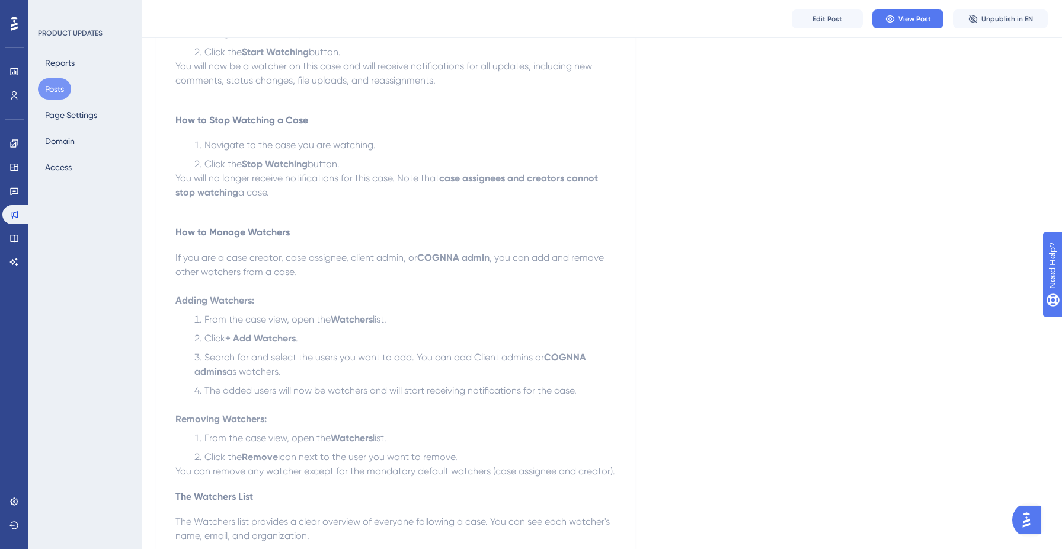
scroll to position [778, 0]
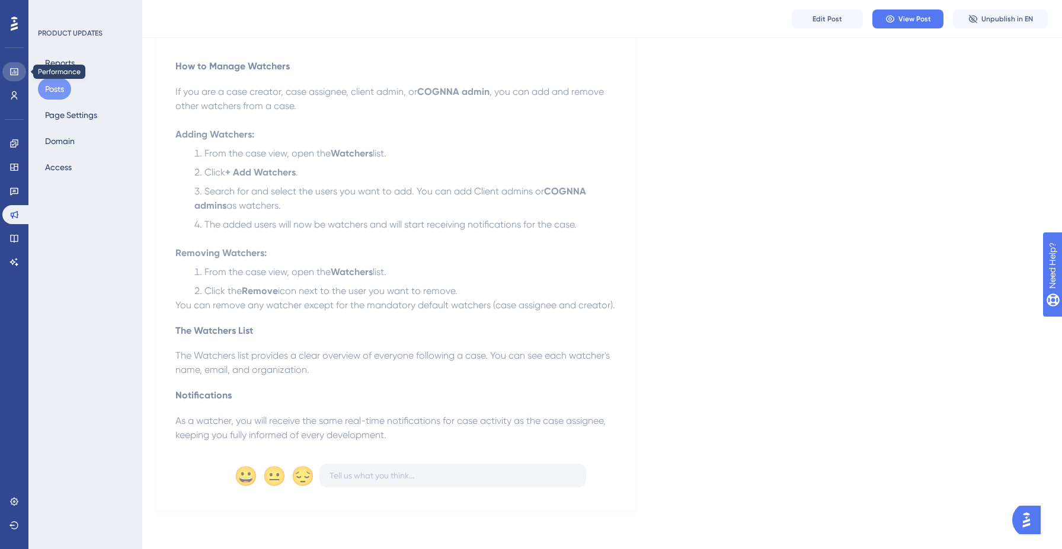
click at [15, 73] on icon at bounding box center [13, 71] width 9 height 9
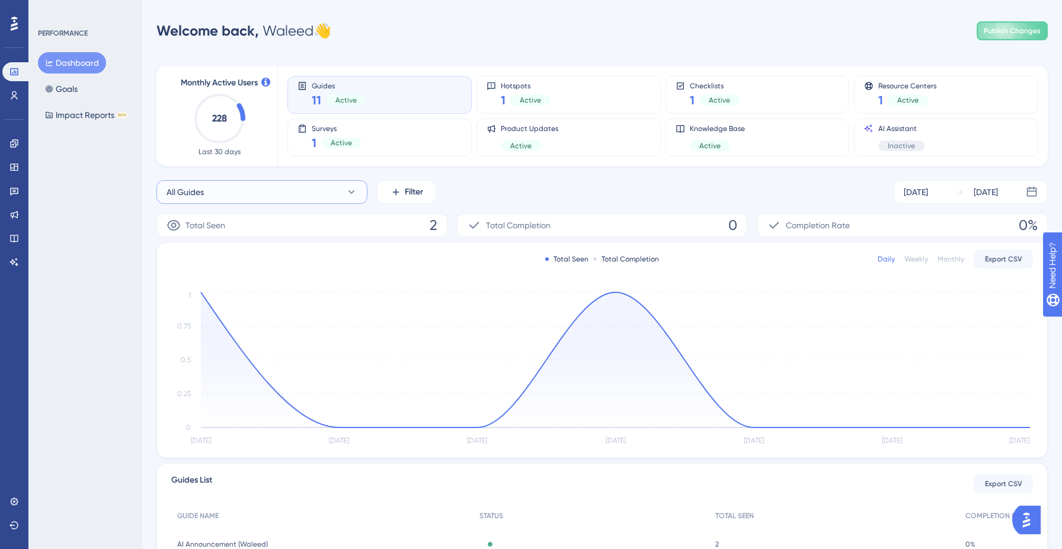
click at [344, 186] on button "All Guides" at bounding box center [261, 192] width 211 height 24
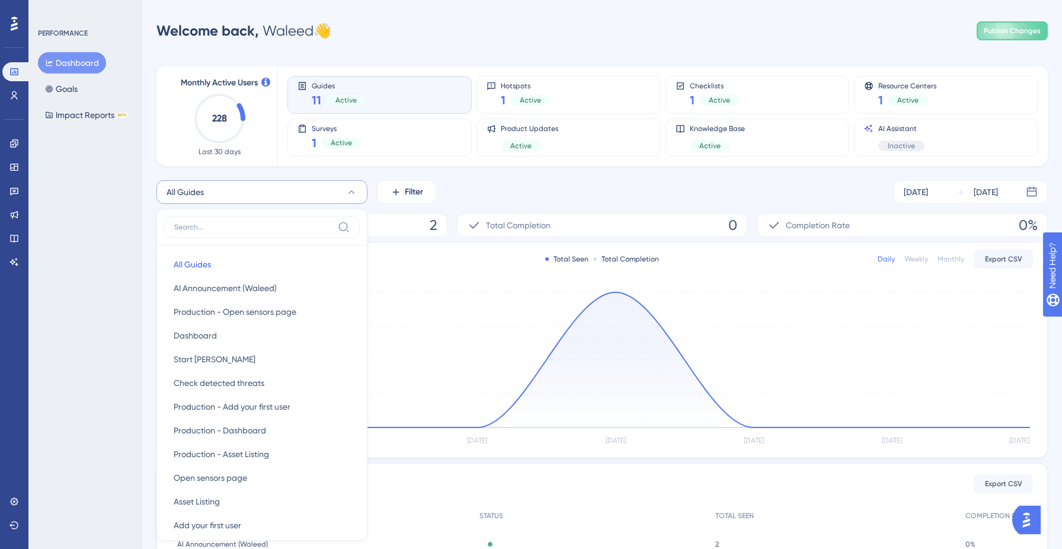
click at [184, 165] on div "Monthly Active Users 228 Last 30 days" at bounding box center [219, 116] width 116 height 100
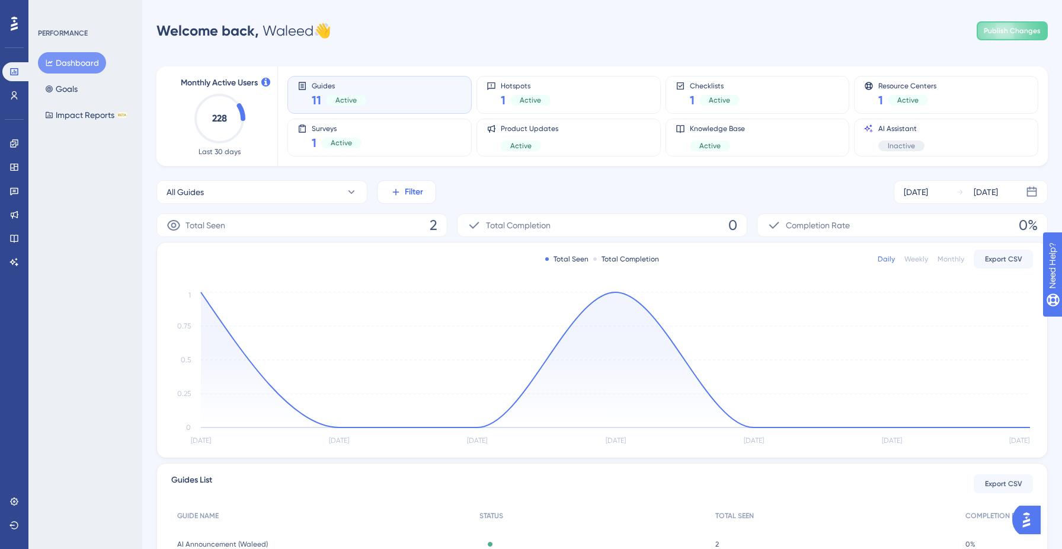
click at [396, 198] on button "Filter" at bounding box center [406, 192] width 59 height 24
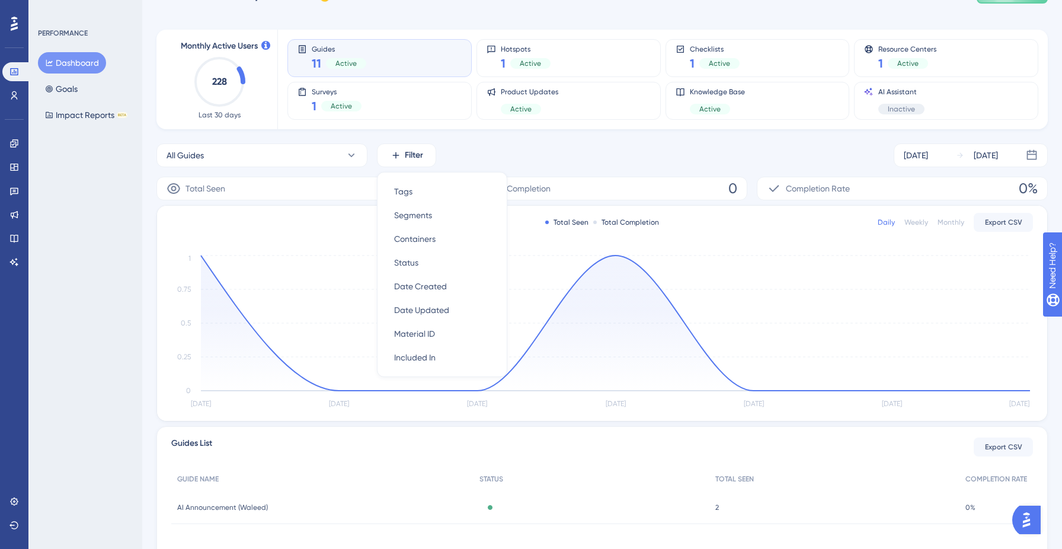
click at [402, 172] on div "Tags Tags Segments Segments Containers Containers Status Status Date Created Da…" at bounding box center [442, 274] width 130 height 205
click at [473, 161] on div "All Guides Filter Tags Tags Segments Segments Containers Containers Status Stat…" at bounding box center [601, 155] width 891 height 24
click at [533, 98] on div "Product Updates Active" at bounding box center [529, 100] width 57 height 27
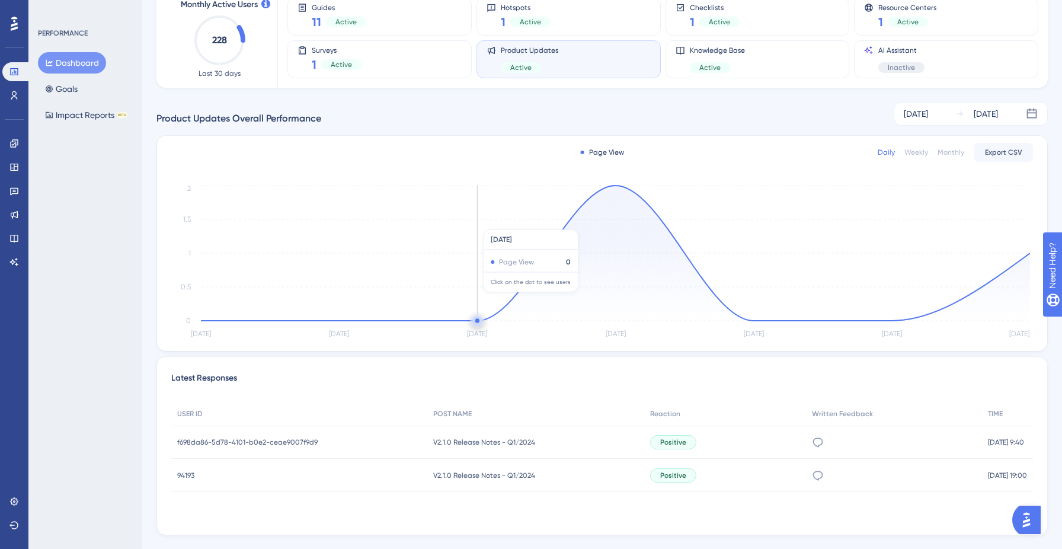
scroll to position [102, 0]
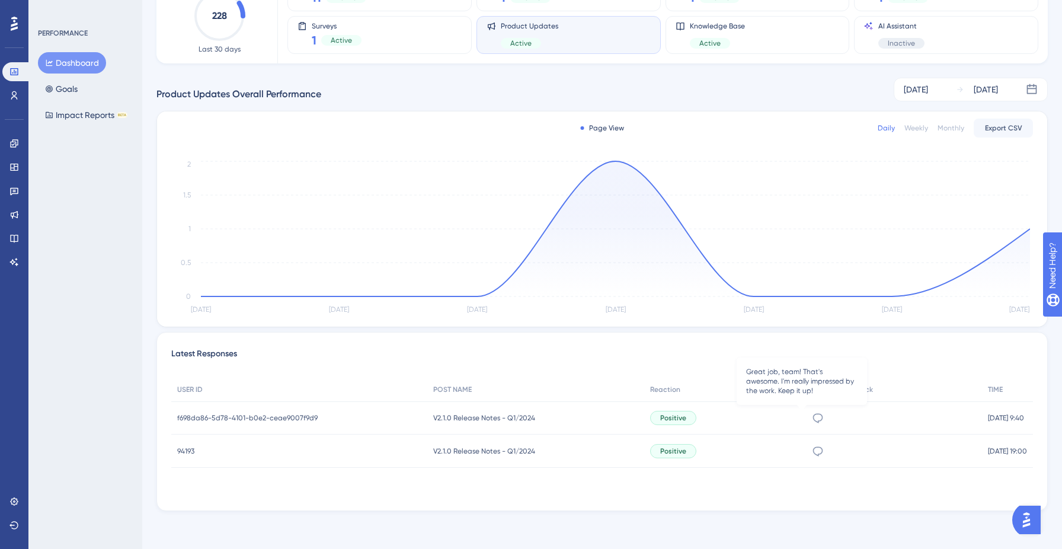
click at [812, 416] on icon at bounding box center [818, 418] width 12 height 12
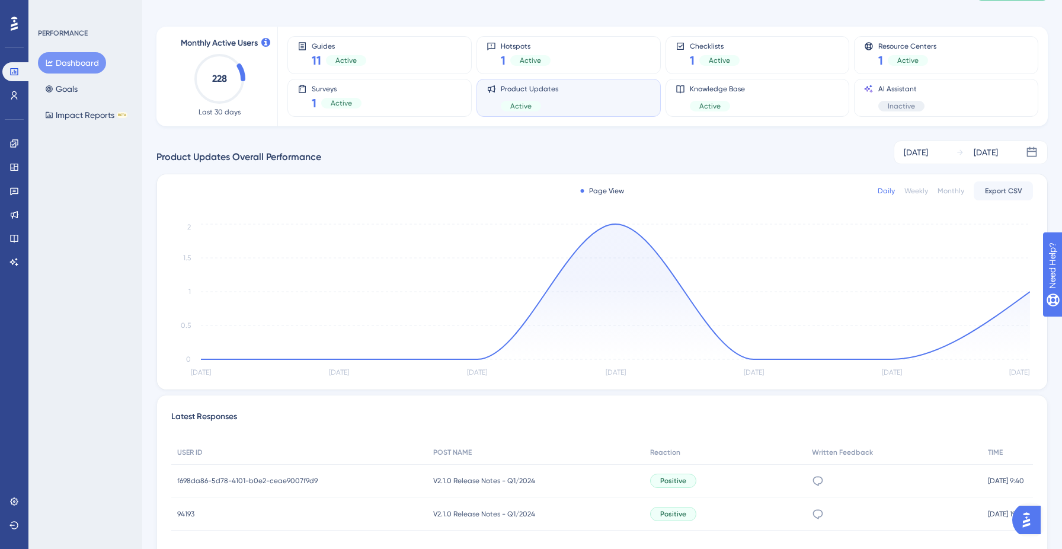
scroll to position [0, 0]
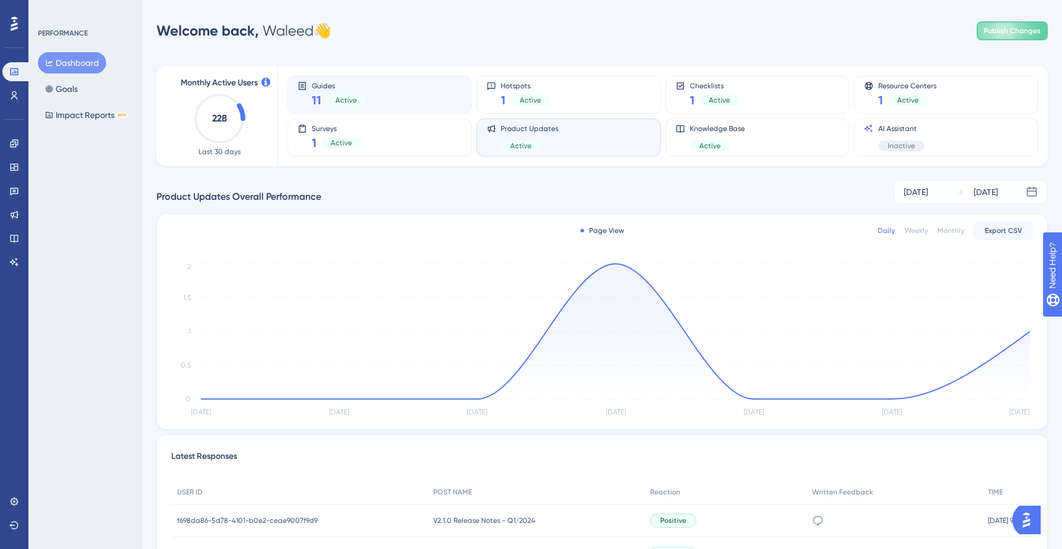
click at [398, 82] on div "Guides 11 Active" at bounding box center [379, 94] width 164 height 27
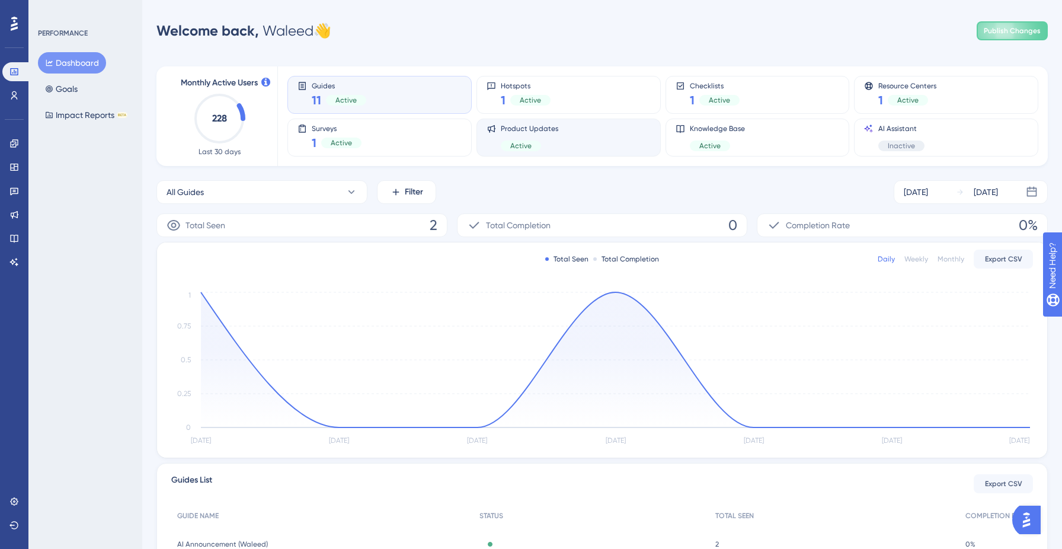
click at [512, 128] on span "Product Updates" at bounding box center [529, 128] width 57 height 9
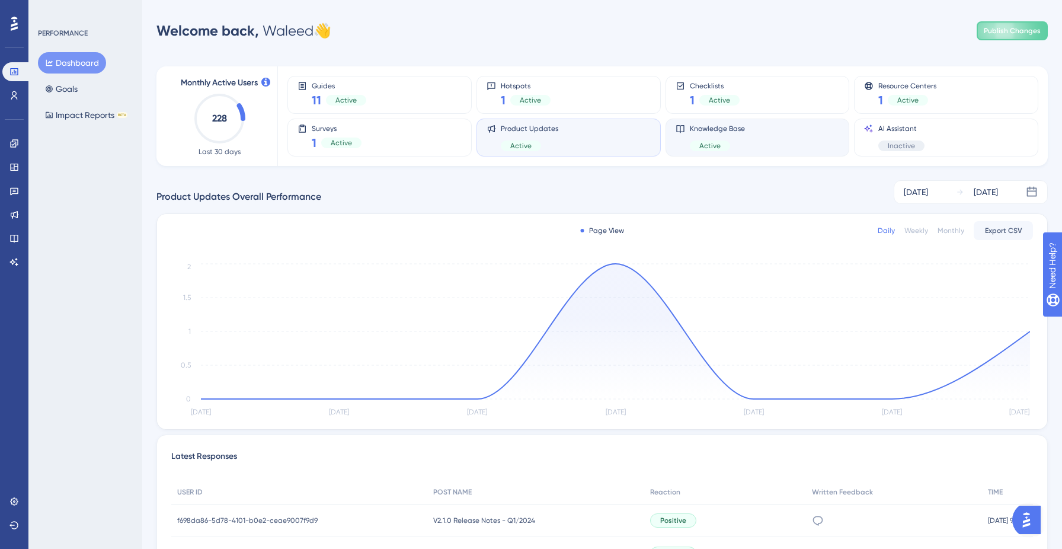
click at [720, 133] on div "Knowledge Base Active" at bounding box center [717, 137] width 55 height 27
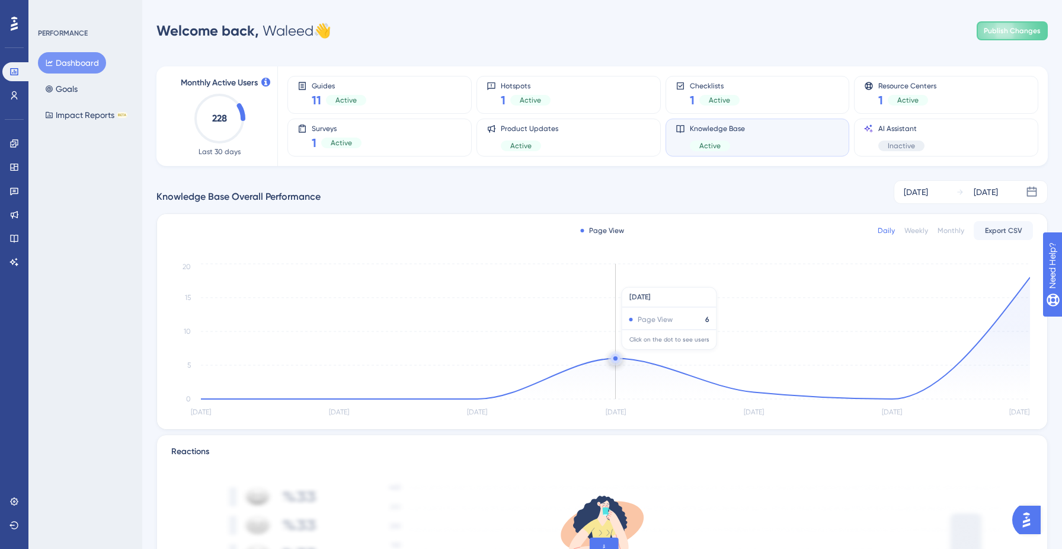
scroll to position [15, 0]
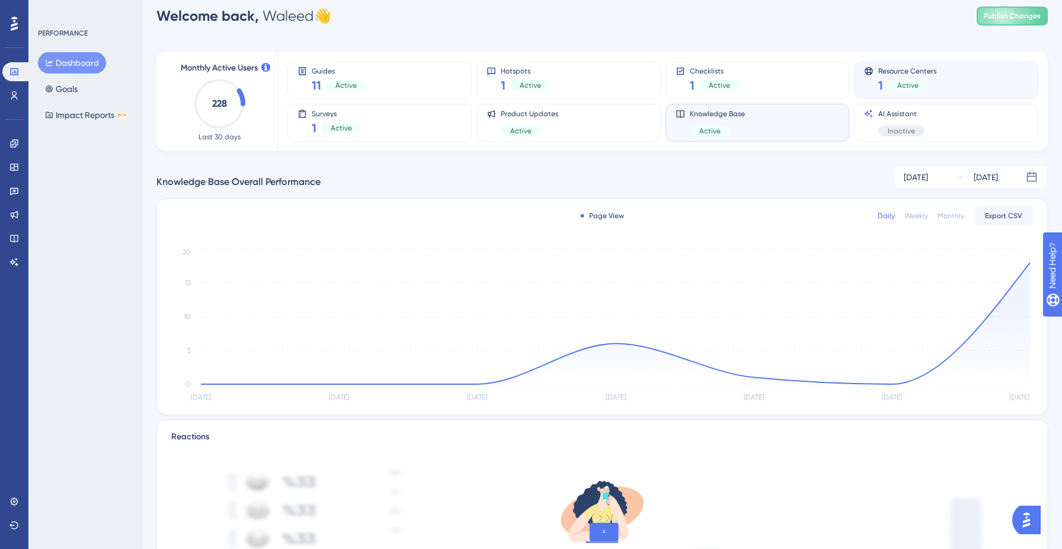
click at [898, 71] on span "Resource Centers" at bounding box center [907, 70] width 58 height 8
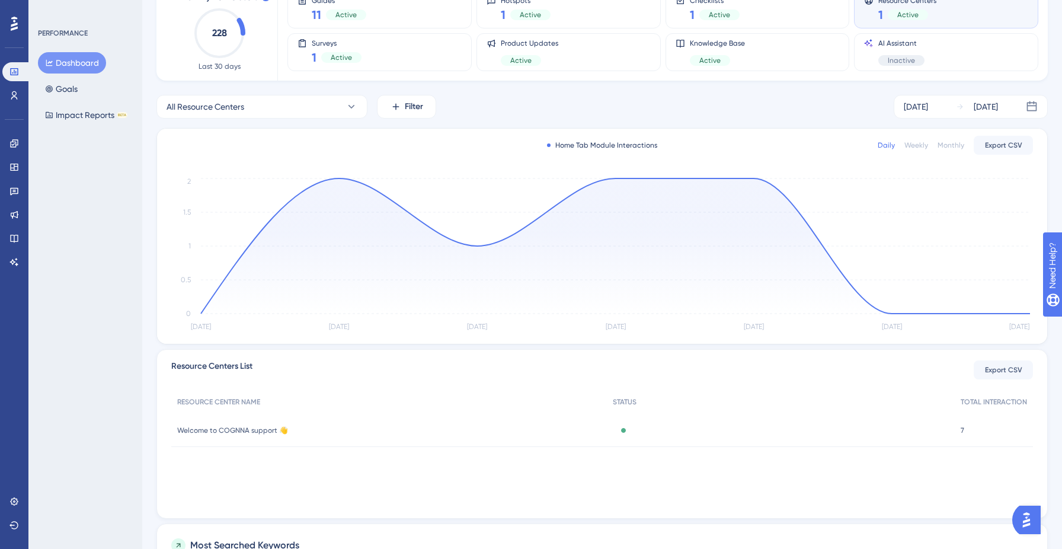
scroll to position [88, 0]
click at [972, 422] on div "7 7" at bounding box center [993, 427] width 78 height 33
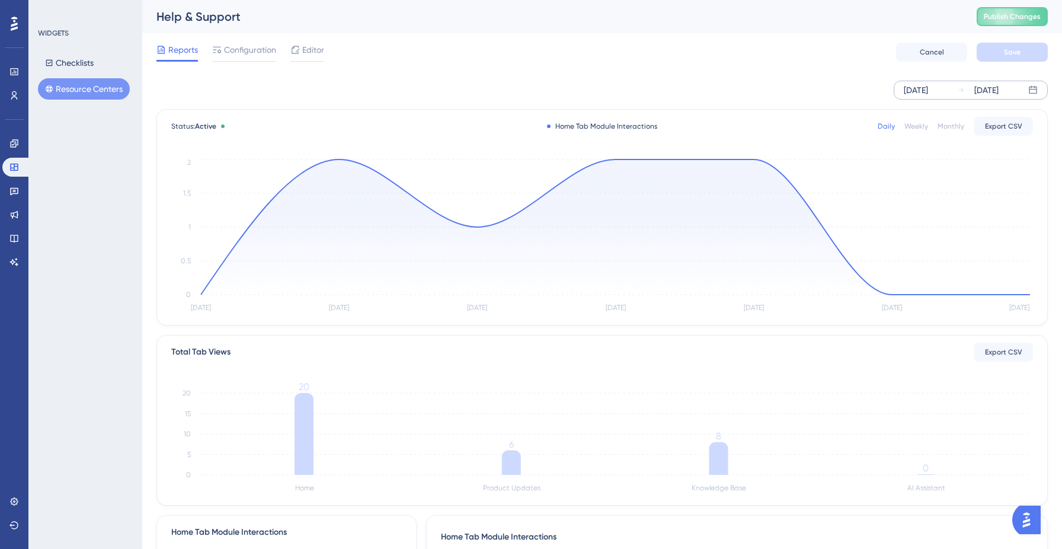
click at [928, 88] on div "[DATE]" at bounding box center [915, 90] width 24 height 14
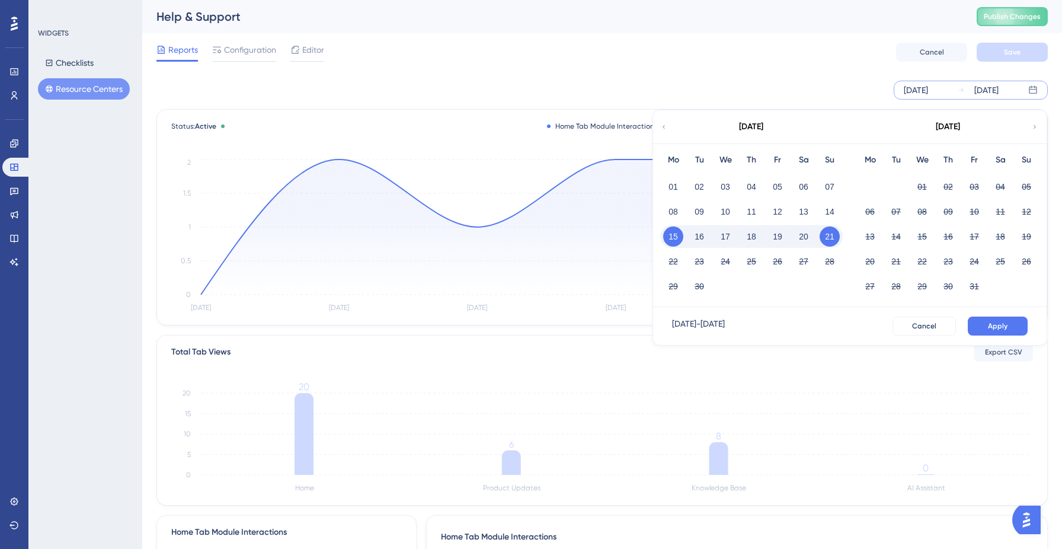
click at [739, 123] on div "September 2025" at bounding box center [751, 127] width 24 height 14
click at [665, 124] on icon at bounding box center [663, 126] width 7 height 11
click at [695, 187] on button "01" at bounding box center [699, 187] width 20 height 20
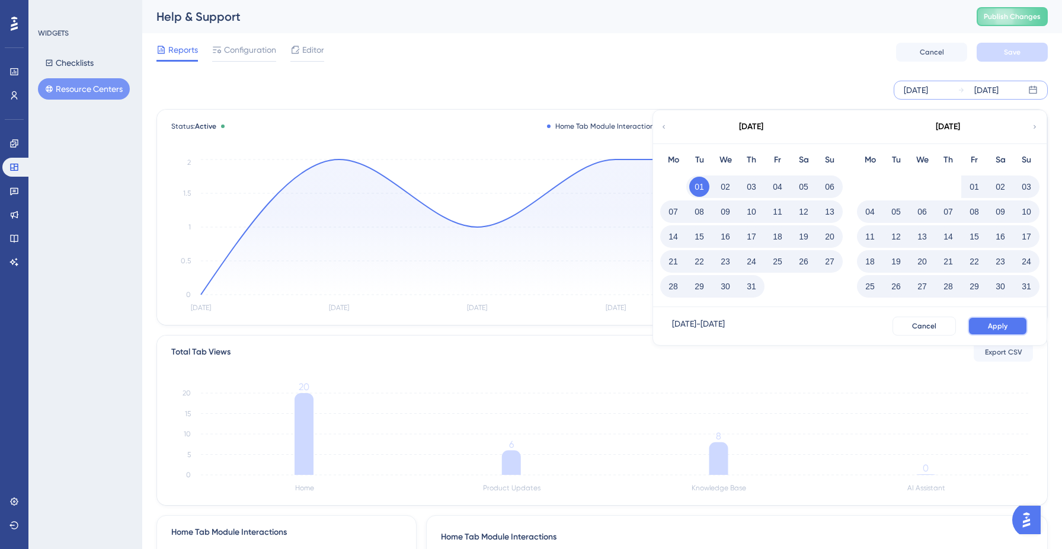
click at [1001, 326] on span "Apply" at bounding box center [998, 325] width 20 height 9
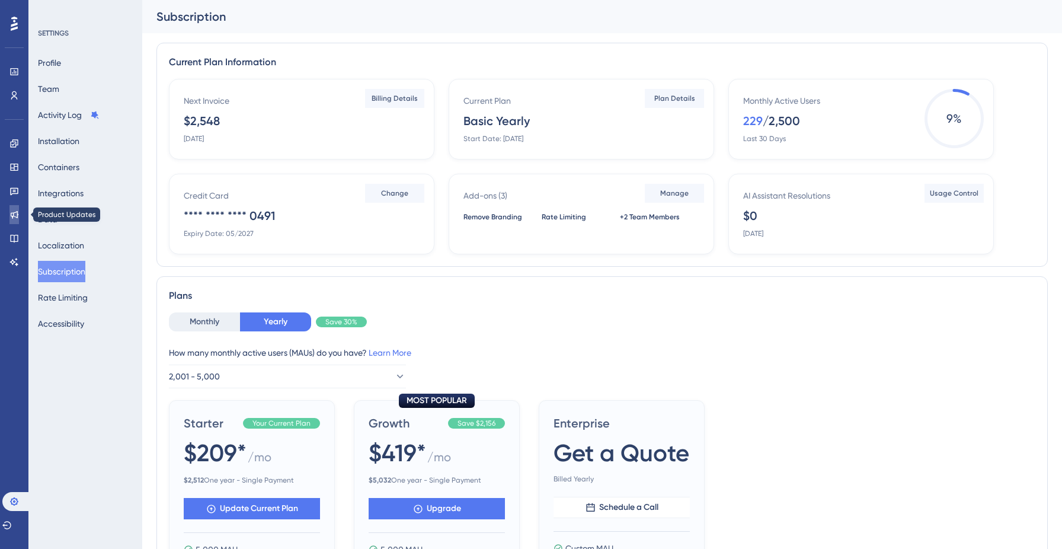
click at [11, 222] on link at bounding box center [13, 214] width 9 height 19
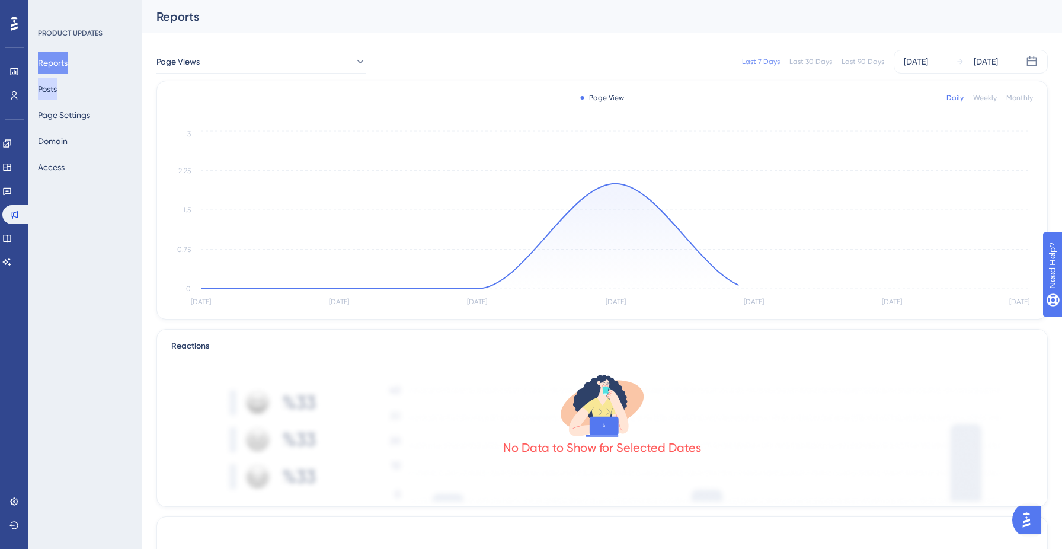
click at [53, 87] on button "Posts" at bounding box center [47, 88] width 19 height 21
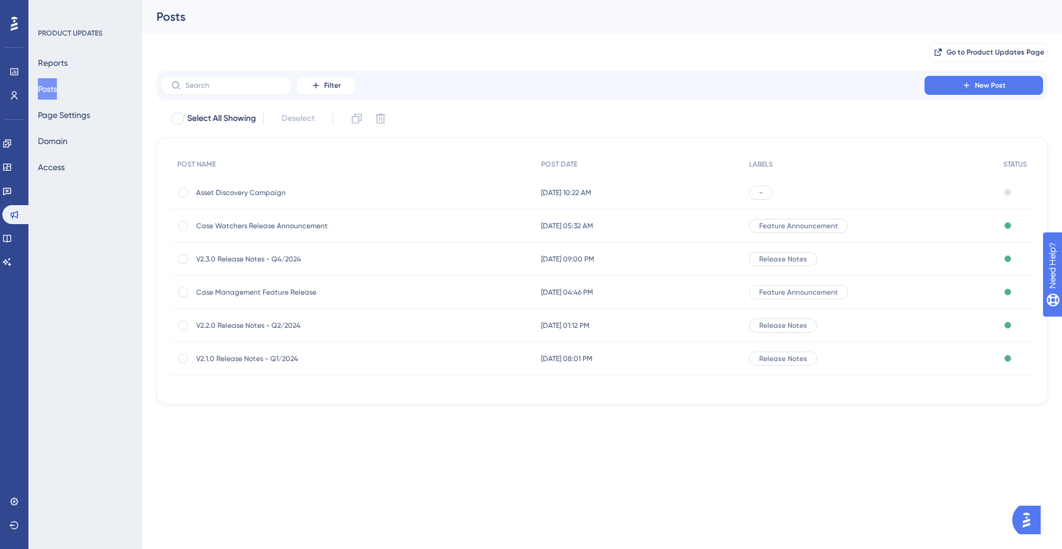
click at [640, 198] on div "Sep 18 2025, 10:22 AM Sep 18 2025, 10:22 AM" at bounding box center [639, 192] width 209 height 33
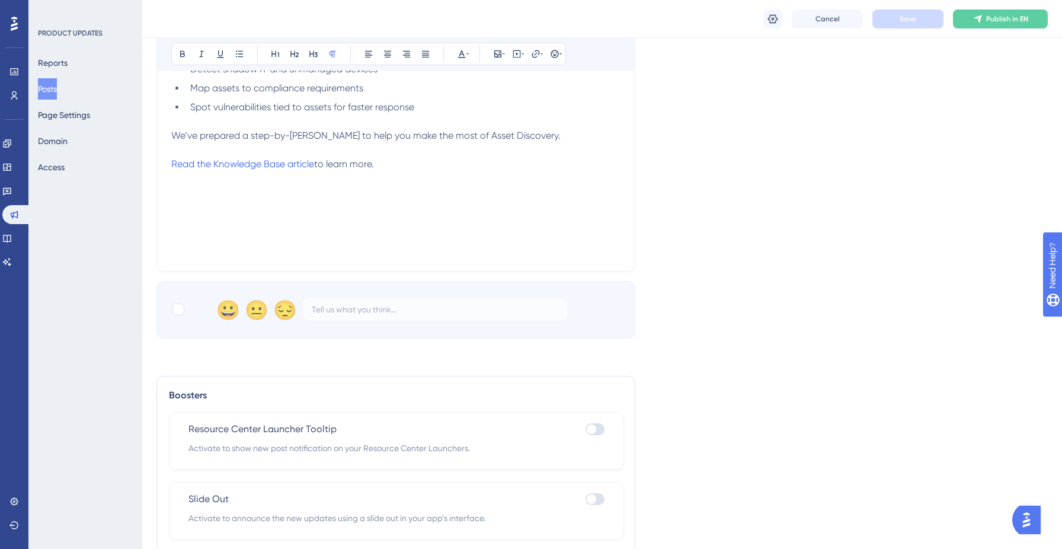
scroll to position [530, 0]
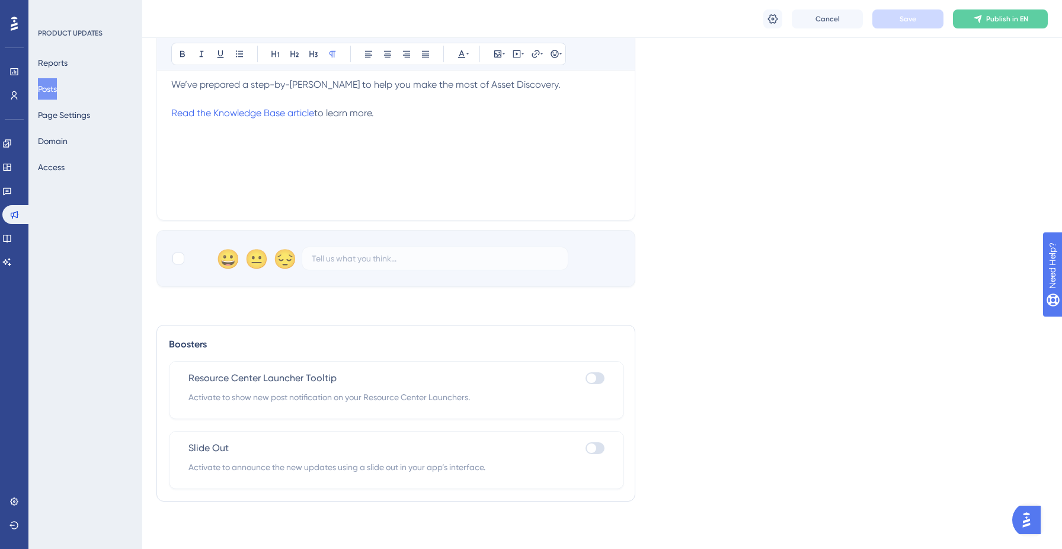
click at [592, 380] on div at bounding box center [591, 377] width 9 height 9
click at [585, 379] on input "checkbox" at bounding box center [585, 378] width 1 height 1
checkbox input "true"
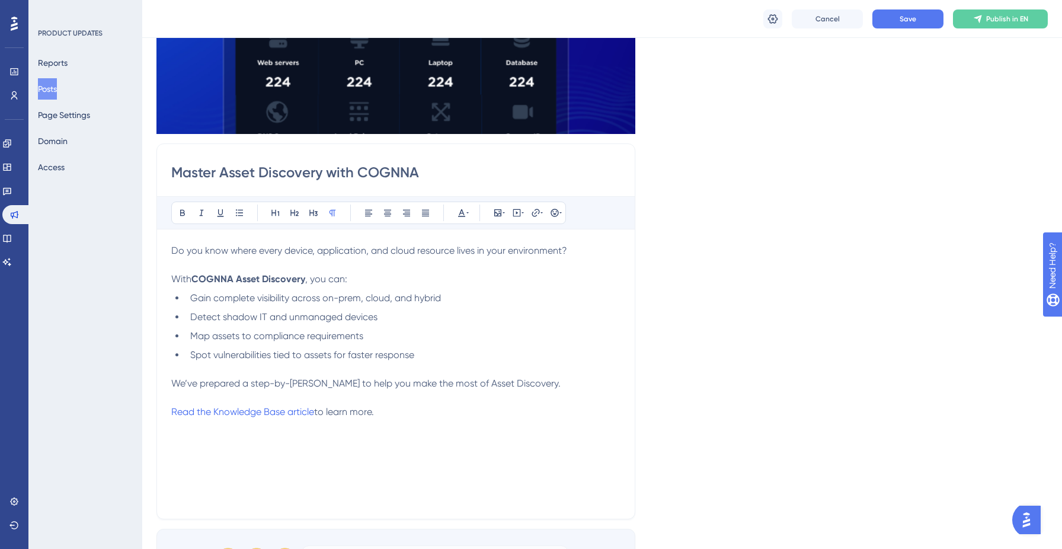
scroll to position [230, 0]
drag, startPoint x: 172, startPoint y: 175, endPoint x: 418, endPoint y: 181, distance: 245.9
click at [418, 181] on input "Master Asset Discovery with COGNNA" at bounding box center [395, 173] width 449 height 19
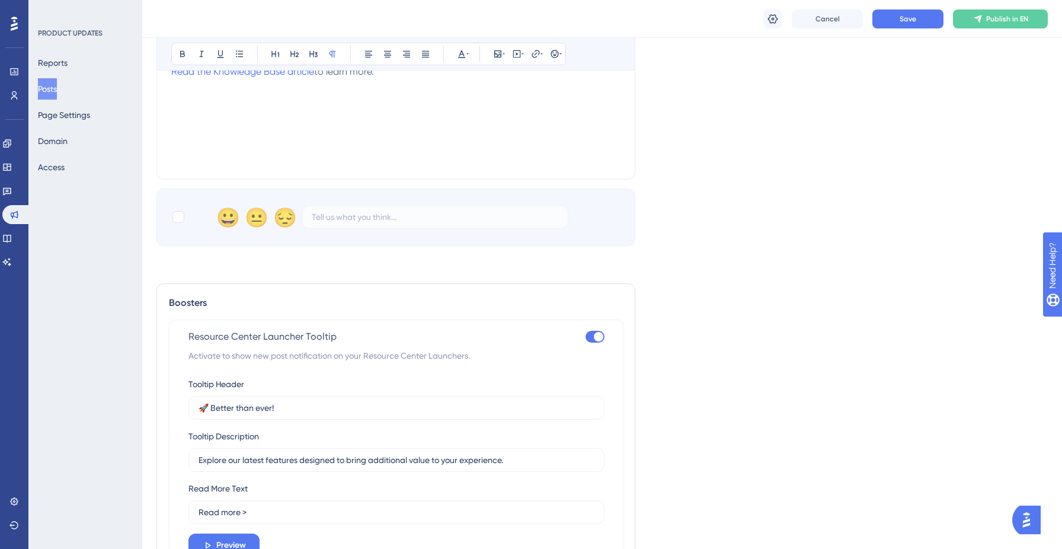
scroll to position [724, 0]
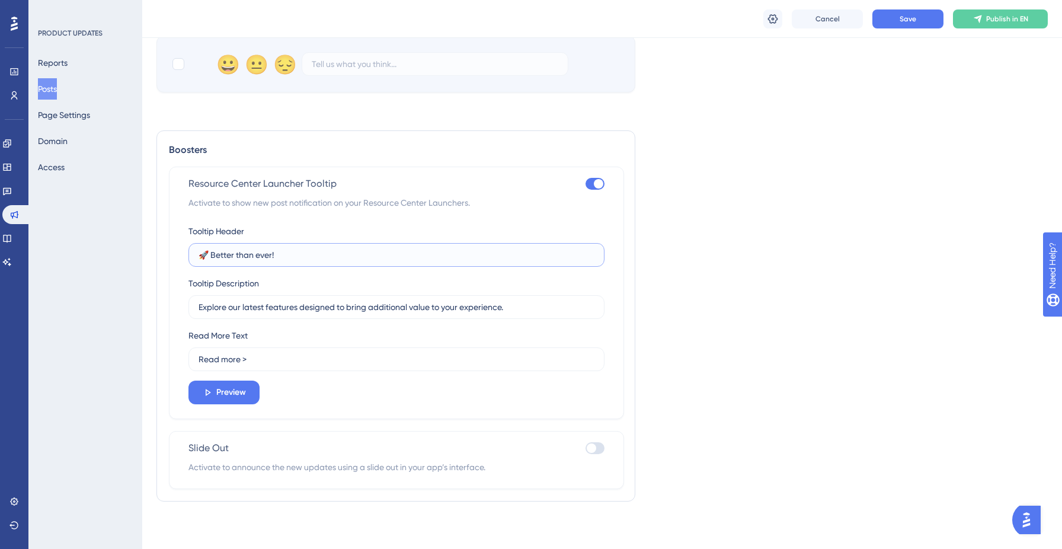
drag, startPoint x: 297, startPoint y: 257, endPoint x: 194, endPoint y: 254, distance: 103.1
click at [194, 254] on label "🚀 Better than ever!" at bounding box center [396, 255] width 416 height 24
paste input "Master Asset Discovery with COGNNA"
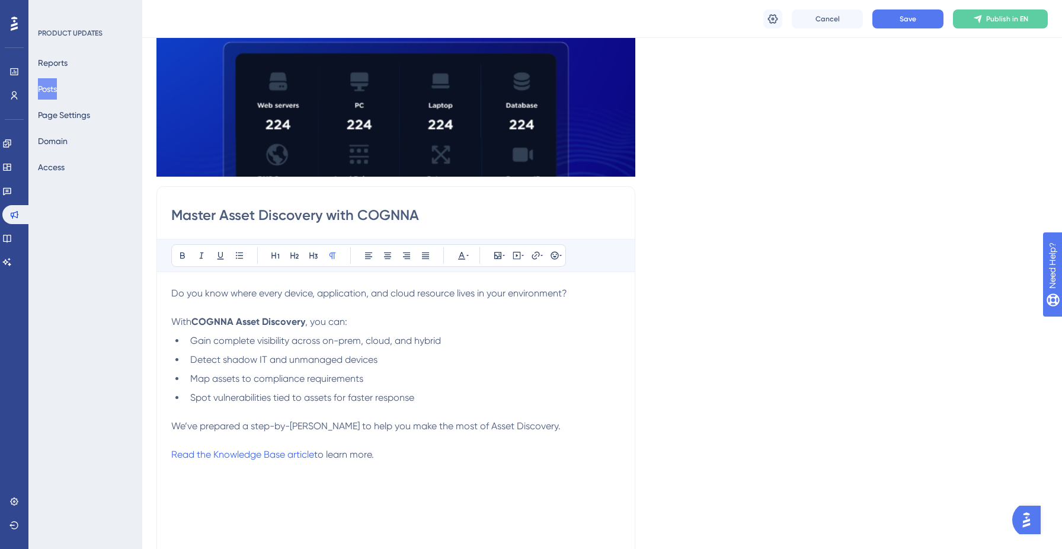
scroll to position [200, 0]
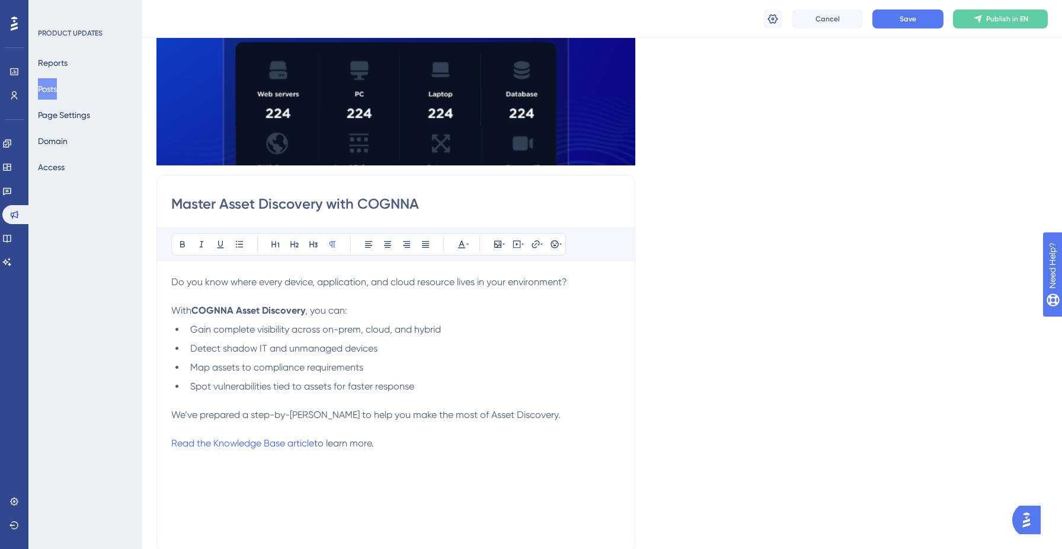
type input "Master Asset Discovery with COGNNA"
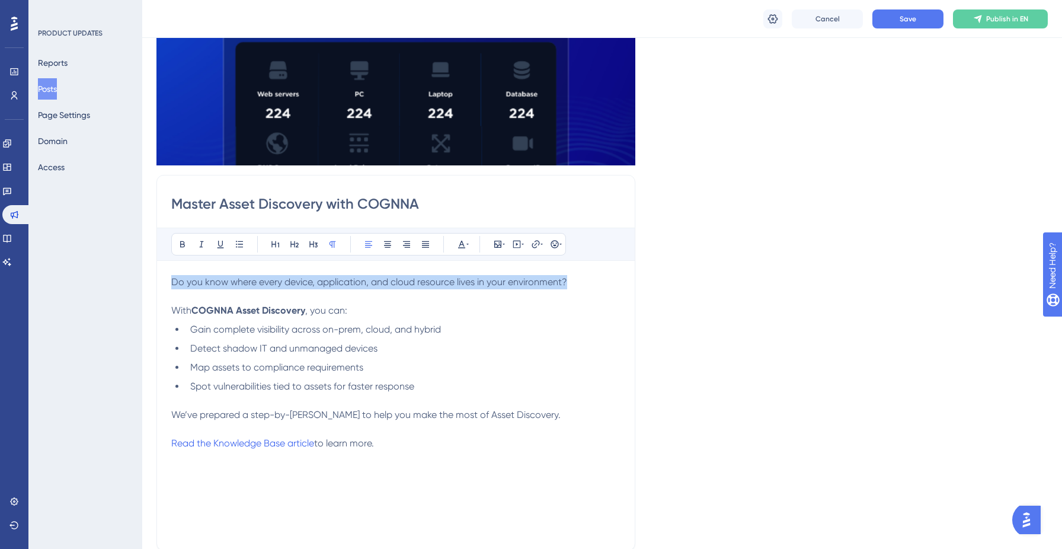
drag, startPoint x: 580, startPoint y: 281, endPoint x: 134, endPoint y: 283, distance: 446.1
click at [142, 283] on div "Performance Users Engagement Widgets Feedback Product Updates Knowledge Base AI…" at bounding box center [601, 427] width 919 height 1254
copy span "Do you know where every device, application, and cloud resource lives in your e…"
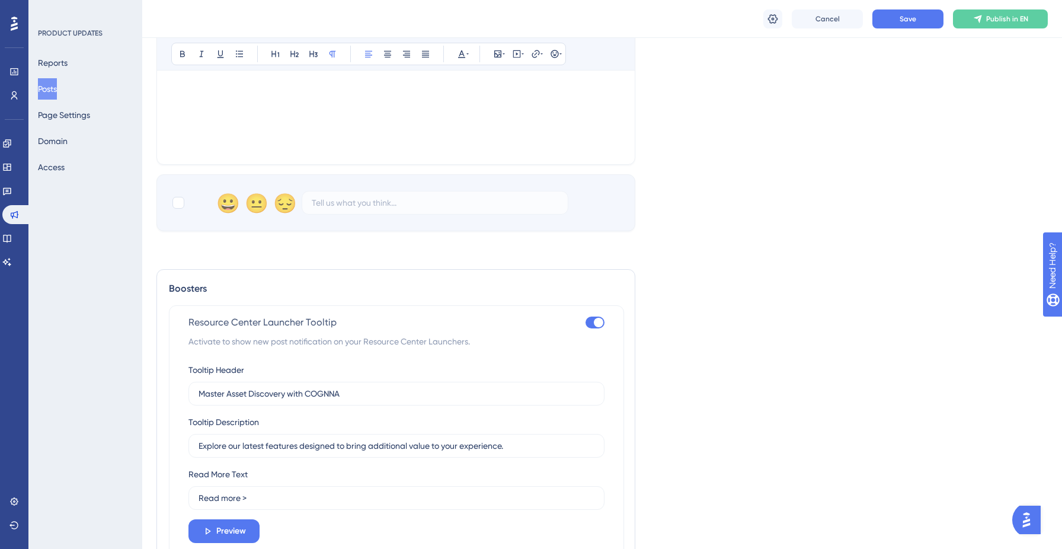
scroll to position [650, 0]
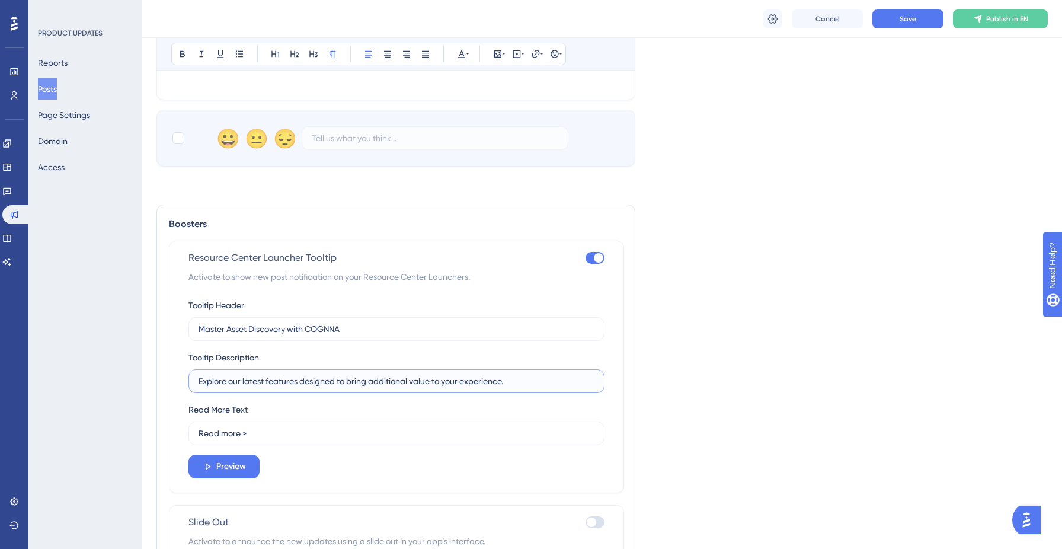
click at [302, 382] on input "Explore our latest features designed to bring additional value to your experien…" at bounding box center [396, 380] width 396 height 13
paste input "Do you know where every device, application, and cloud resource lives in your e…"
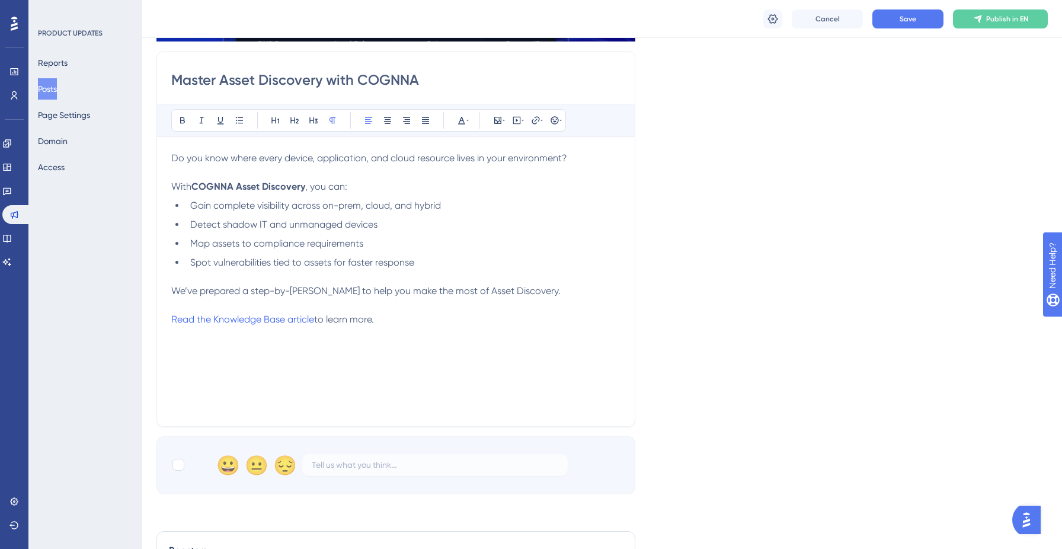
scroll to position [317, 0]
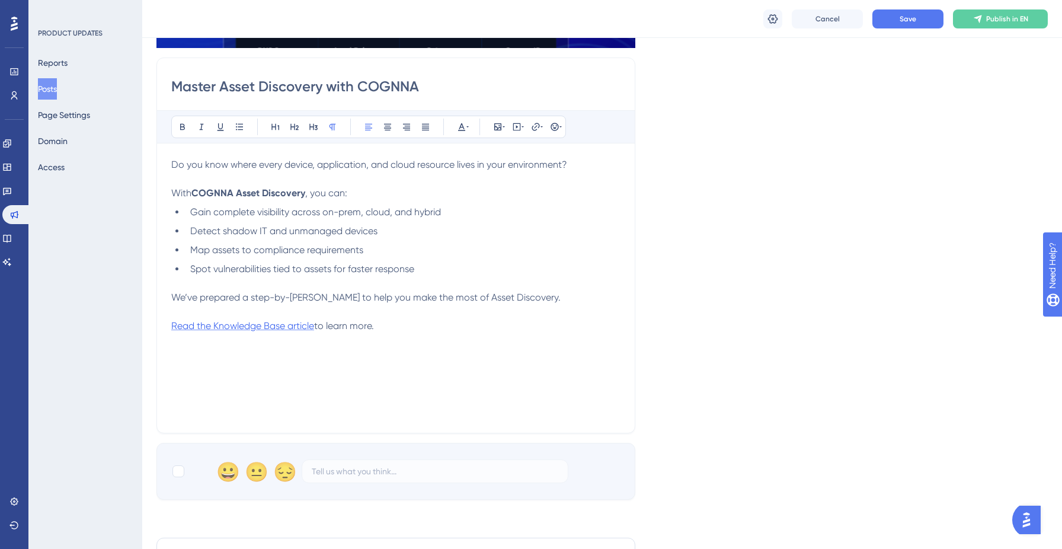
type input "Do you know where every device, application, and cloud resource lives in your e…"
click at [166, 327] on div "Master Asset Discovery with COGNNA Bold Italic Underline Bullet Point Heading 1…" at bounding box center [395, 245] width 479 height 376
drag, startPoint x: 166, startPoint y: 323, endPoint x: 294, endPoint y: 326, distance: 128.0
click at [294, 326] on div "Master Asset Discovery with COGNNA Bold Italic Underline Bullet Point Heading 1…" at bounding box center [395, 245] width 479 height 376
drag, startPoint x: 382, startPoint y: 330, endPoint x: 161, endPoint y: 326, distance: 221.6
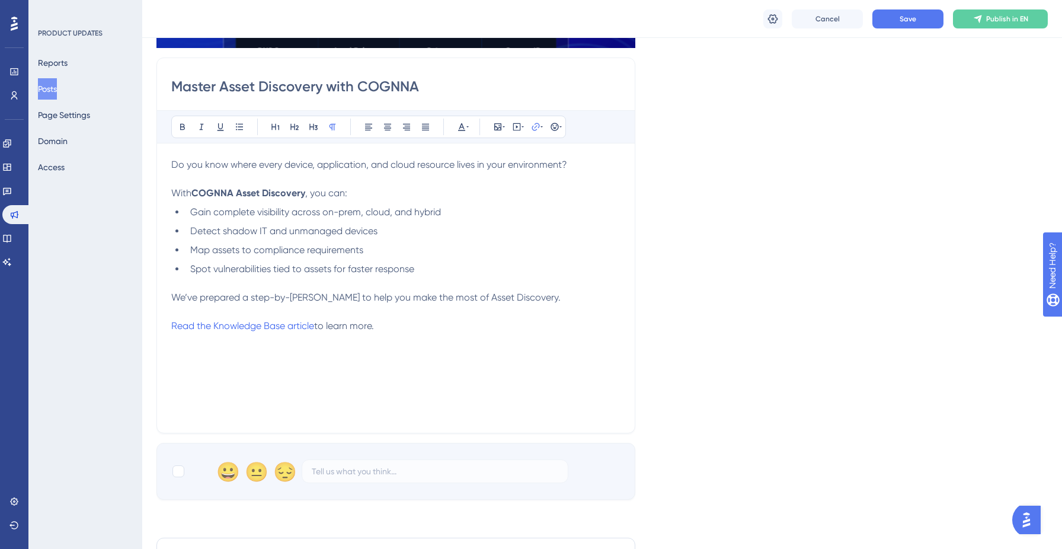
click at [161, 326] on div "Master Asset Discovery with COGNNA Bold Italic Underline Bullet Point Heading 1…" at bounding box center [395, 245] width 479 height 376
copy p "Read the Knowledge Base article to learn more."
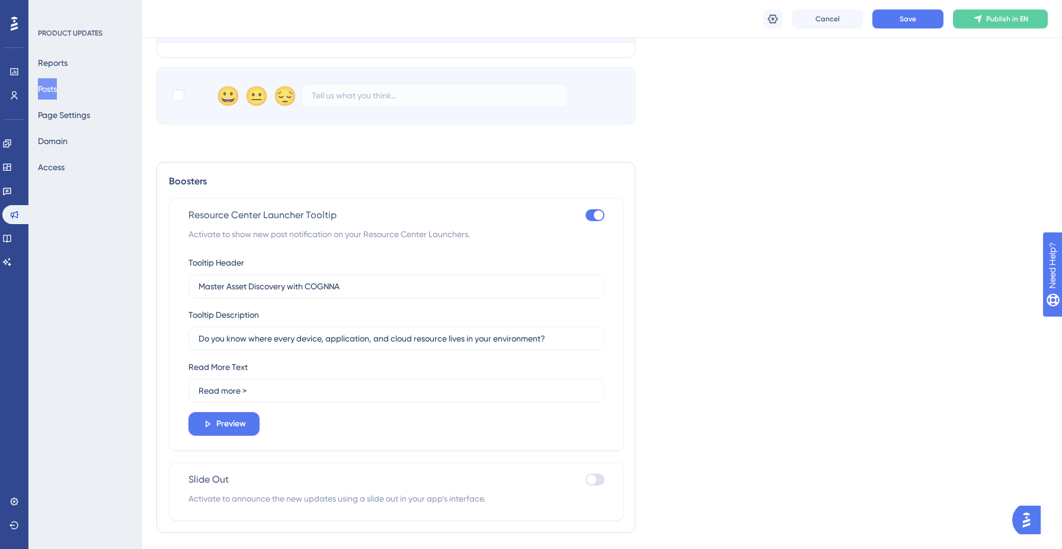
scroll to position [724, 0]
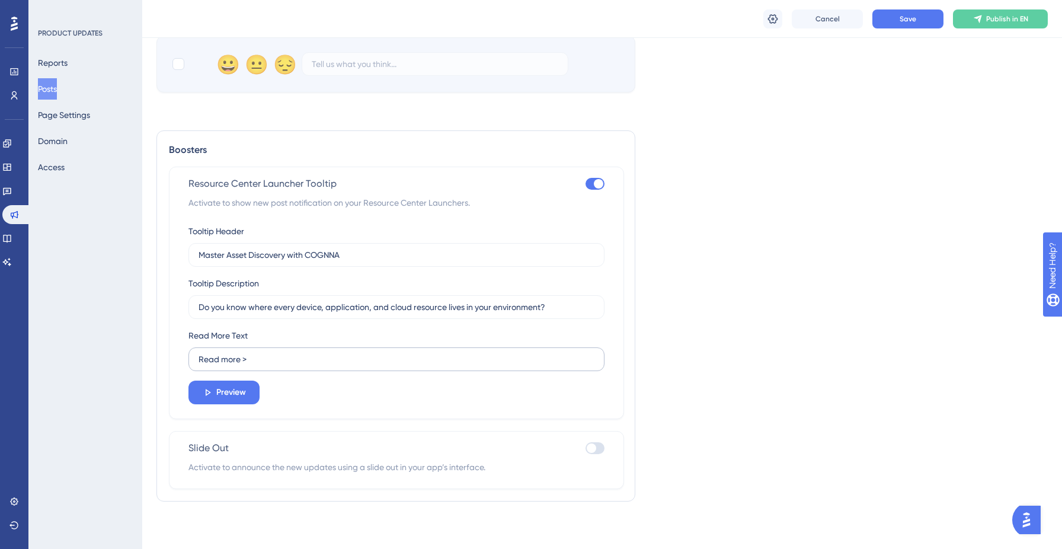
click at [270, 350] on label "Read more >" at bounding box center [396, 359] width 416 height 24
click at [270, 353] on input "Read more >" at bounding box center [396, 359] width 396 height 13
paste input "the Knowledge Base article to learn more."
click at [232, 395] on span "Preview" at bounding box center [231, 392] width 30 height 14
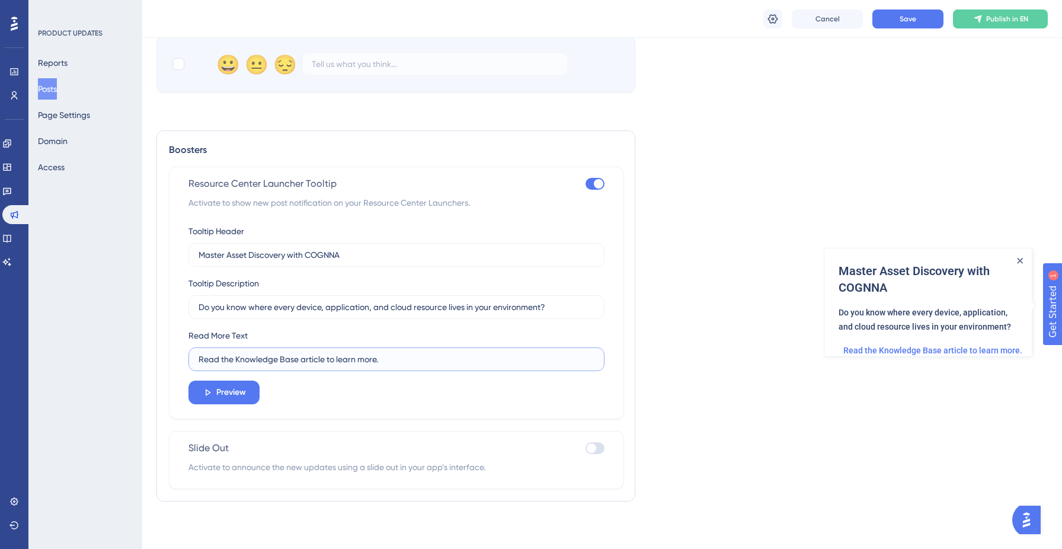
drag, startPoint x: 396, startPoint y: 360, endPoint x: 290, endPoint y: 363, distance: 106.1
click at [290, 363] on input "Read the Knowledge Base article to learn more." at bounding box center [396, 359] width 396 height 13
click at [209, 360] on input "Read more >" at bounding box center [396, 359] width 396 height 13
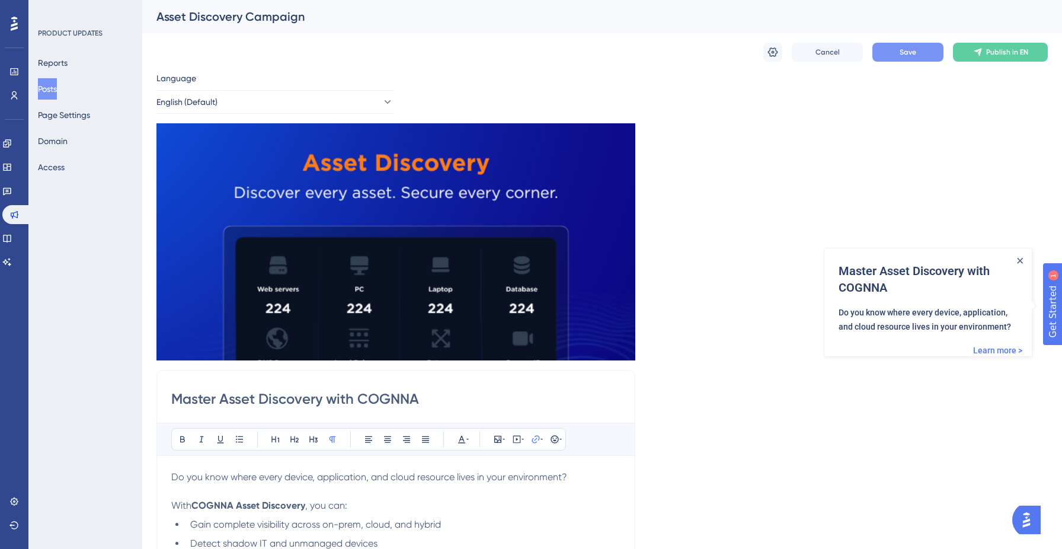
type input "Learn more >"
click at [911, 56] on span "Save" at bounding box center [907, 51] width 17 height 9
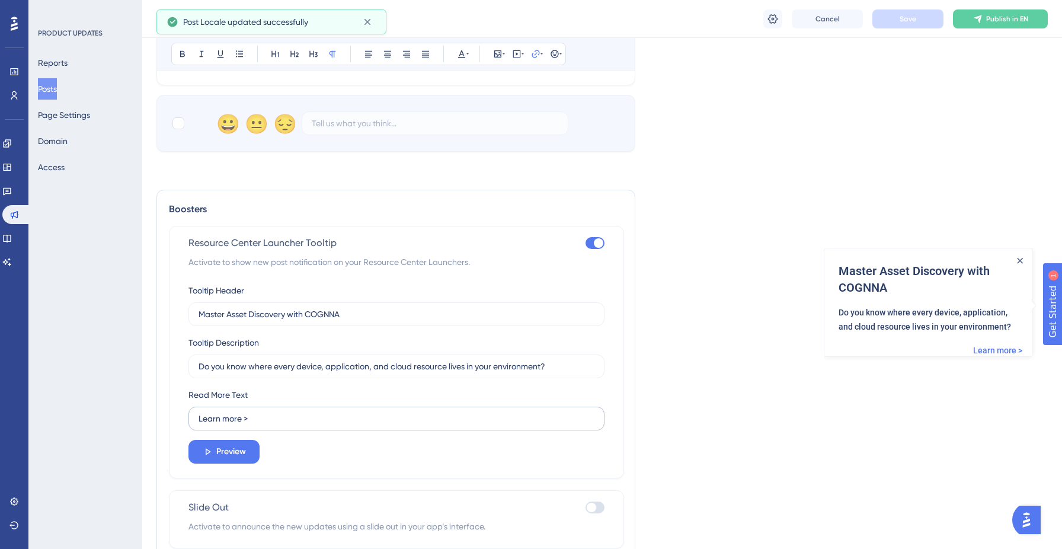
scroll to position [724, 0]
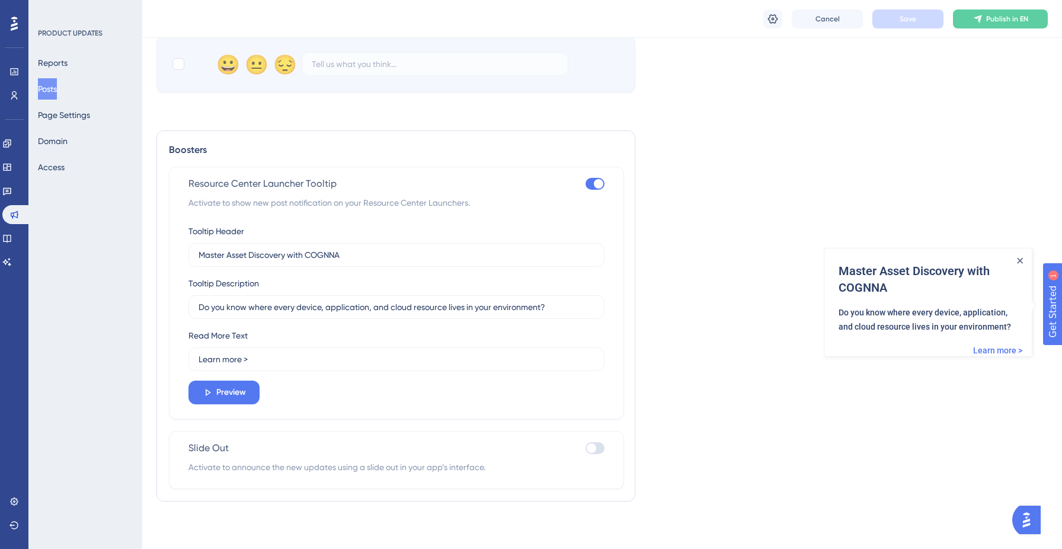
click at [598, 447] on div at bounding box center [594, 448] width 19 height 12
click at [585, 448] on input "checkbox" at bounding box center [585, 448] width 1 height 1
checkbox input "true"
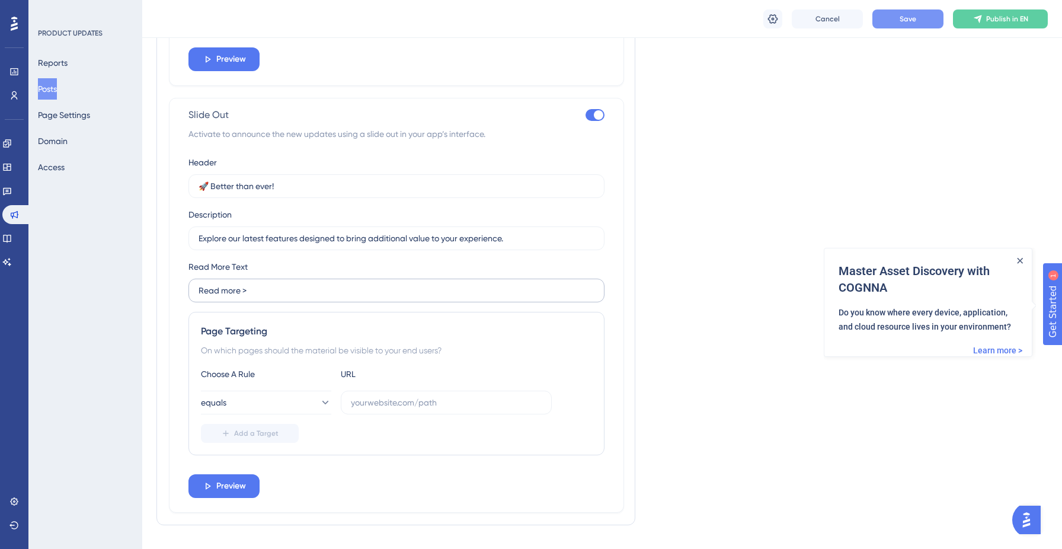
scroll to position [1054, 0]
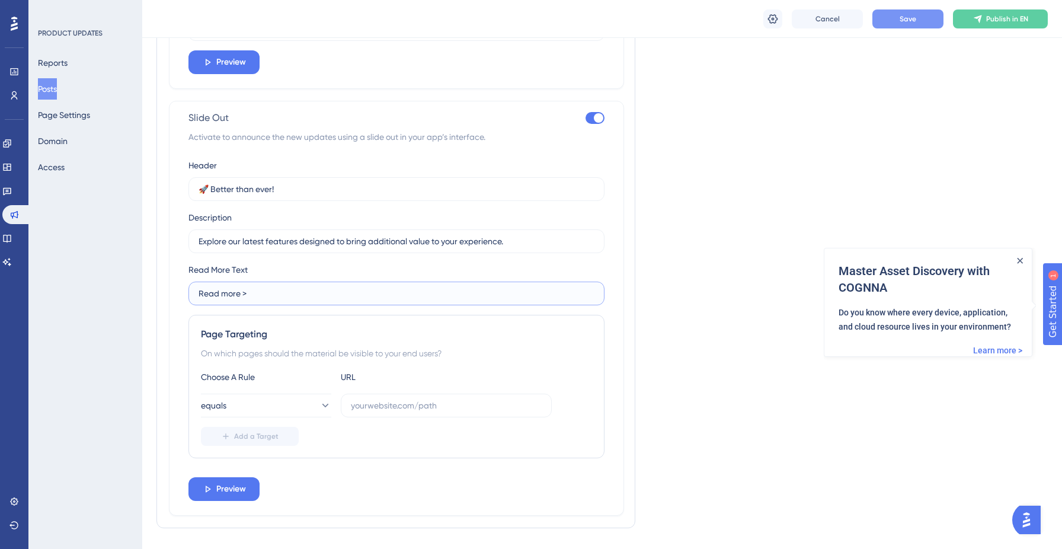
click at [305, 290] on input "Read more >" at bounding box center [396, 293] width 396 height 13
paste input "the Knowledge Base article to learn more."
click at [211, 295] on input "Read more >" at bounding box center [396, 293] width 396 height 13
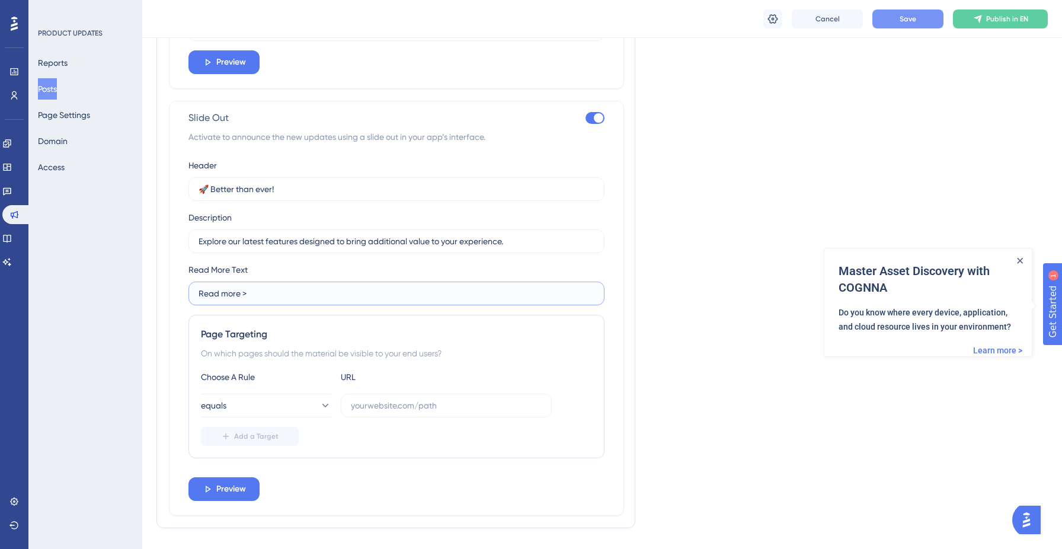
click at [211, 295] on input "Read more >" at bounding box center [396, 293] width 396 height 13
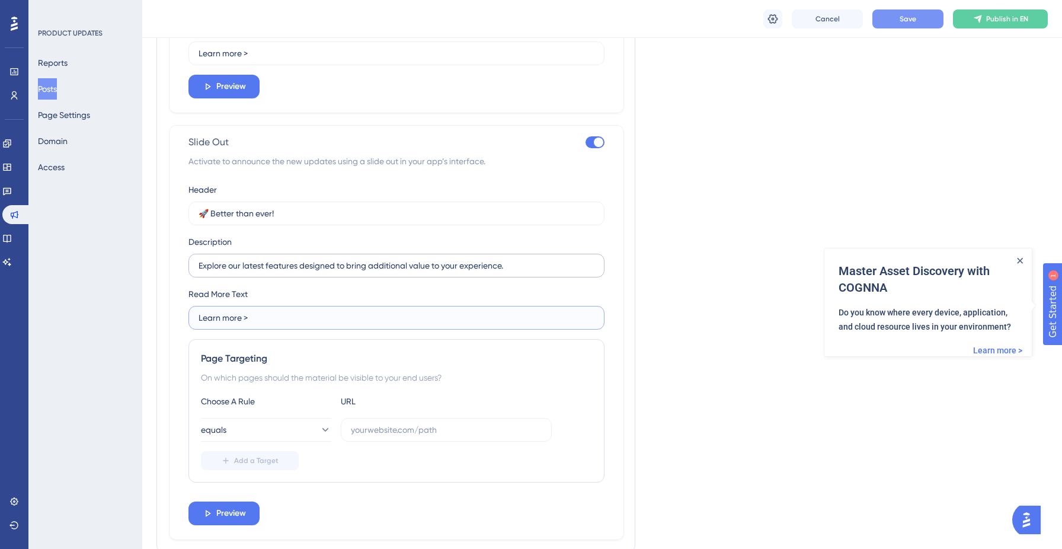
scroll to position [1028, 0]
type input "Learn more >"
click at [311, 218] on input "🚀 Better than ever!" at bounding box center [396, 215] width 396 height 13
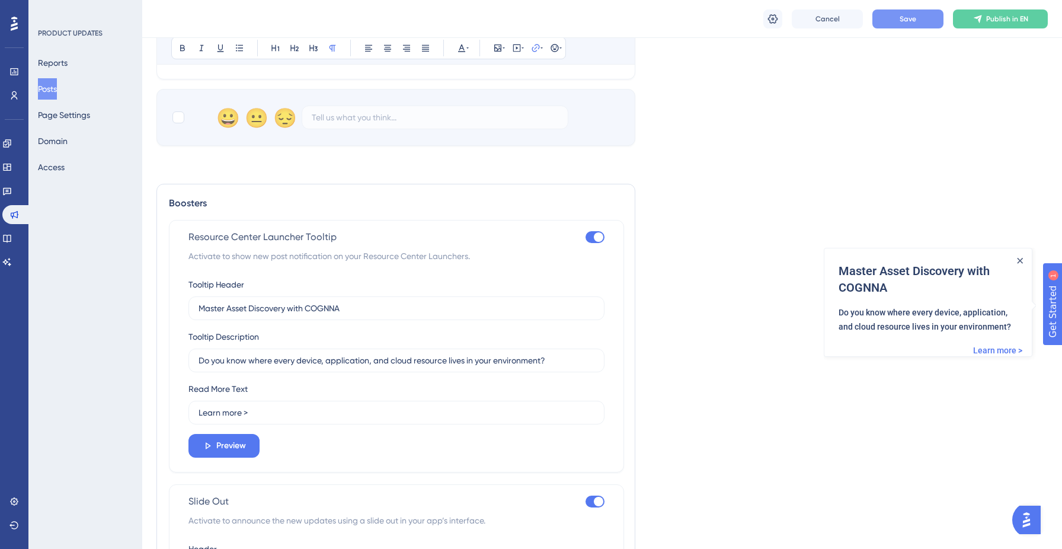
scroll to position [670, 0]
click at [291, 317] on label "Master Asset Discovery with COGNNA" at bounding box center [396, 309] width 416 height 24
click at [291, 315] on input "Master Asset Discovery with COGNNA" at bounding box center [396, 308] width 396 height 13
click at [291, 317] on label "Master Asset Discovery with COGNNA" at bounding box center [396, 309] width 416 height 24
click at [291, 315] on input "Master Asset Discovery with COGNNA" at bounding box center [396, 308] width 396 height 13
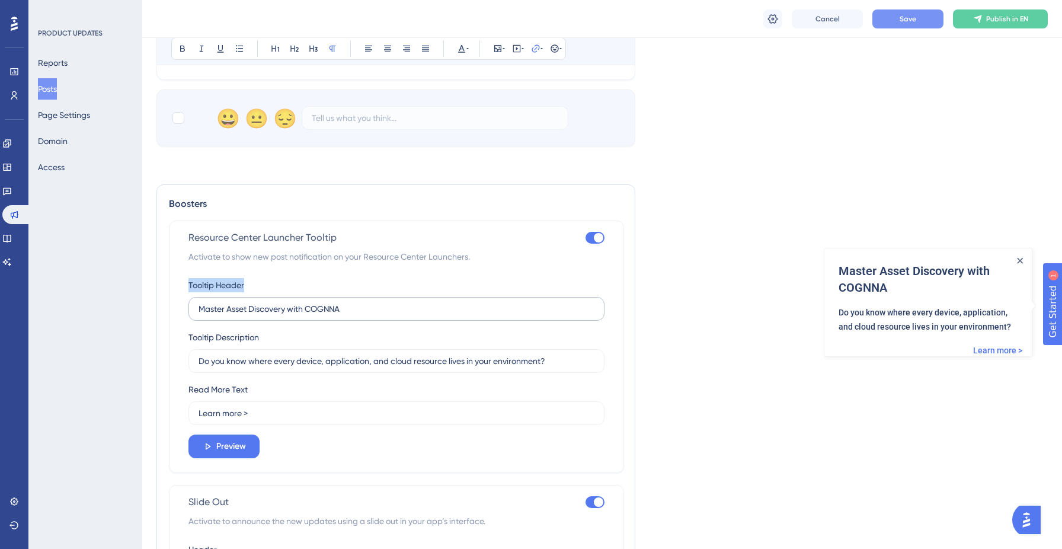
click at [291, 317] on label "Master Asset Discovery with COGNNA" at bounding box center [396, 309] width 416 height 24
click at [291, 315] on input "Master Asset Discovery with COGNNA" at bounding box center [396, 308] width 396 height 13
click at [296, 310] on input "Master Asset Discovery with COGNNA" at bounding box center [396, 308] width 396 height 13
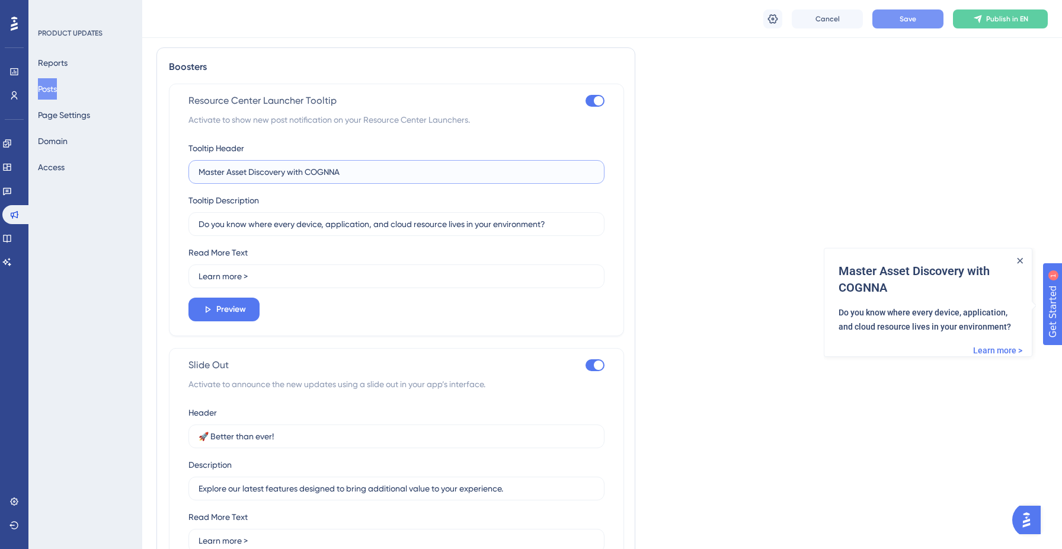
scroll to position [858, 0]
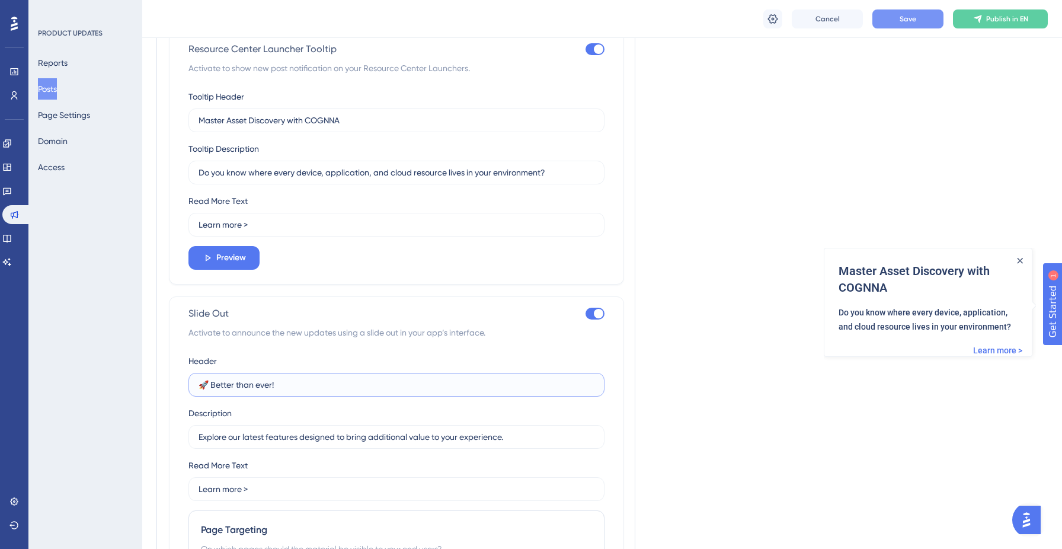
click at [273, 379] on input "🚀 Better than ever!" at bounding box center [396, 384] width 396 height 13
paste input "Master Asset Discovery with COGNNA"
type input "Master Asset Discovery with COGNNA"
click at [274, 178] on input "Do you know where every device, application, and cloud resource lives in your e…" at bounding box center [396, 172] width 396 height 13
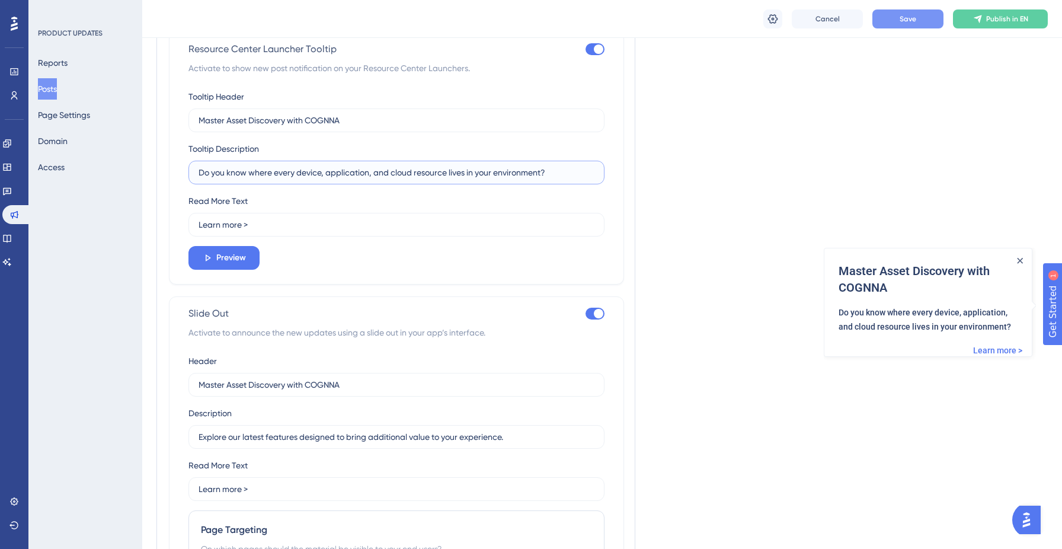
click at [274, 178] on input "Do you know where every device, application, and cloud resource lives in your e…" at bounding box center [396, 172] width 396 height 13
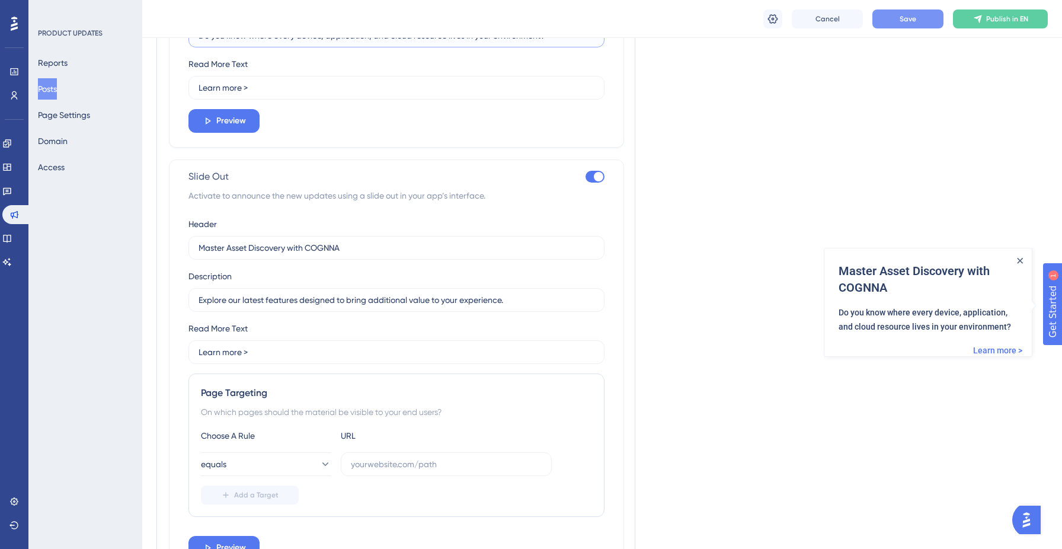
scroll to position [1081, 0]
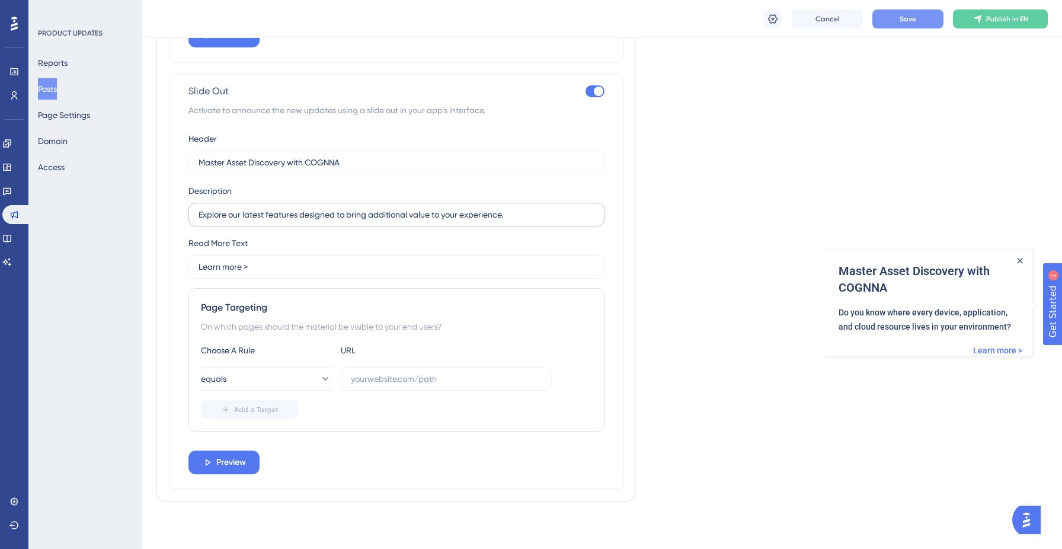
click at [345, 221] on label "Explore our latest features designed to bring additional value to your experien…" at bounding box center [396, 215] width 416 height 24
click at [345, 221] on input "Explore our latest features designed to bring additional value to your experien…" at bounding box center [396, 214] width 396 height 13
click at [345, 221] on label "Explore our latest features designed to bring additional value to your experien…" at bounding box center [396, 215] width 416 height 24
click at [345, 221] on input "Explore our latest features designed to bring additional value to your experien…" at bounding box center [396, 214] width 396 height 13
click at [345, 221] on label "Explore our latest features designed to bring additional value to your experien…" at bounding box center [396, 215] width 416 height 24
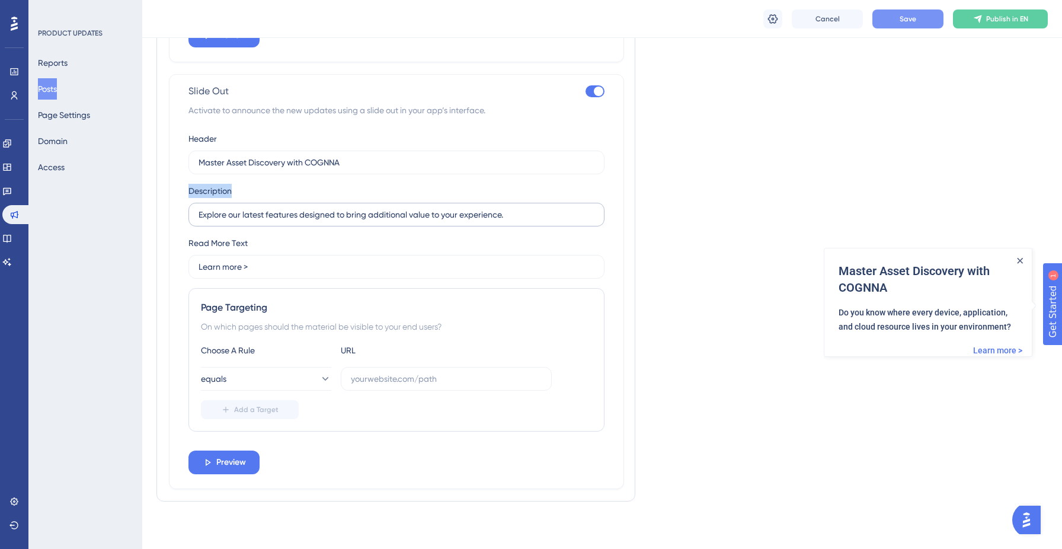
click at [345, 221] on input "Explore our latest features designed to bring additional value to your experien…" at bounding box center [396, 214] width 396 height 13
click at [354, 212] on input "Explore our latest features designed to bring additional value to your experien…" at bounding box center [396, 214] width 396 height 13
paste input "Do you know where every device, application, and cloud resource lives in your e…"
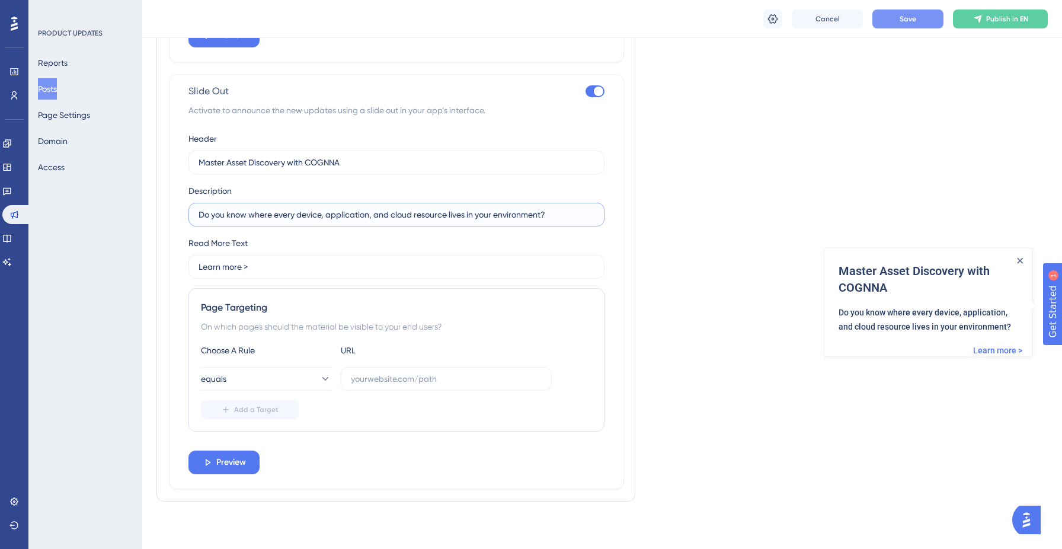
type input "Do you know where every device, application, and cloud resource lives in your e…"
click at [319, 379] on icon at bounding box center [325, 379] width 12 height 12
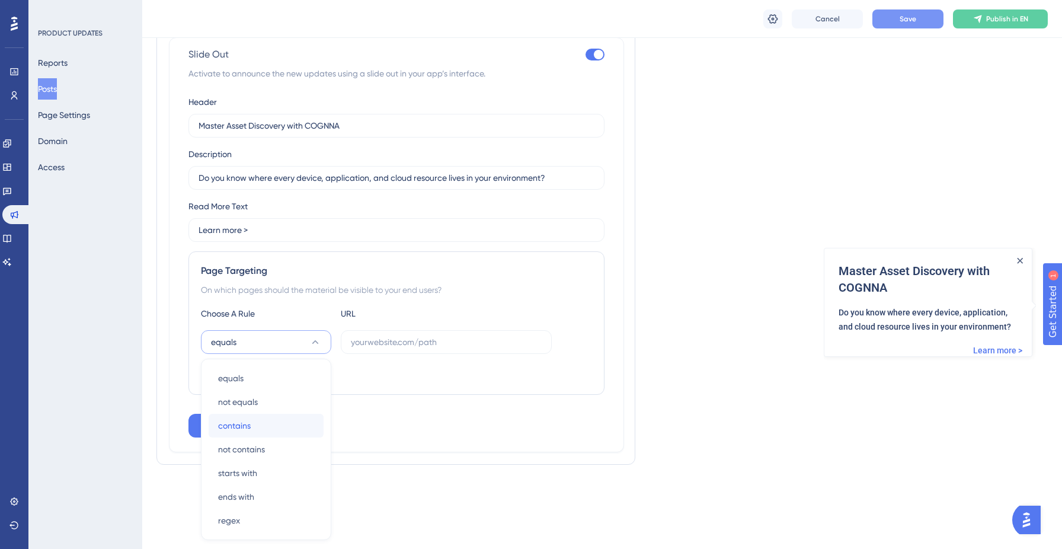
click at [268, 427] on div "contains contains" at bounding box center [266, 426] width 96 height 24
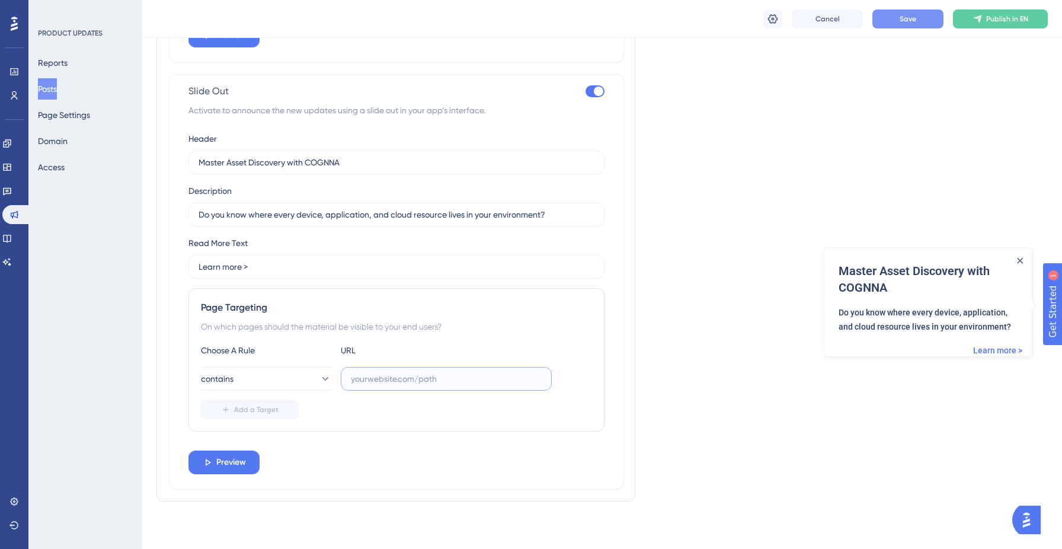
click at [418, 377] on input "text" at bounding box center [446, 378] width 191 height 13
paste input "https://platform.cognna.com/discover/assets-management"
type input "https://platform.cognna.com/discover/assets-management"
click at [219, 467] on span "Preview" at bounding box center [231, 462] width 30 height 14
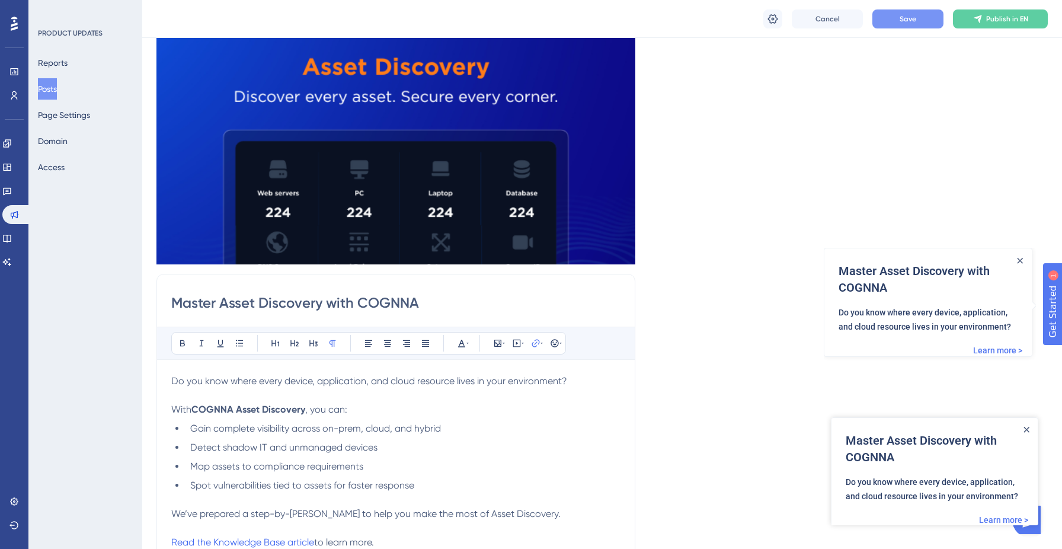
scroll to position [0, 0]
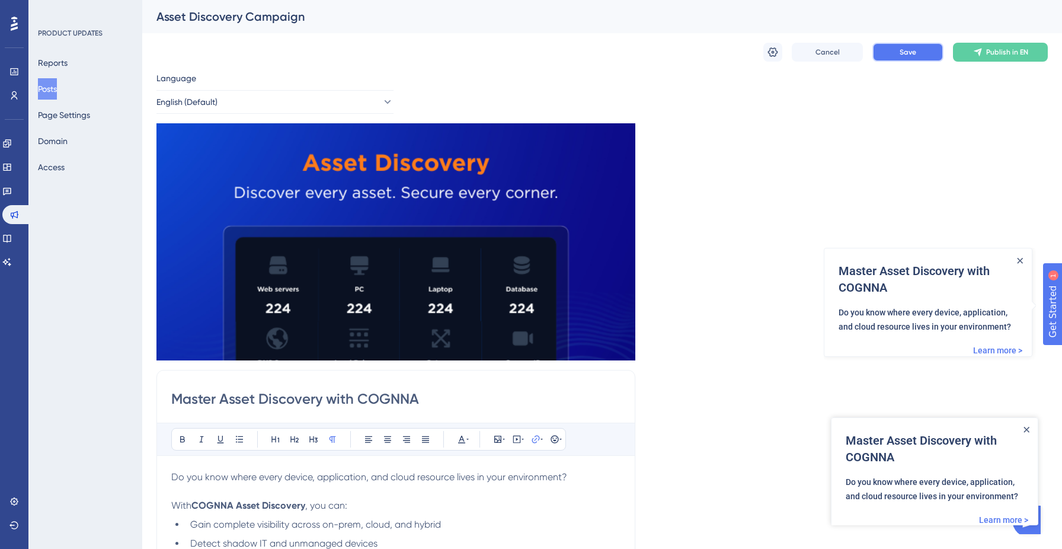
click at [926, 55] on button "Save" at bounding box center [907, 52] width 71 height 19
click at [774, 47] on icon at bounding box center [773, 52] width 12 height 12
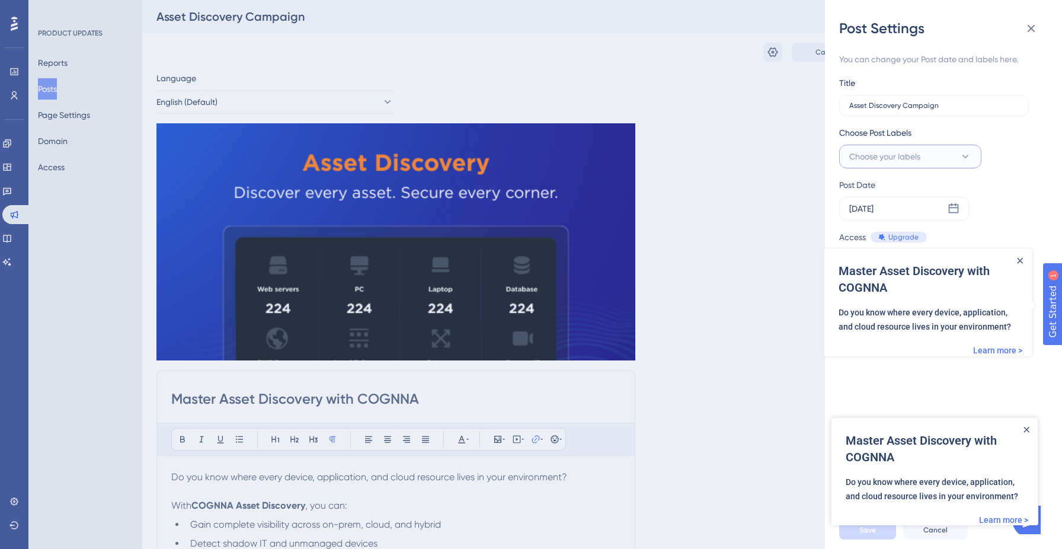
click at [972, 164] on button "Choose your labels" at bounding box center [910, 157] width 142 height 24
click at [1021, 258] on icon "Close Announcement" at bounding box center [1020, 261] width 6 height 6
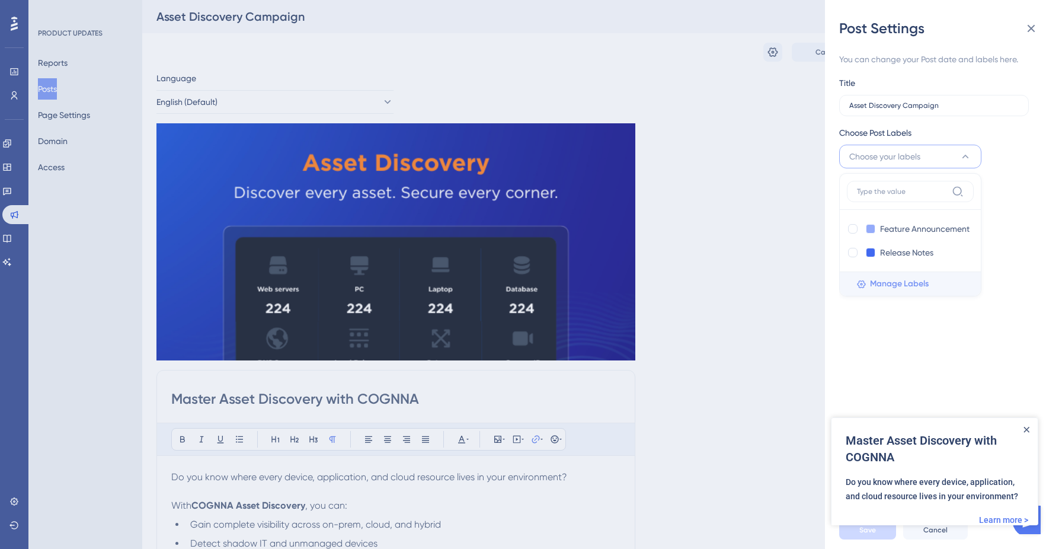
click at [908, 285] on span "Manage Labels" at bounding box center [899, 284] width 59 height 14
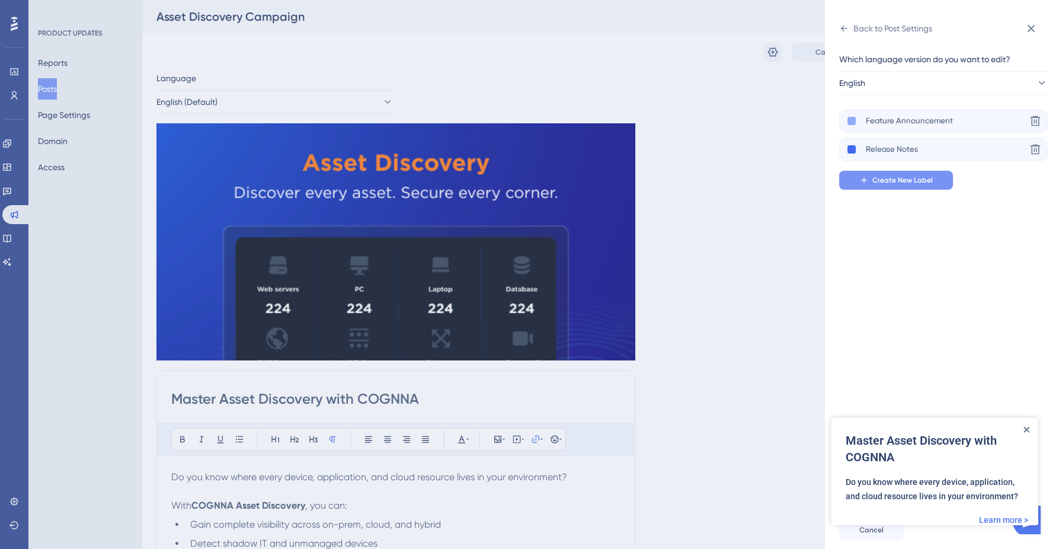
click at [905, 179] on span "Create New Label" at bounding box center [902, 179] width 60 height 9
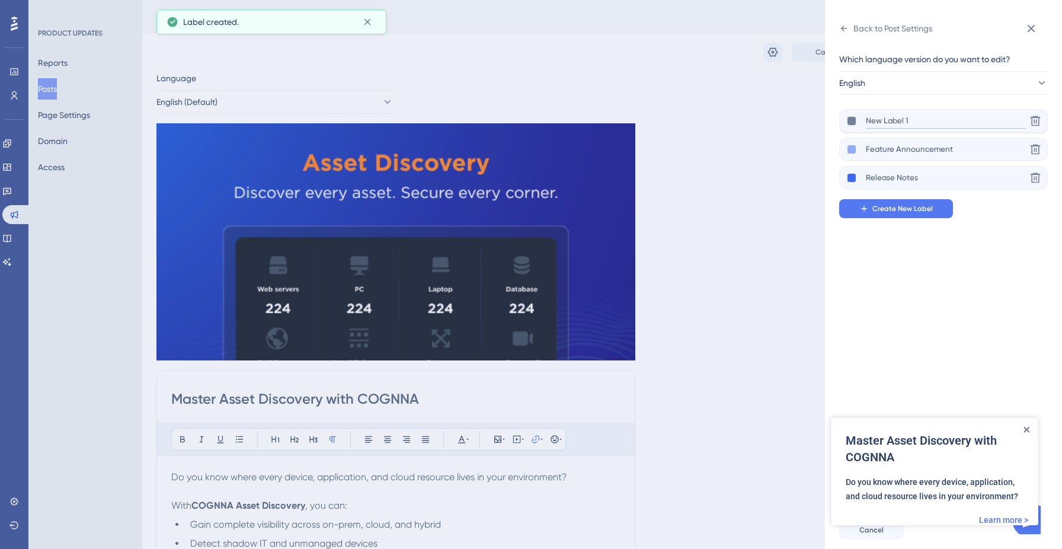
click at [882, 117] on input "New Label 1" at bounding box center [946, 121] width 160 height 15
click at [899, 120] on input "New Label 1" at bounding box center [946, 121] width 160 height 15
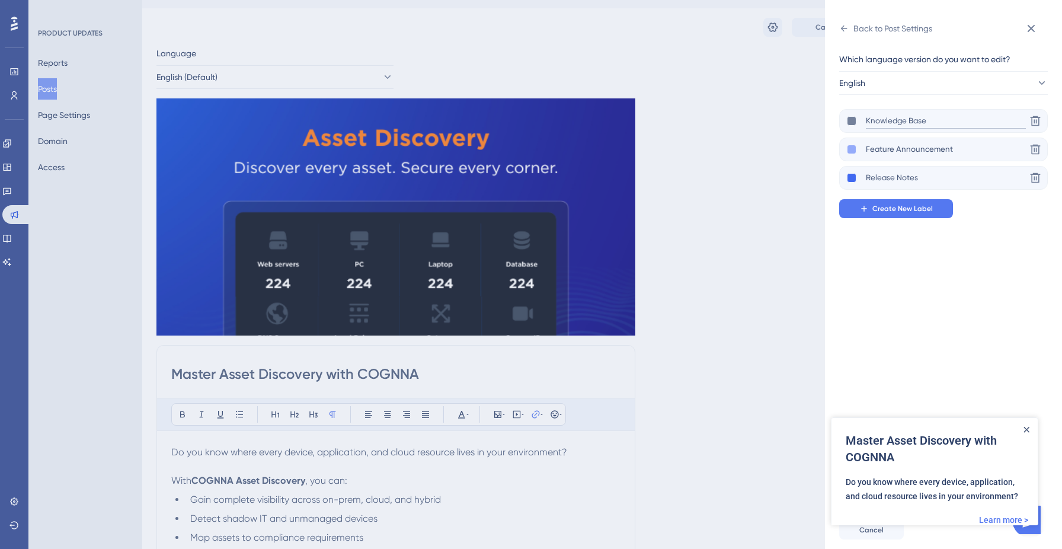
scroll to position [25, 0]
type input "Knowledge Base"
click at [1026, 430] on icon "Close Announcement" at bounding box center [1026, 429] width 5 height 5
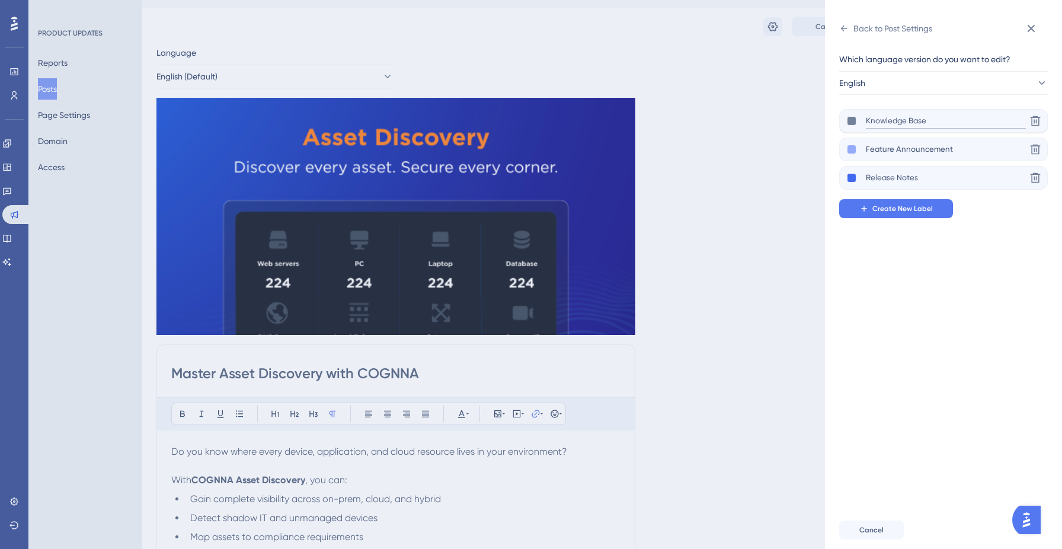
click at [947, 124] on input "Knowledge Base" at bounding box center [946, 121] width 160 height 15
click at [837, 21] on div "Back to Post Settings Which language version do you want to edit? English Knowl…" at bounding box center [943, 274] width 237 height 549
click at [845, 28] on icon at bounding box center [843, 28] width 9 height 9
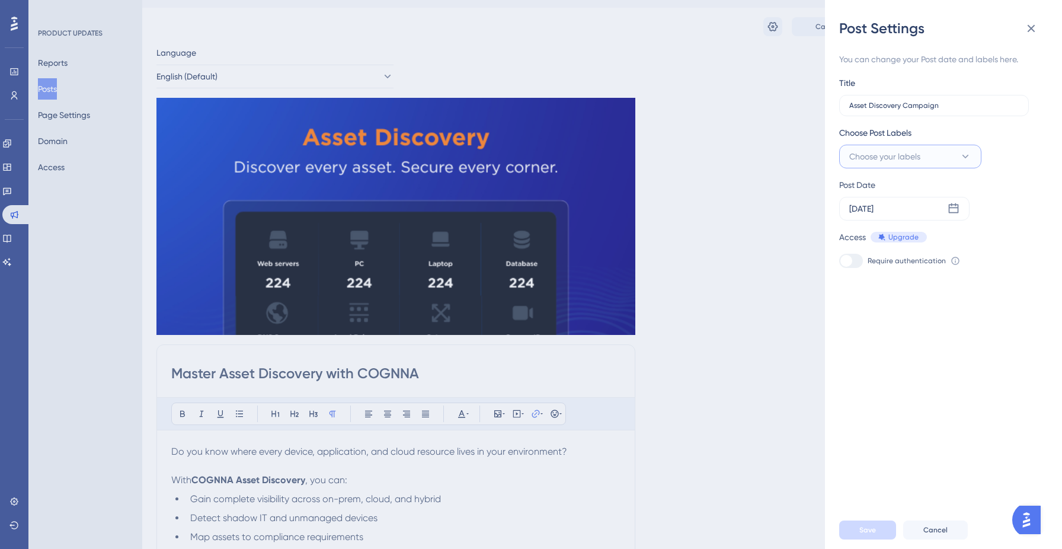
click at [939, 160] on button "Choose your labels" at bounding box center [910, 157] width 142 height 24
click at [908, 228] on input "Knowledge Base" at bounding box center [913, 229] width 66 height 15
click at [851, 228] on div at bounding box center [852, 228] width 9 height 9
checkbox input "true"
click at [871, 530] on span "Save" at bounding box center [867, 529] width 17 height 9
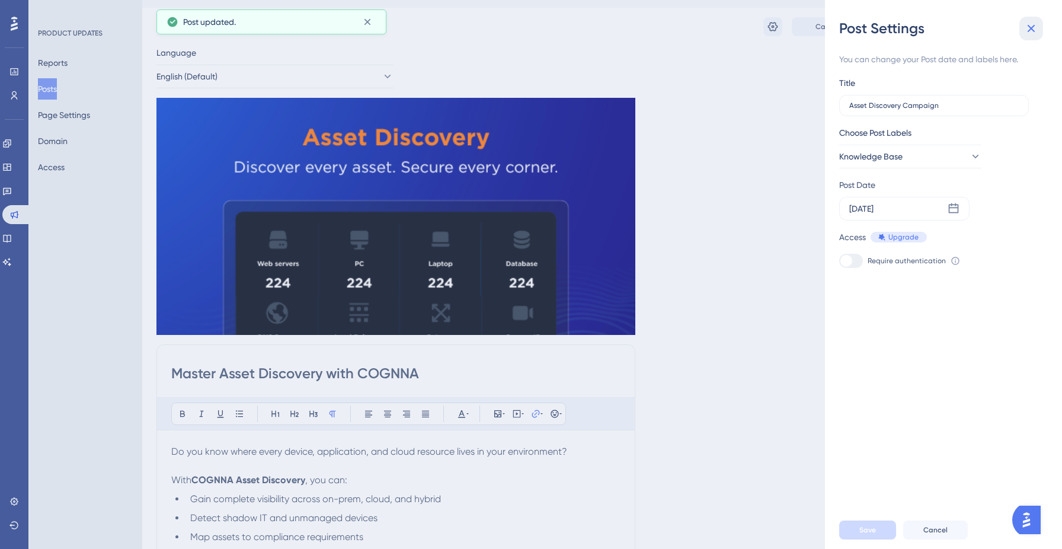
click at [1031, 30] on icon at bounding box center [1031, 28] width 14 height 14
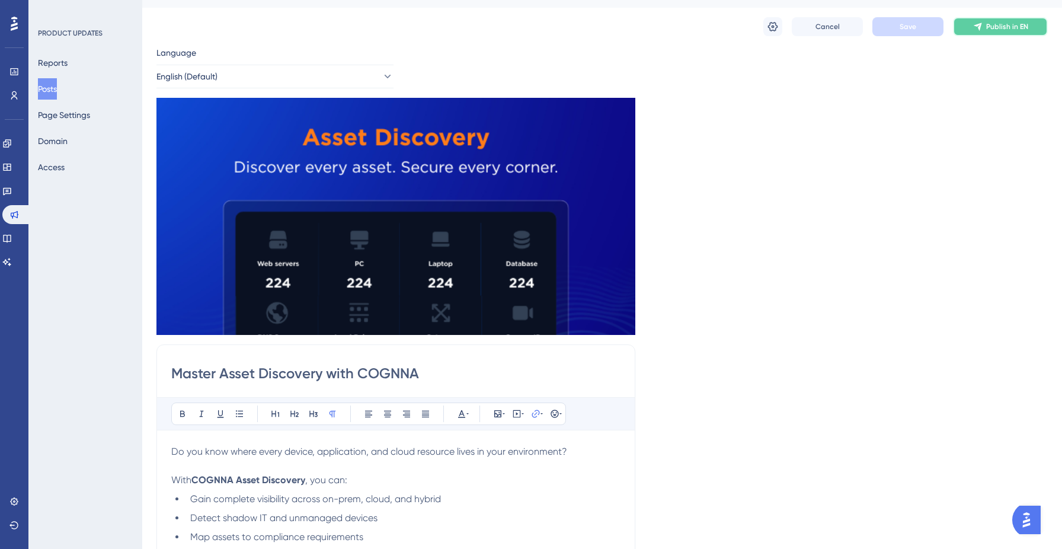
click at [1007, 31] on button "Publish in EN" at bounding box center [1000, 26] width 95 height 19
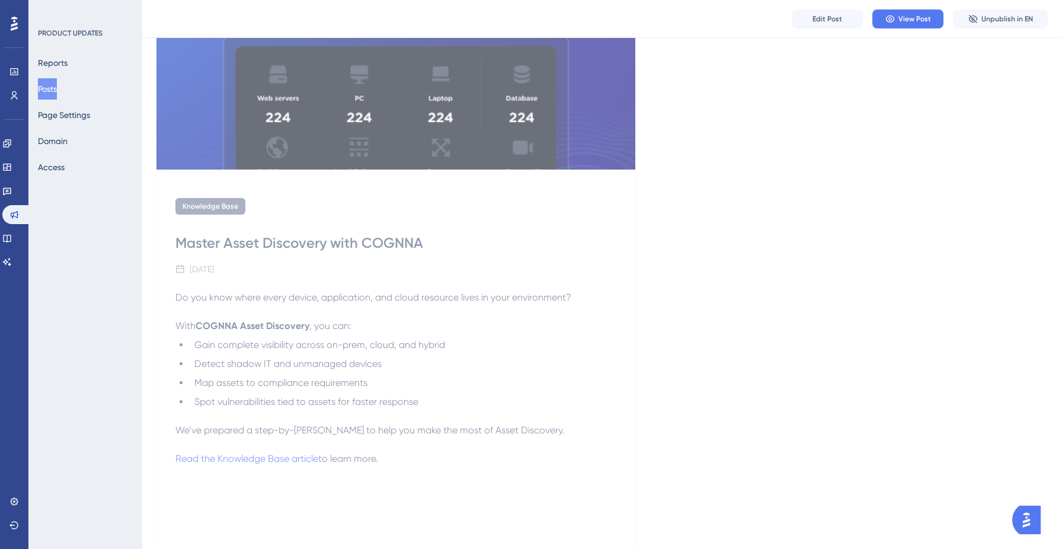
scroll to position [257, 0]
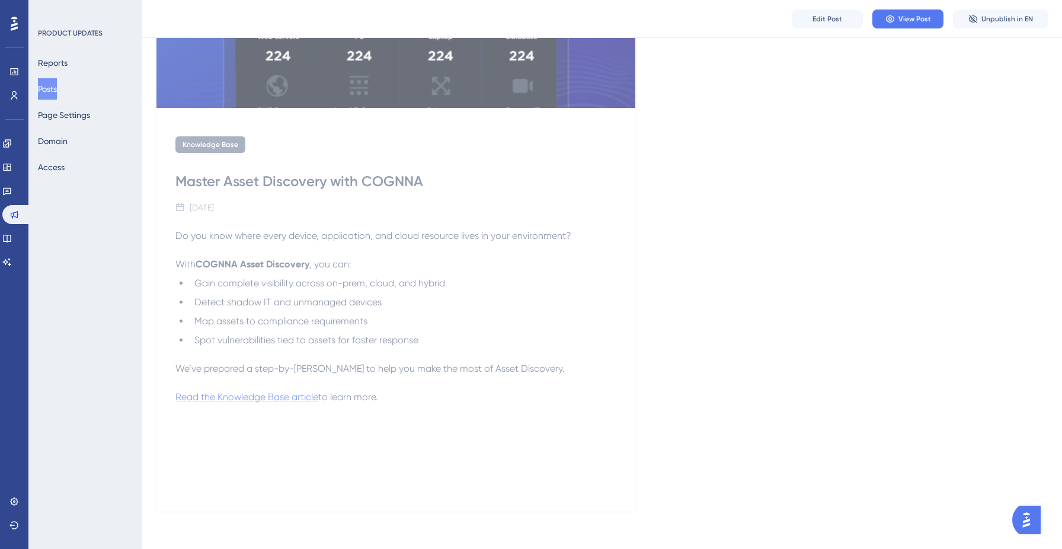
click at [256, 396] on span "Read the Knowledge Base article" at bounding box center [246, 396] width 143 height 11
click at [60, 141] on button "Domain" at bounding box center [53, 140] width 30 height 21
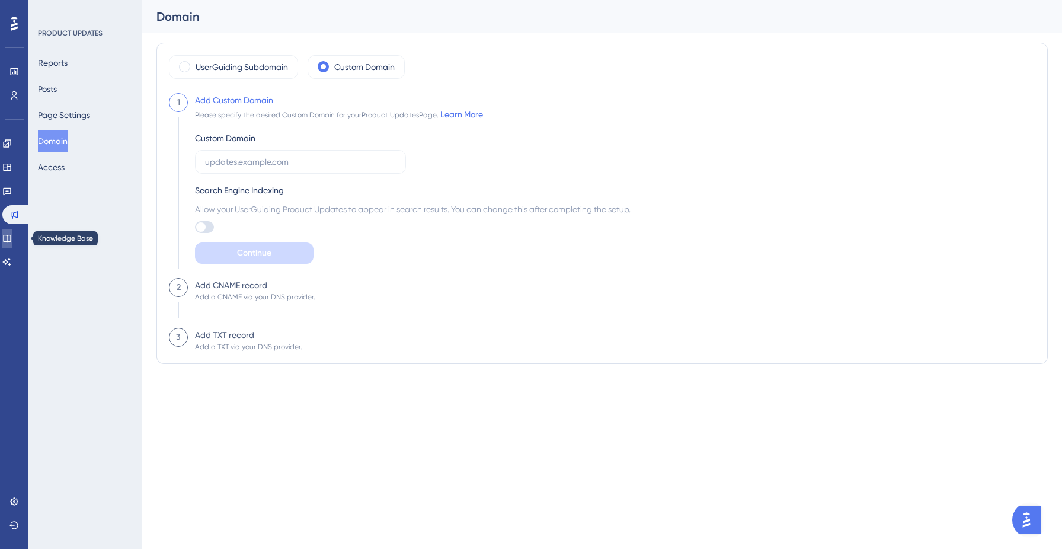
click at [11, 241] on icon at bounding box center [6, 237] width 9 height 9
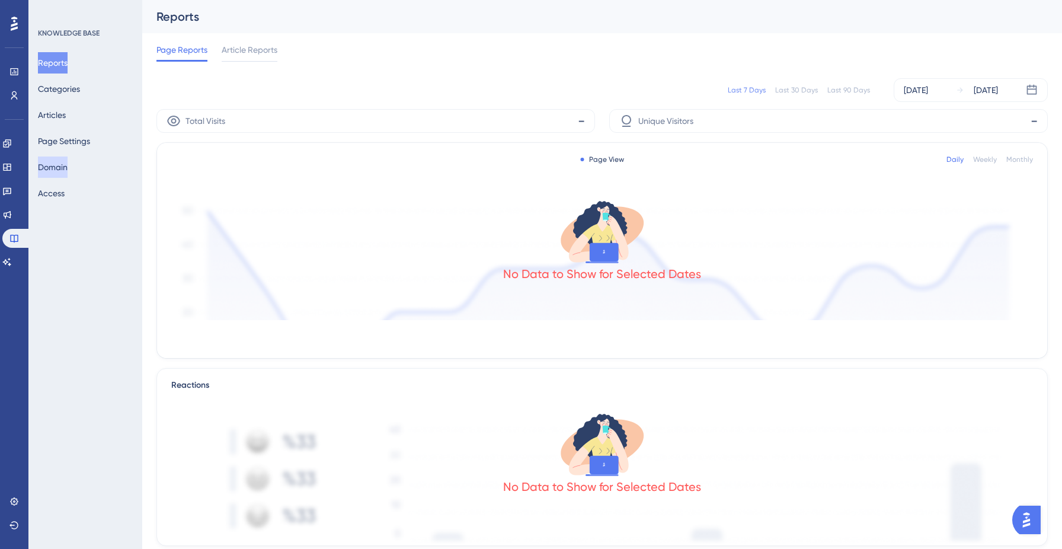
click at [56, 168] on button "Domain" at bounding box center [53, 166] width 30 height 21
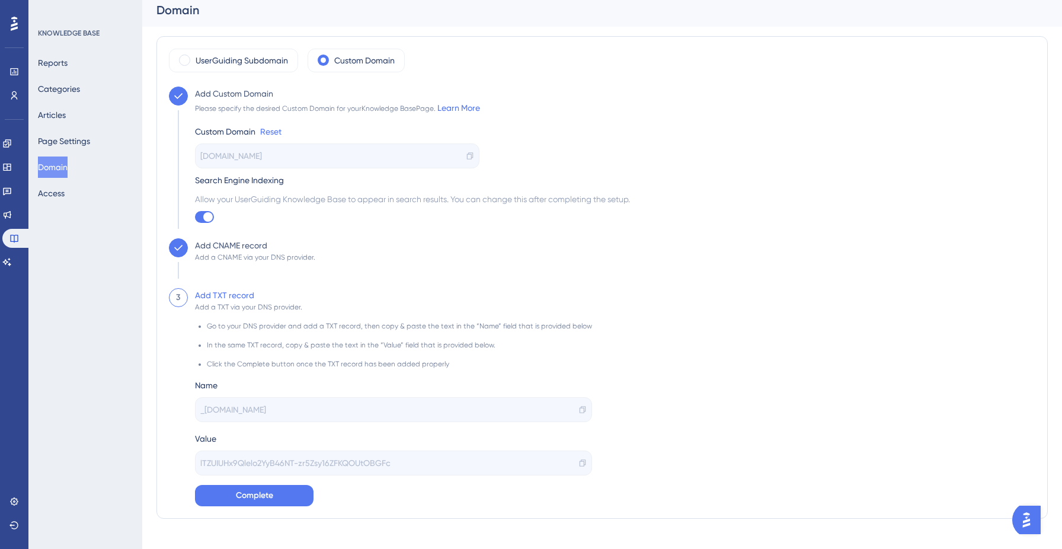
scroll to position [24, 0]
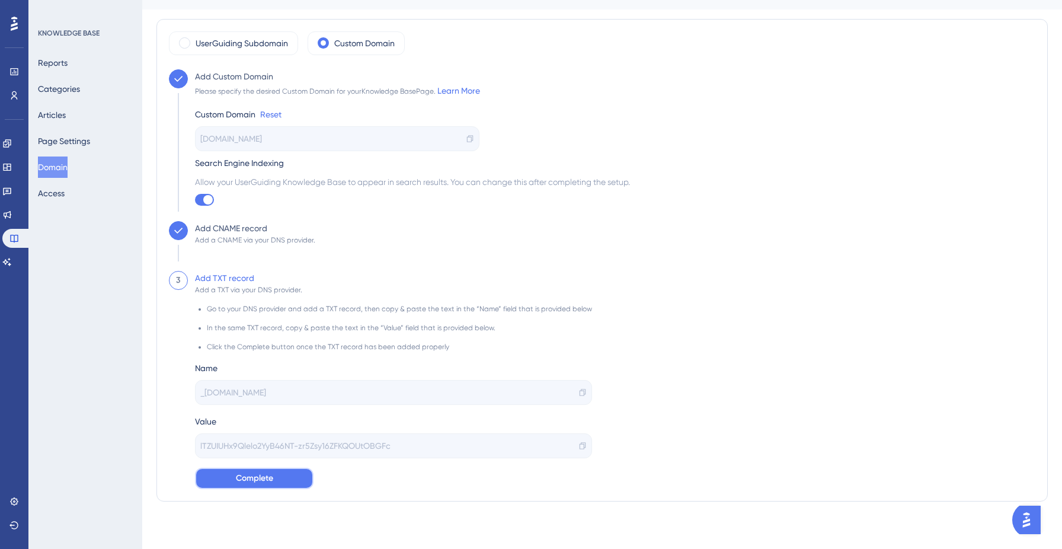
click at [265, 473] on span "Complete" at bounding box center [254, 478] width 37 height 14
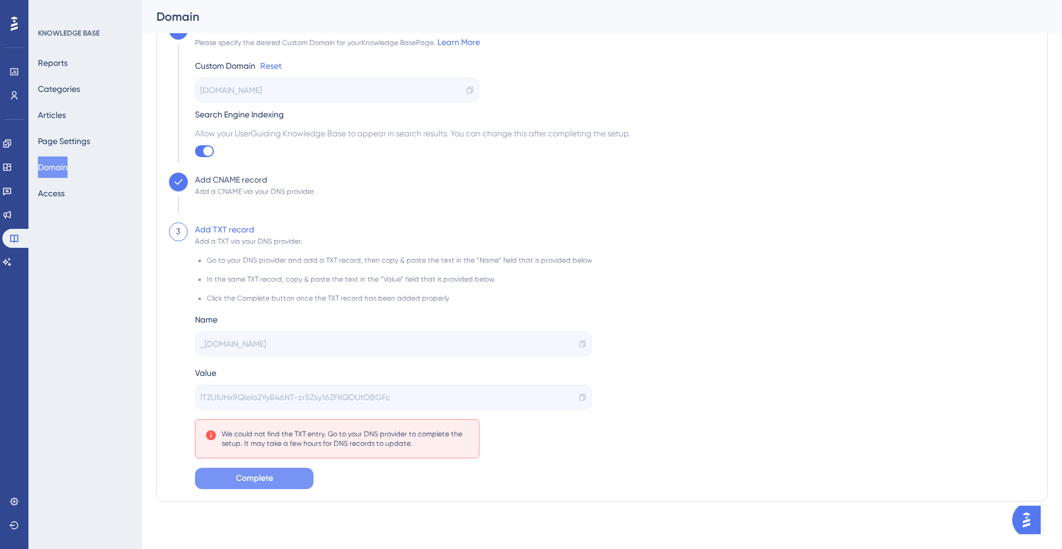
scroll to position [0, 0]
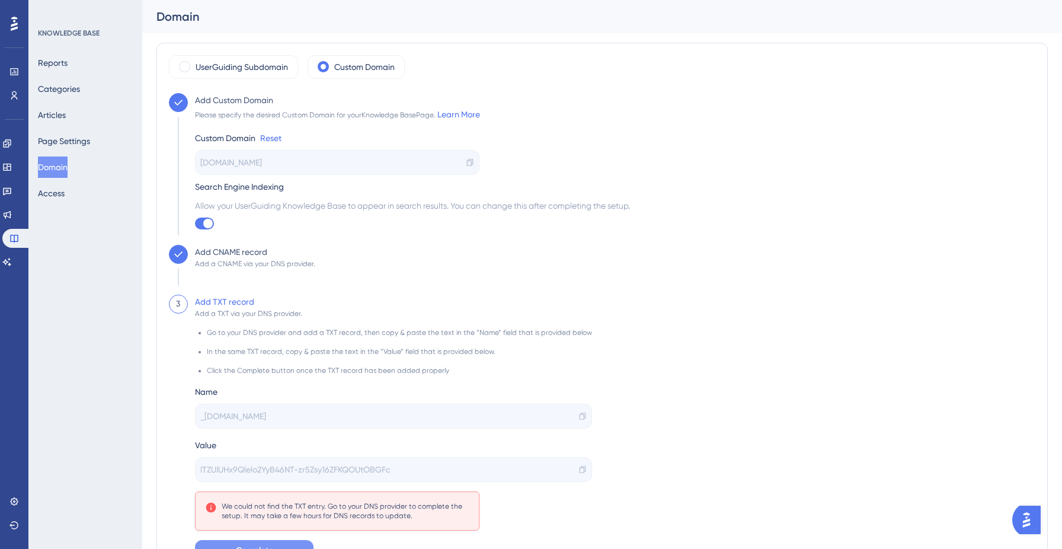
click at [473, 159] on icon at bounding box center [470, 162] width 8 height 8
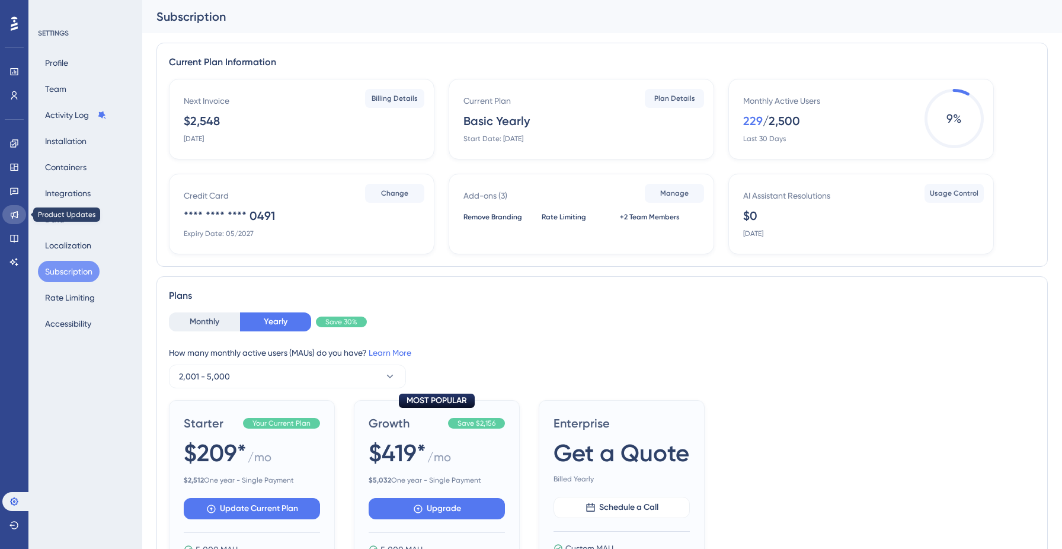
click at [20, 211] on link at bounding box center [14, 214] width 24 height 19
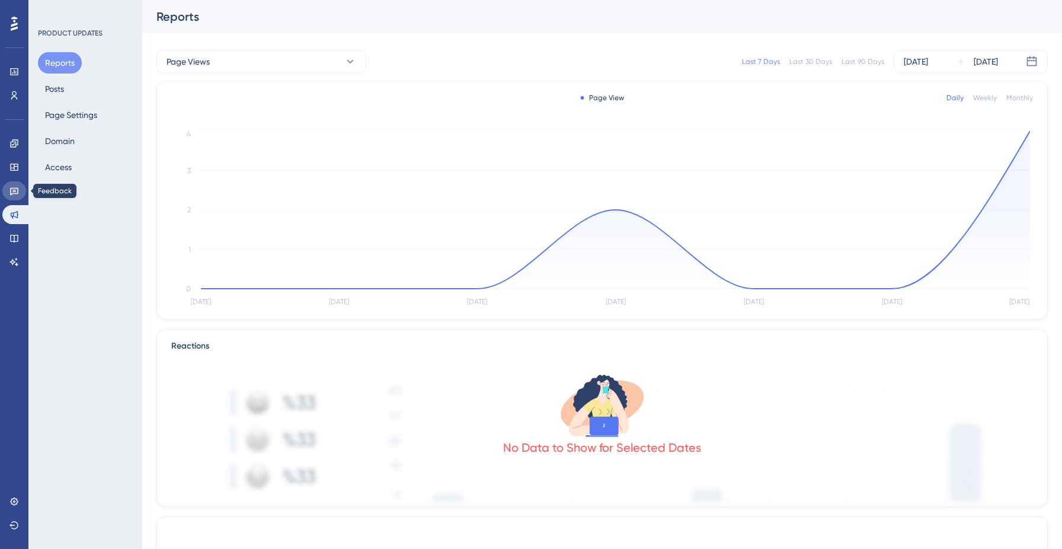
click at [12, 186] on icon at bounding box center [13, 190] width 9 height 9
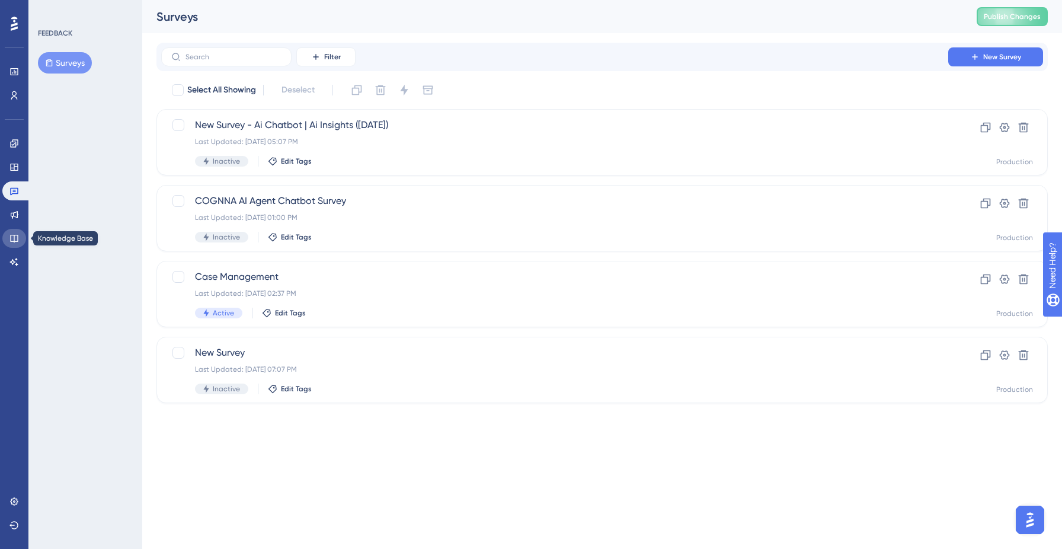
click at [14, 240] on icon at bounding box center [13, 237] width 9 height 9
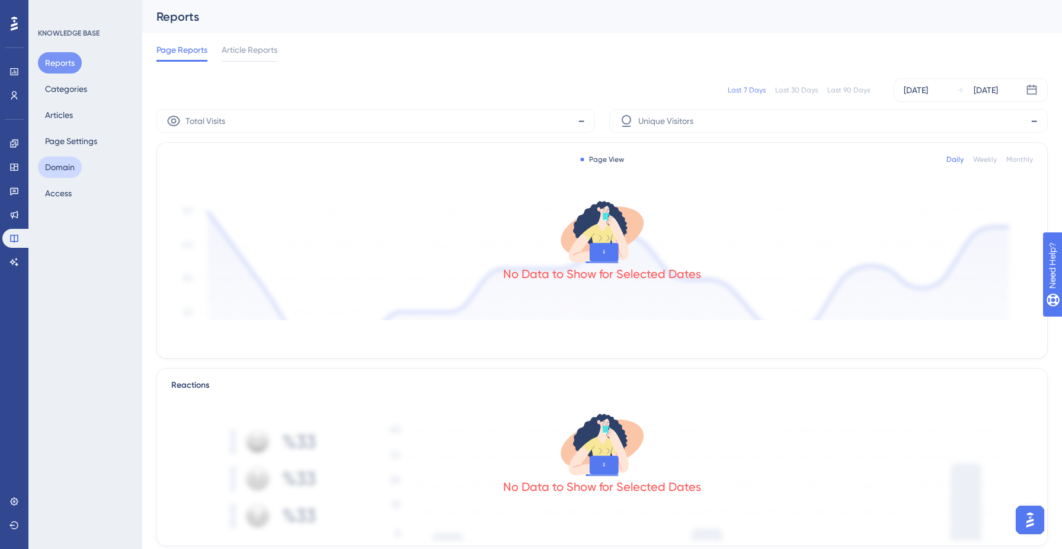
click at [62, 177] on button "Domain" at bounding box center [60, 166] width 44 height 21
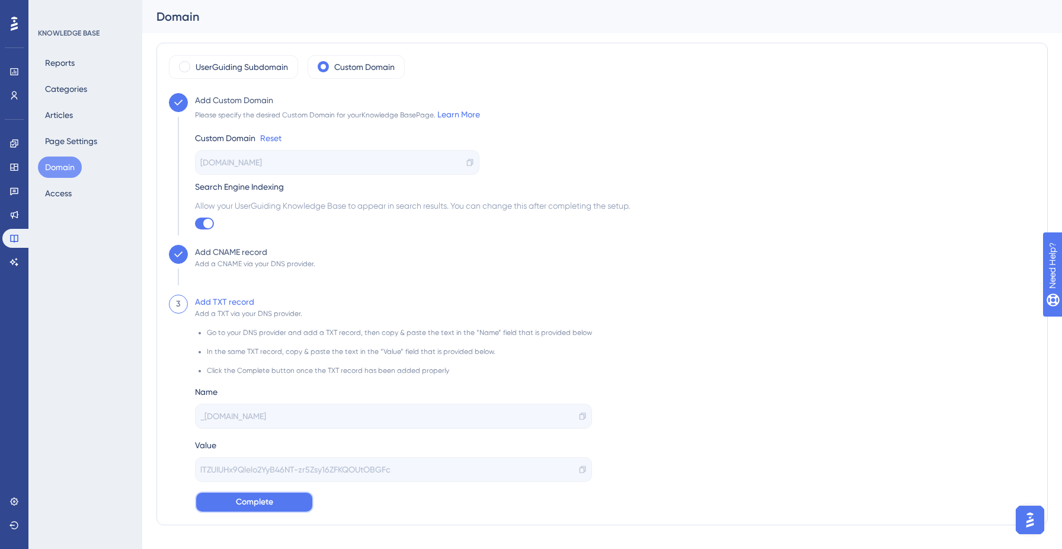
click at [270, 504] on span "Complete" at bounding box center [254, 502] width 37 height 14
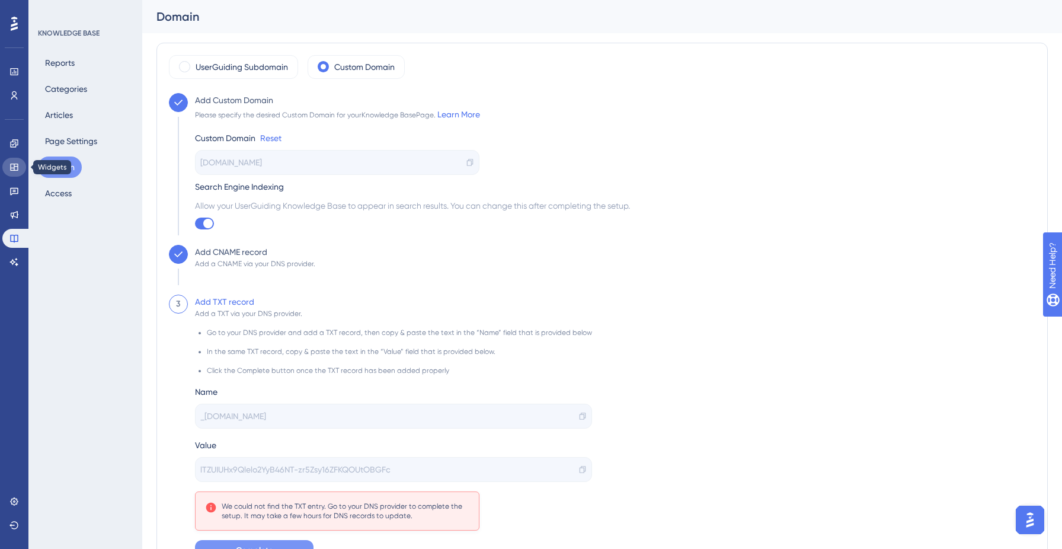
click at [11, 164] on icon at bounding box center [14, 167] width 8 height 7
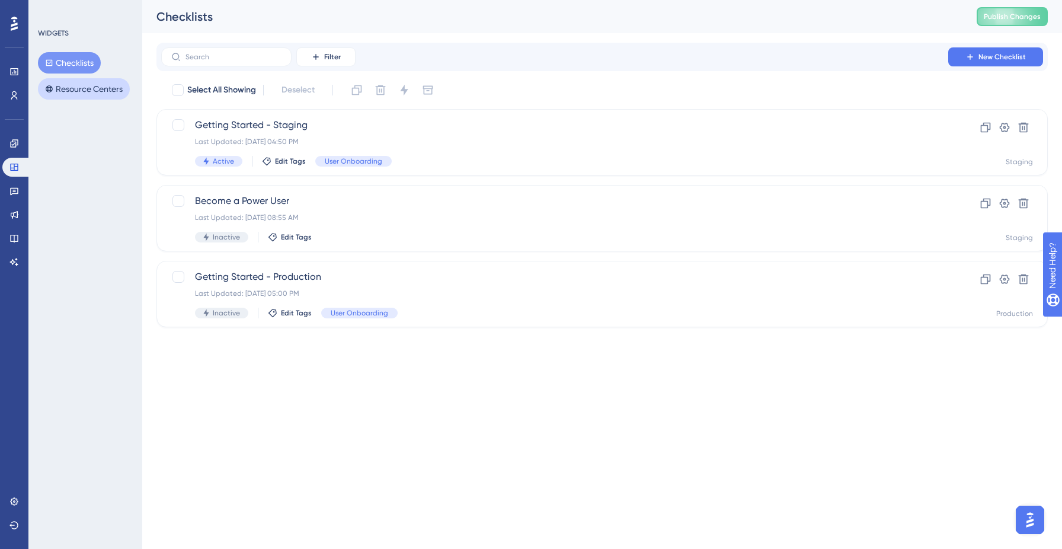
click at [80, 97] on button "Resource Centers" at bounding box center [84, 88] width 92 height 21
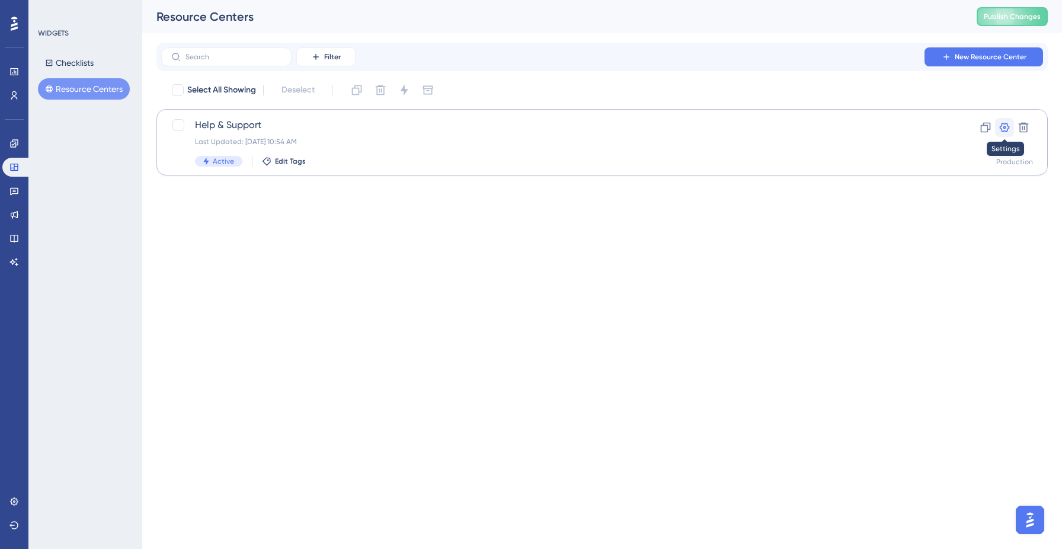
click at [1006, 125] on icon at bounding box center [1004, 127] width 12 height 12
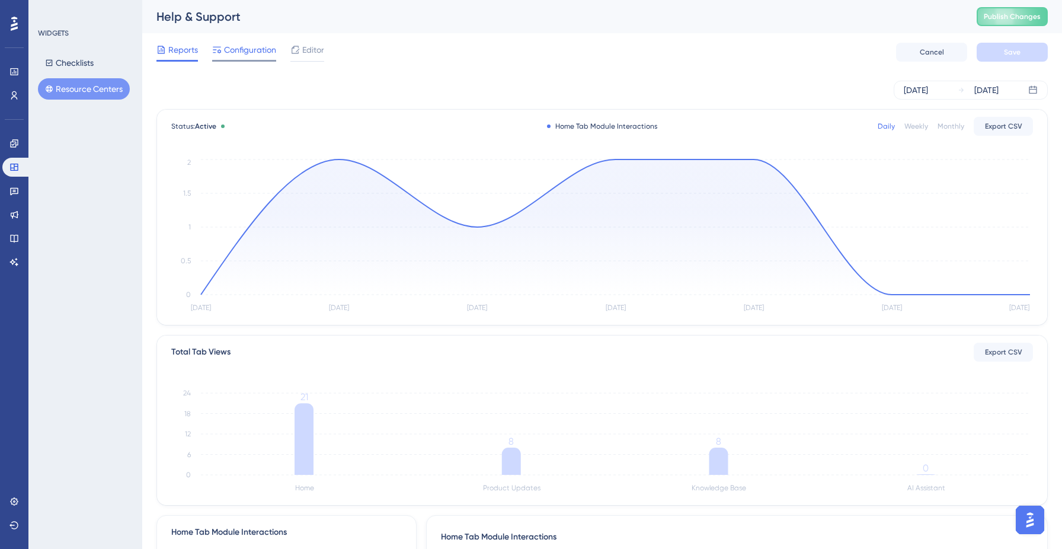
click at [222, 60] on div at bounding box center [244, 61] width 64 height 2
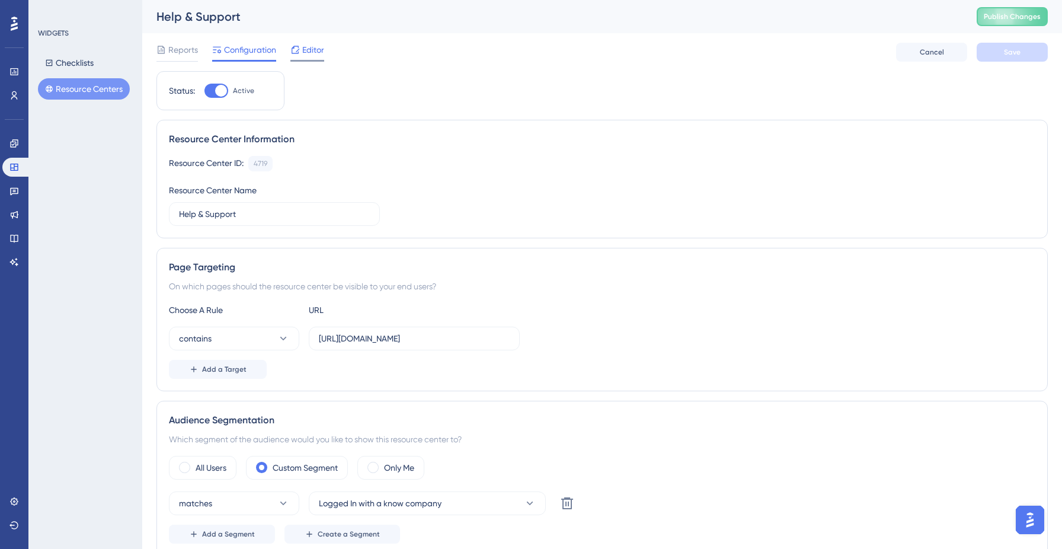
click at [304, 51] on span "Editor" at bounding box center [313, 50] width 22 height 14
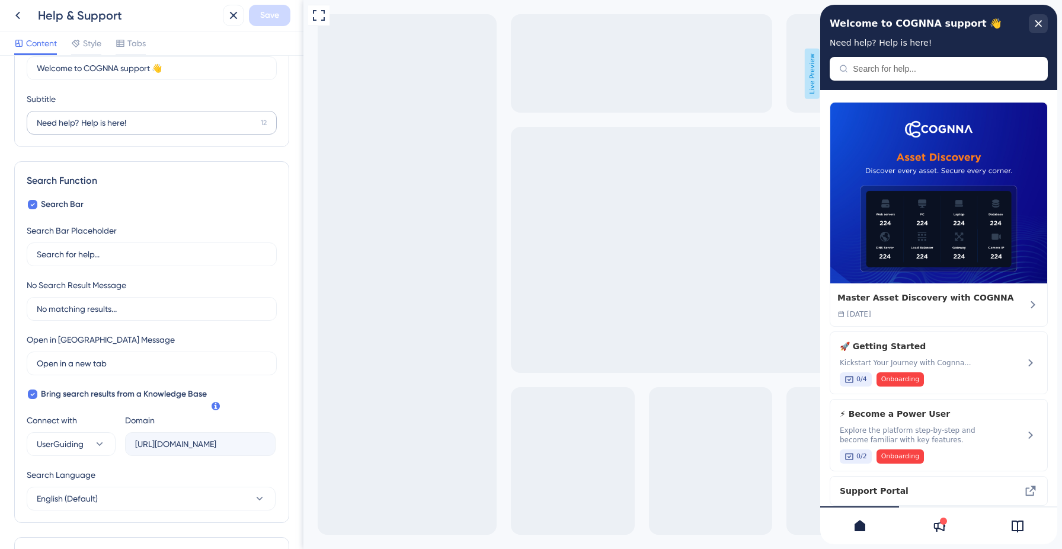
scroll to position [55, 0]
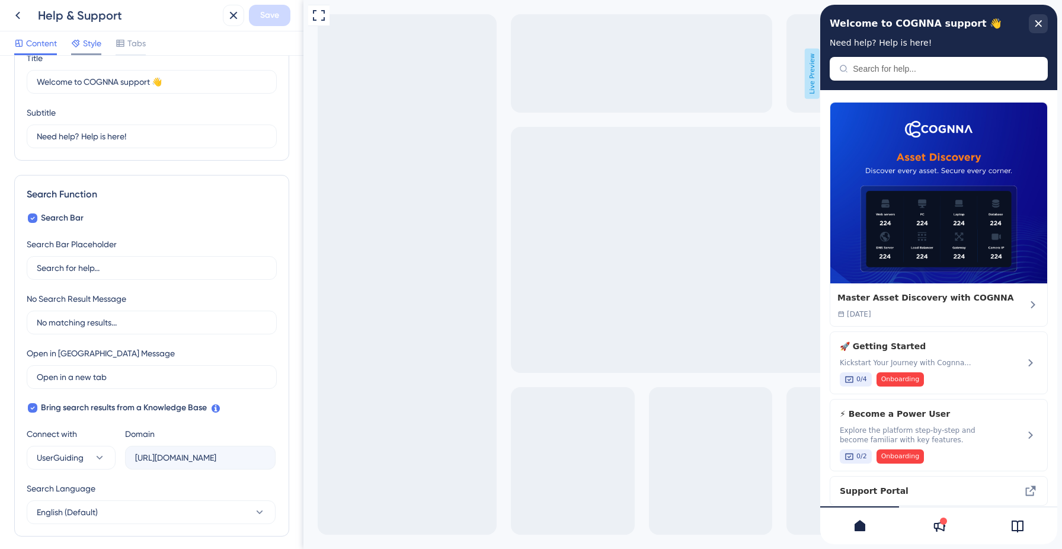
click at [86, 48] on span "Style" at bounding box center [92, 43] width 18 height 14
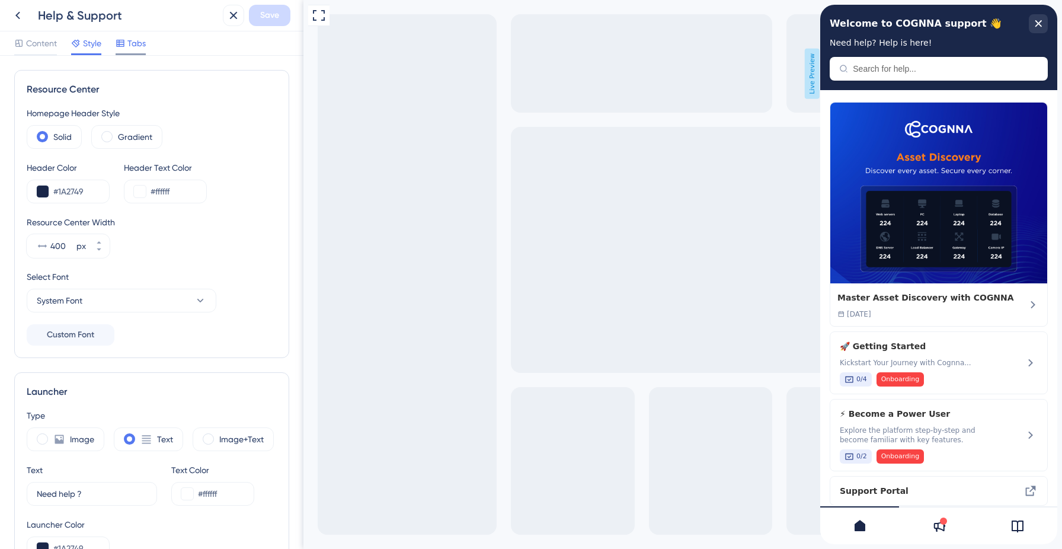
click at [132, 44] on span "Tabs" at bounding box center [136, 43] width 18 height 14
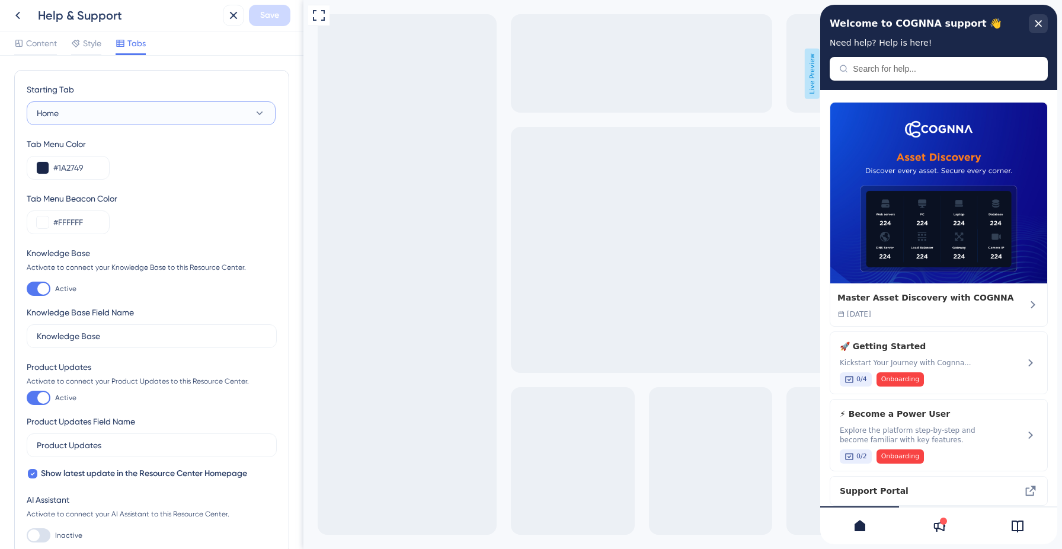
click at [133, 102] on button "Home" at bounding box center [151, 113] width 249 height 24
click at [80, 47] on icon at bounding box center [75, 43] width 9 height 9
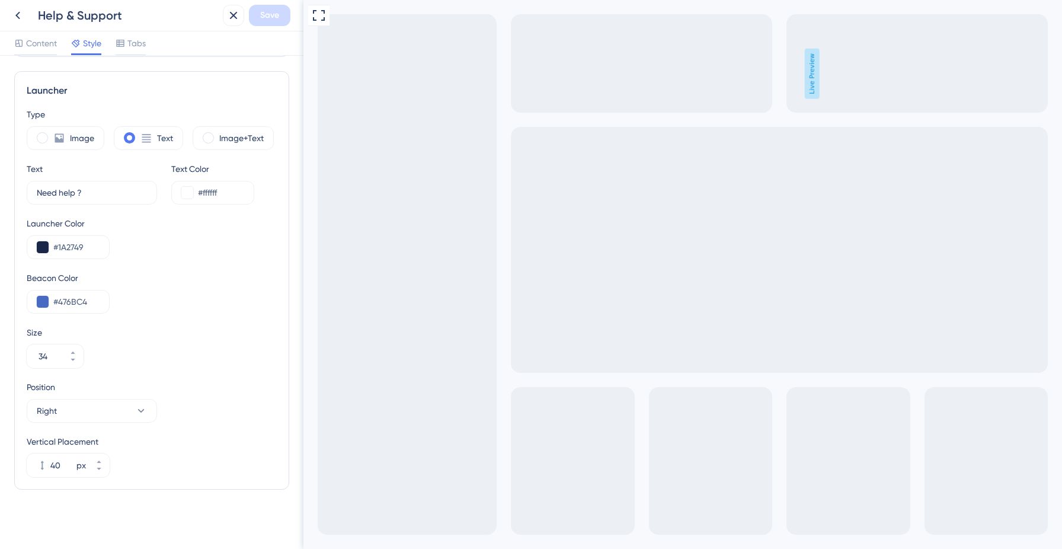
scroll to position [303, 0]
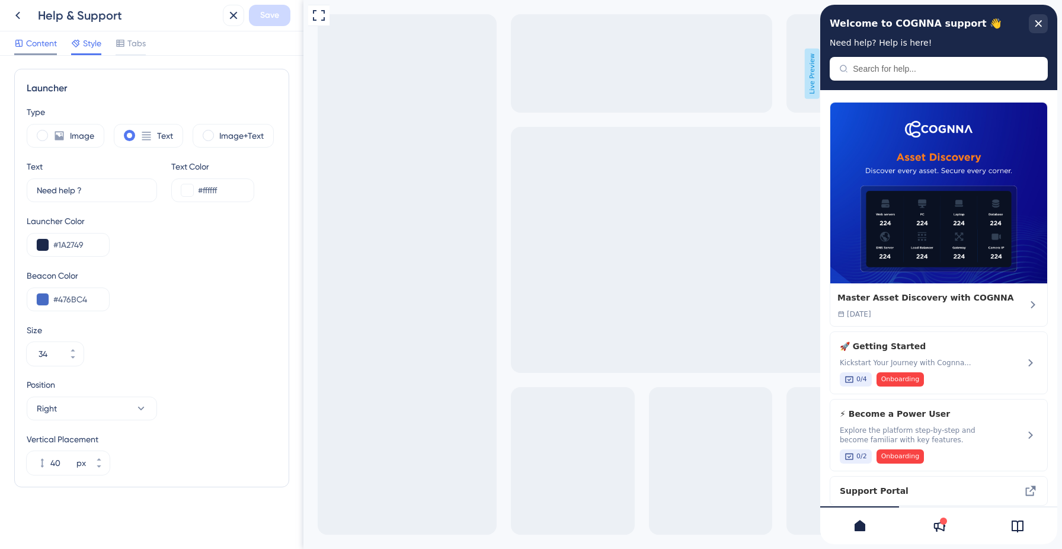
click at [28, 50] on span "Content" at bounding box center [41, 43] width 31 height 14
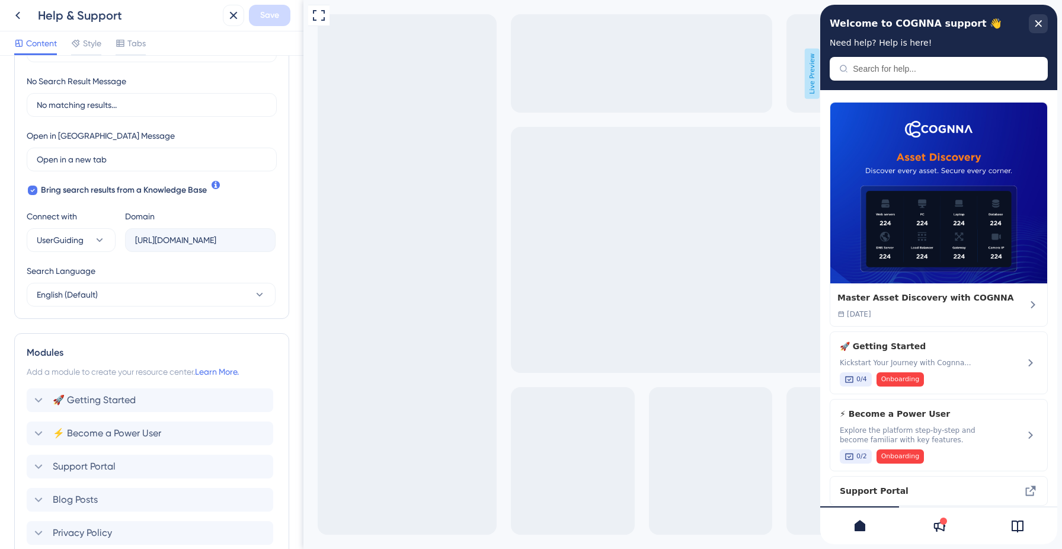
scroll to position [409, 0]
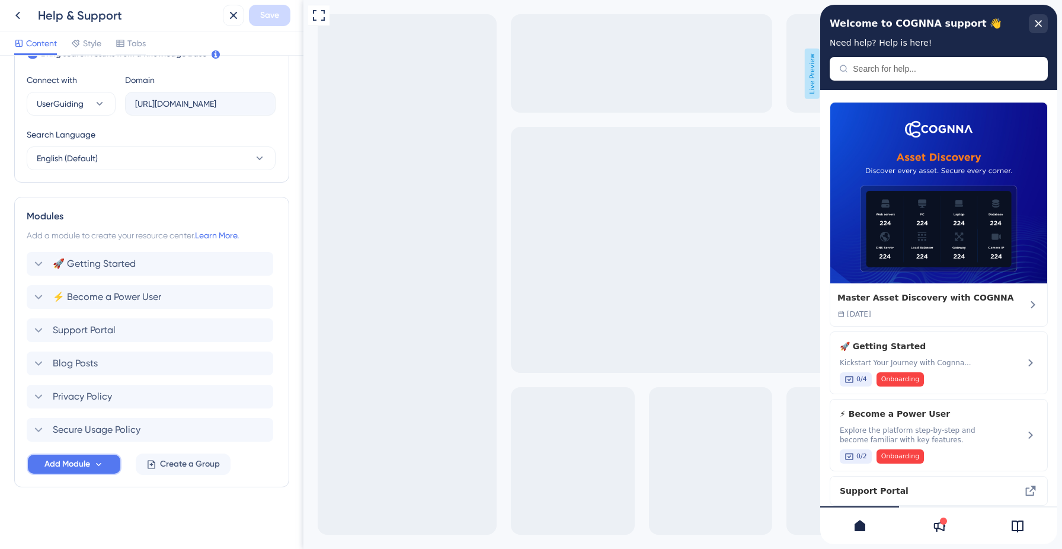
click at [105, 457] on button "Add Module" at bounding box center [74, 463] width 95 height 21
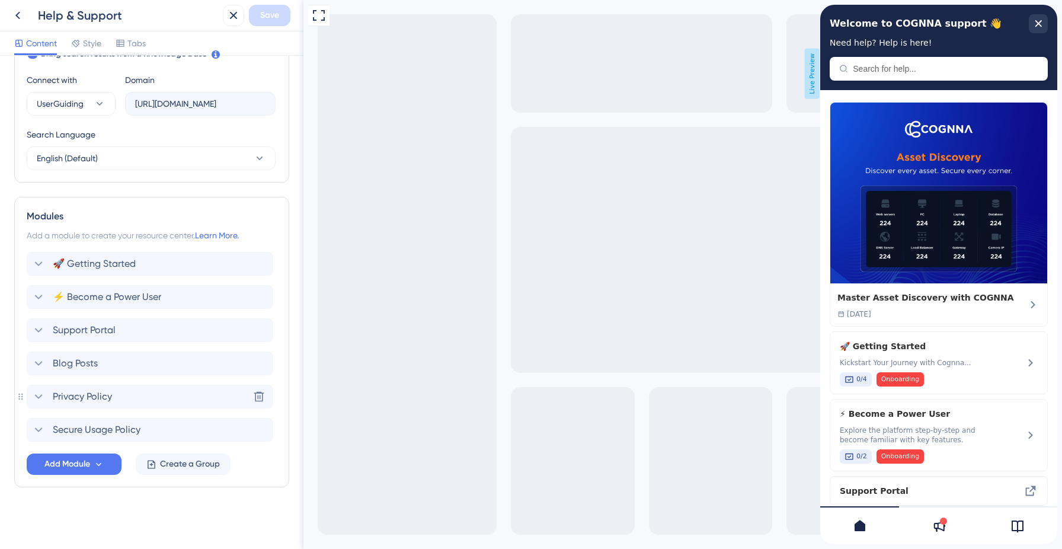
scroll to position [409, 0]
click at [20, 20] on icon at bounding box center [18, 15] width 14 height 14
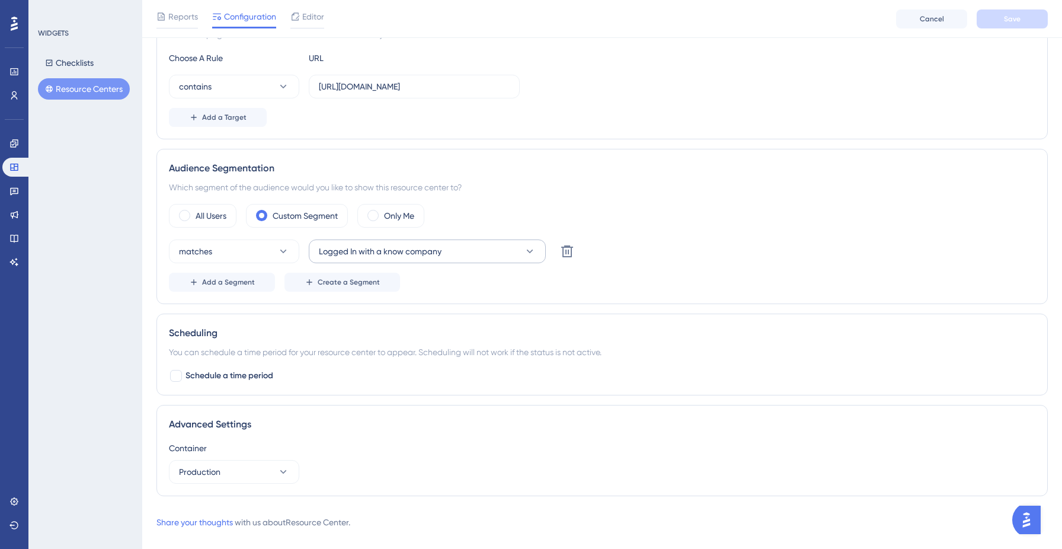
scroll to position [275, 0]
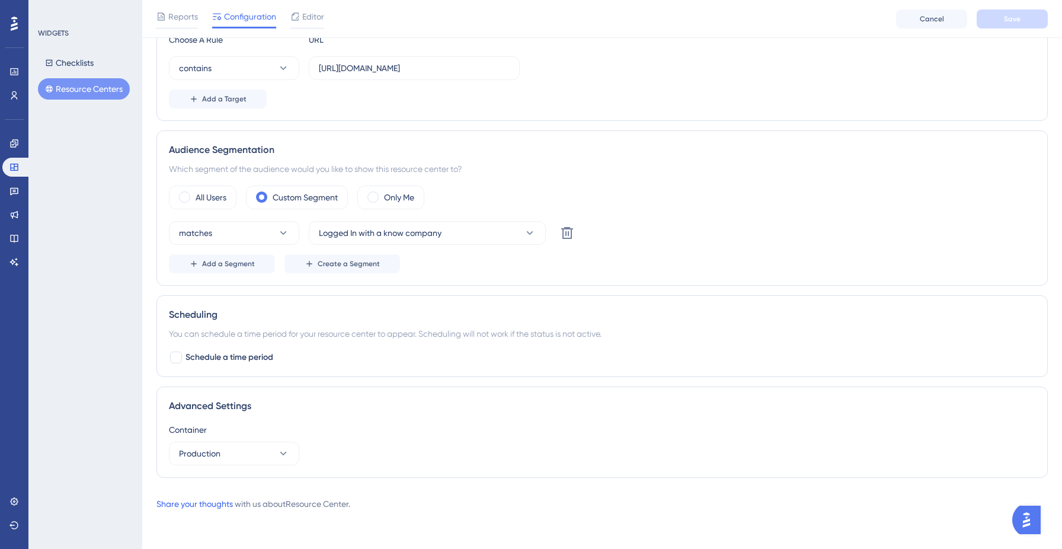
click at [183, 506] on link "Share your thoughts" at bounding box center [194, 503] width 76 height 9
